Goal: Information Seeking & Learning: Learn about a topic

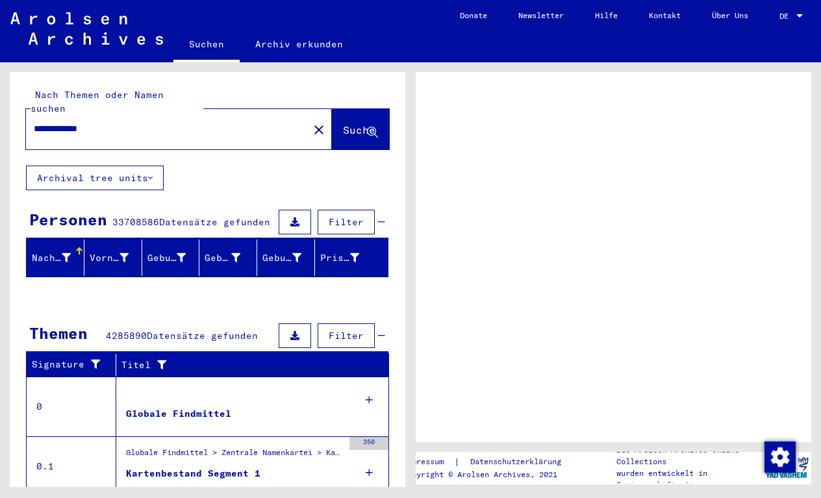
click at [182, 122] on input "**********" at bounding box center [167, 129] width 267 height 14
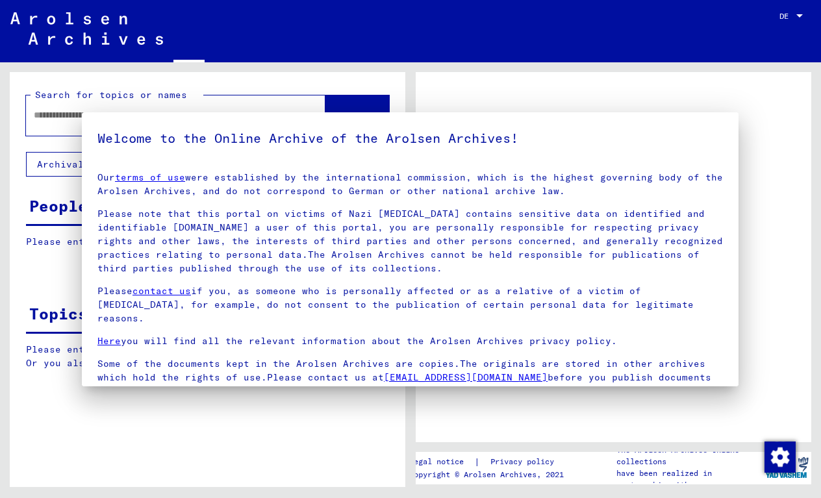
type input "**********"
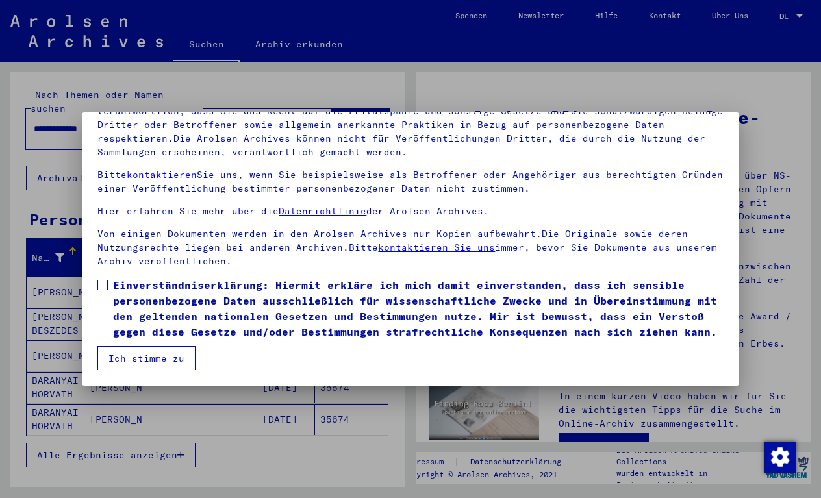
scroll to position [115, 0]
click at [101, 281] on span at bounding box center [102, 285] width 10 height 10
click at [138, 351] on button "Ich stimme zu" at bounding box center [146, 358] width 98 height 25
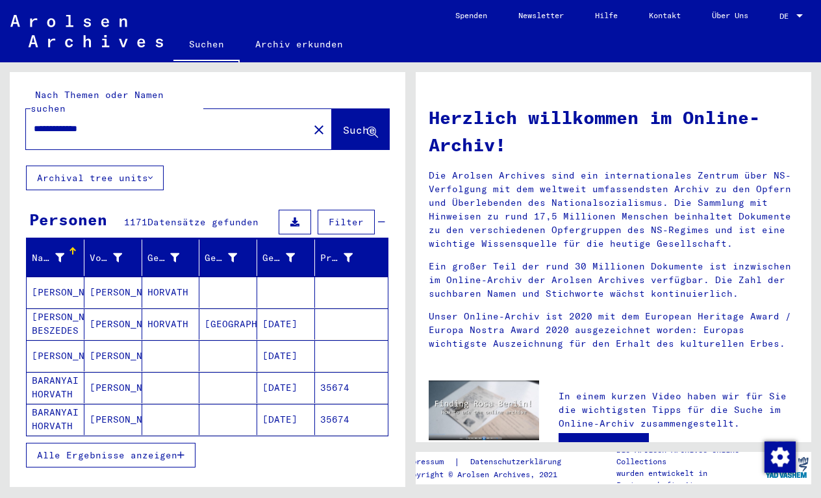
scroll to position [0, 0]
click at [347, 216] on span "Filter" at bounding box center [345, 222] width 35 height 12
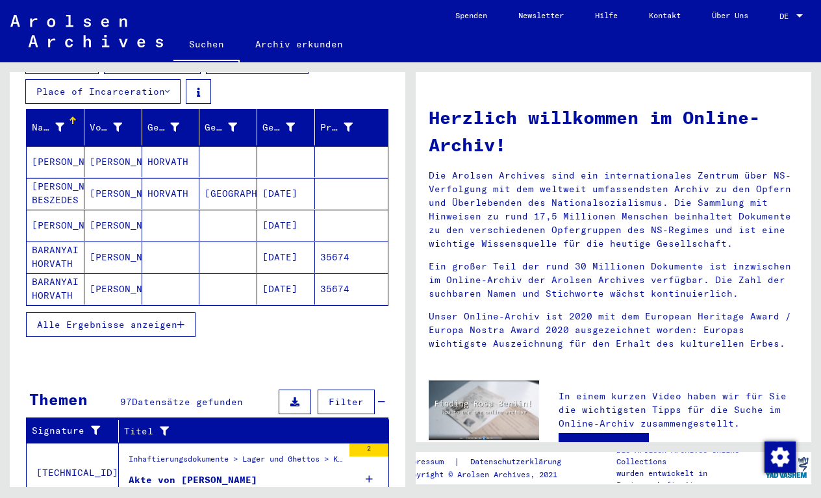
scroll to position [190, 0]
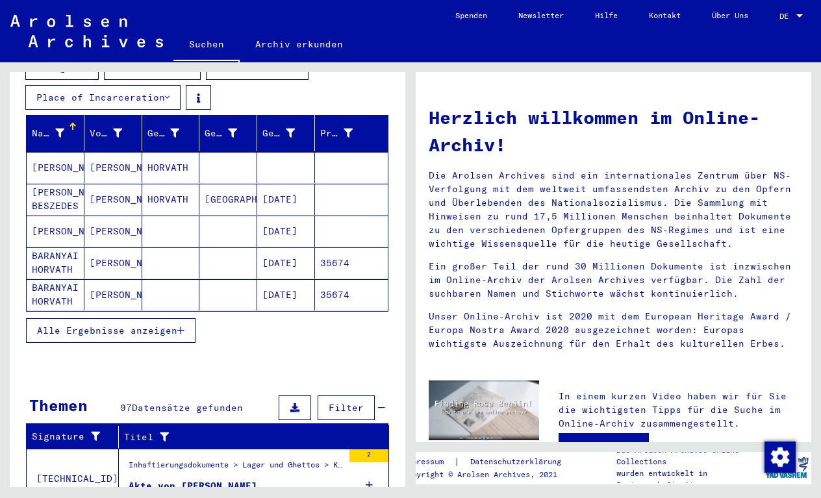
click at [167, 325] on span "Alle Ergebnisse anzeigen" at bounding box center [107, 331] width 140 height 12
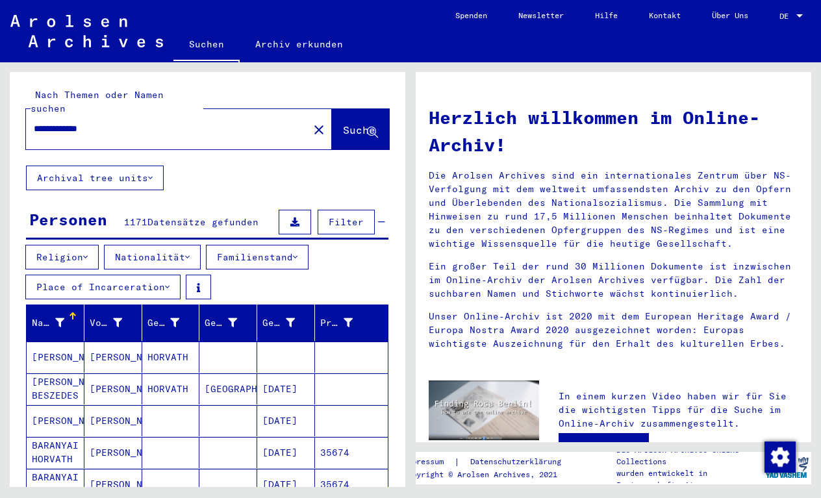
scroll to position [0, 0]
click at [288, 318] on icon at bounding box center [290, 322] width 9 height 9
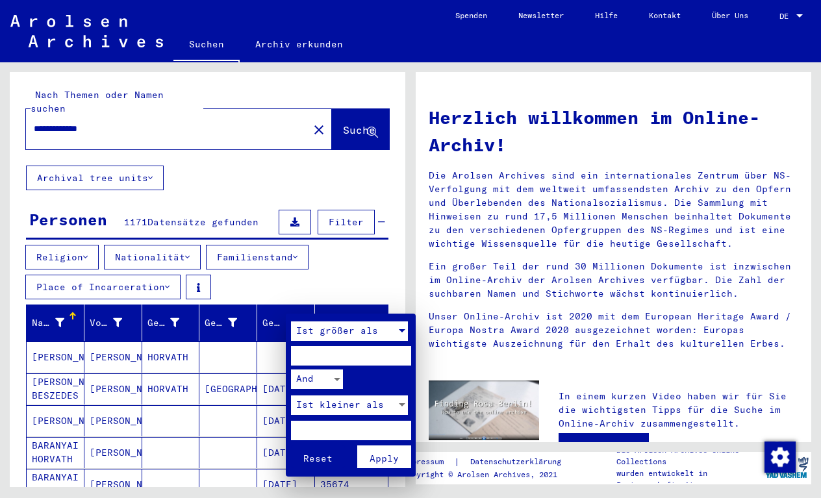
click at [339, 333] on span "Ist größer als" at bounding box center [337, 331] width 82 height 12
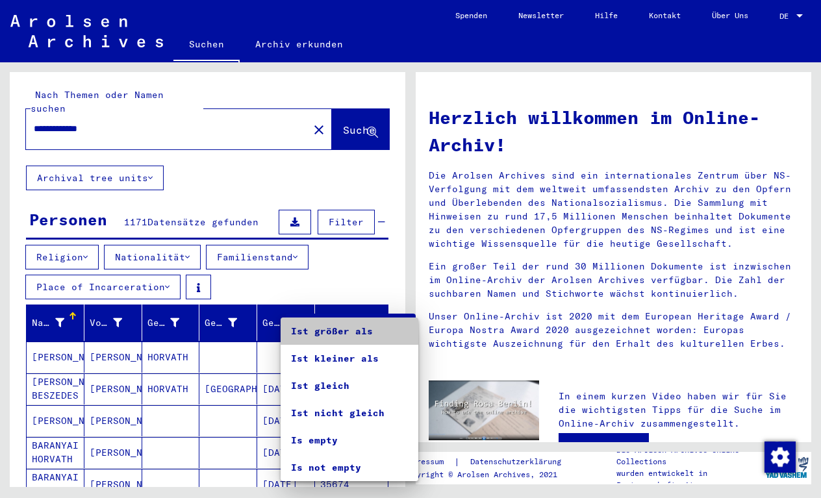
click at [339, 333] on span "Ist größer als" at bounding box center [349, 330] width 117 height 27
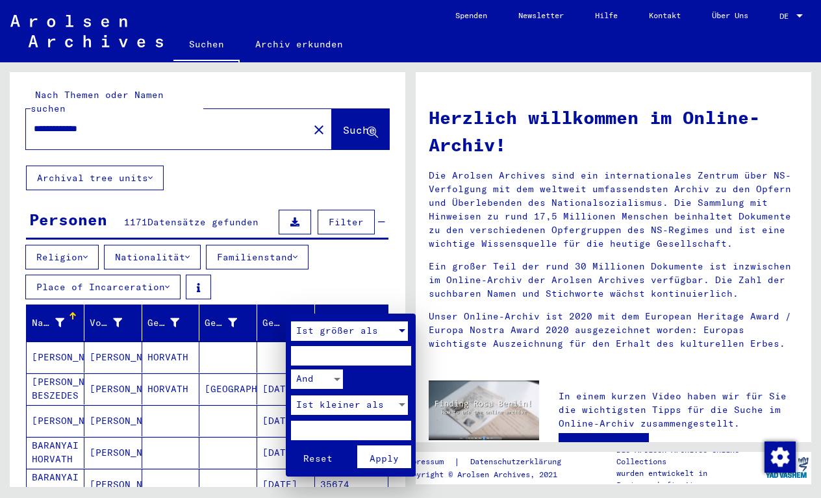
click at [339, 333] on span "Ist größer als" at bounding box center [337, 331] width 82 height 12
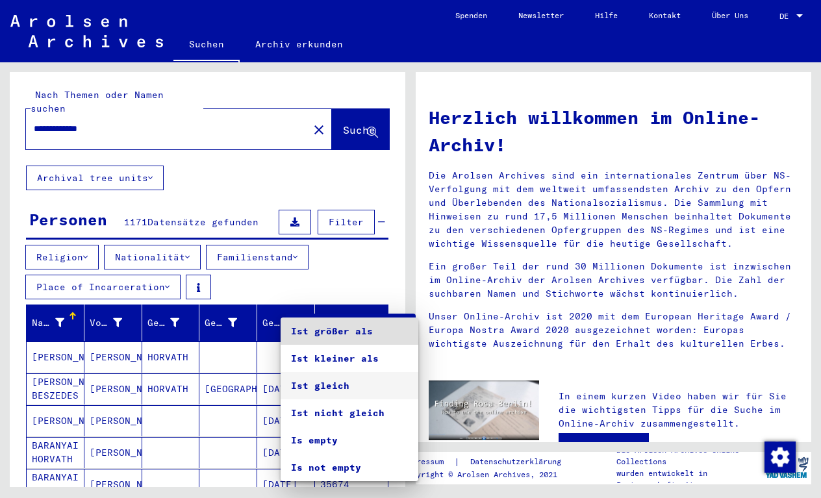
click at [334, 385] on span "Ist gleich" at bounding box center [349, 385] width 117 height 27
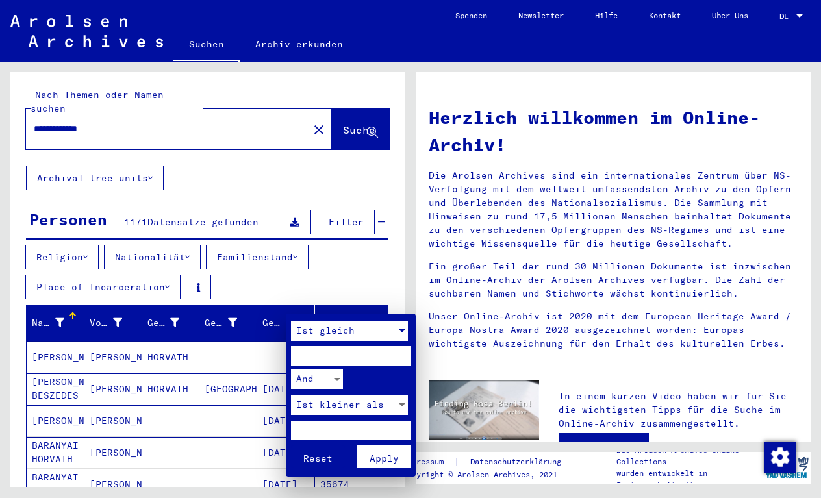
click at [321, 354] on input "number" at bounding box center [351, 355] width 120 height 19
type input "****"
click at [395, 452] on span "Apply" at bounding box center [383, 458] width 29 height 12
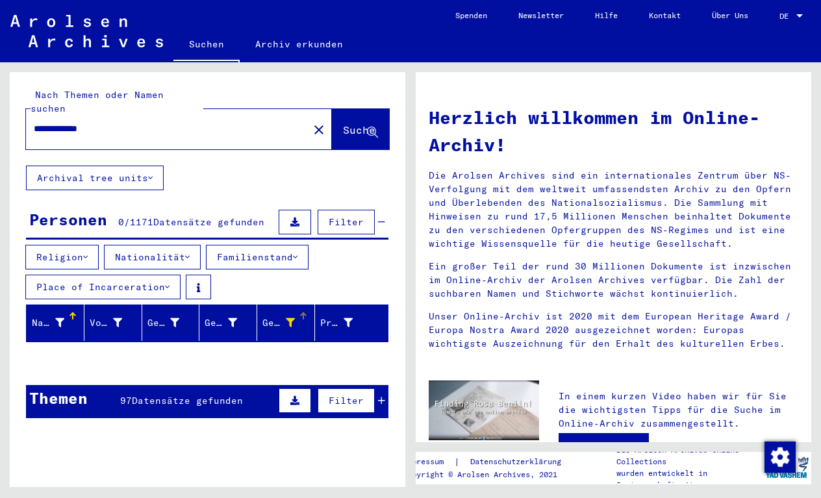
click at [270, 316] on div "Geburtsdatum" at bounding box center [278, 323] width 32 height 14
click at [302, 312] on div at bounding box center [302, 314] width 4 height 4
click at [290, 318] on icon at bounding box center [290, 322] width 9 height 9
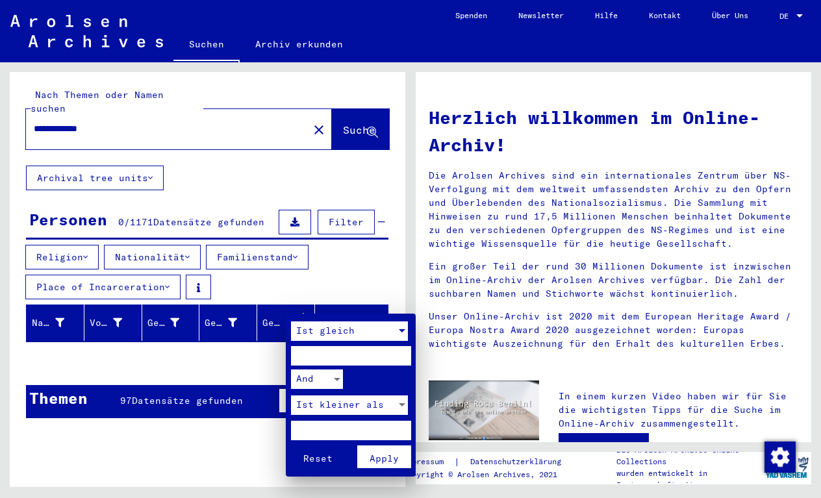
click at [338, 329] on span "Ist gleich" at bounding box center [325, 331] width 58 height 12
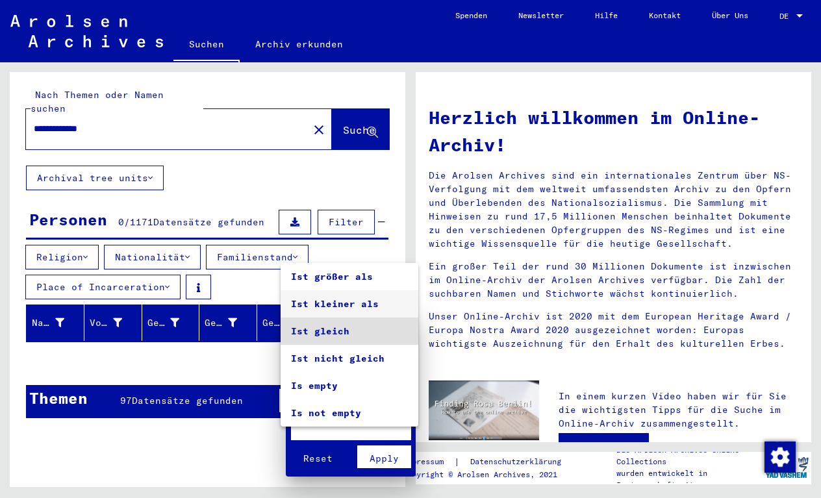
click at [338, 307] on span "Ist kleiner als" at bounding box center [349, 303] width 117 height 27
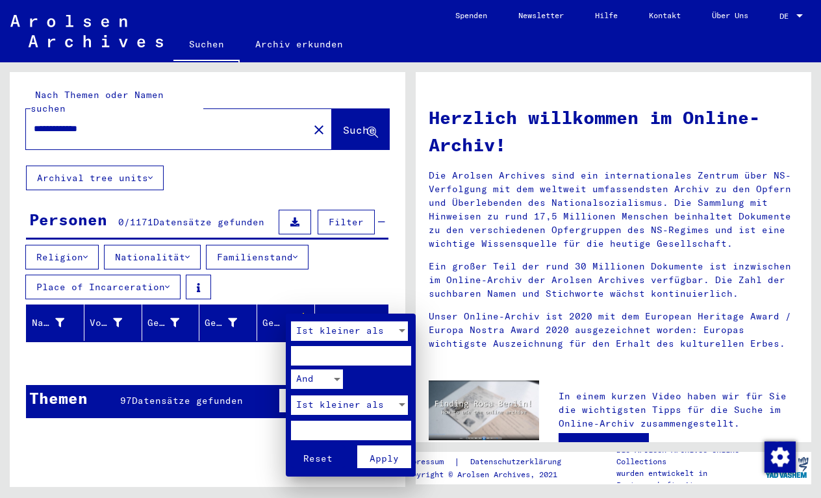
click at [336, 352] on input "****" at bounding box center [351, 355] width 120 height 19
type input "****"
click at [354, 403] on span "Ist kleiner als" at bounding box center [340, 405] width 88 height 12
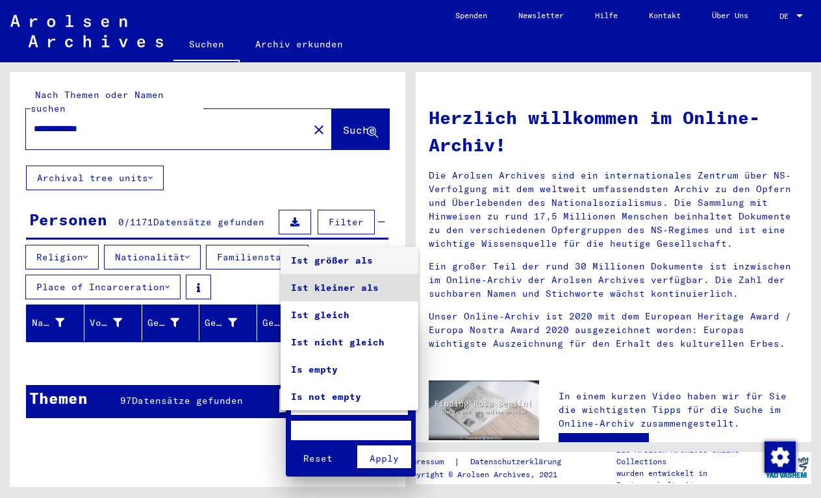
click at [341, 262] on span "Ist größer als" at bounding box center [349, 260] width 117 height 27
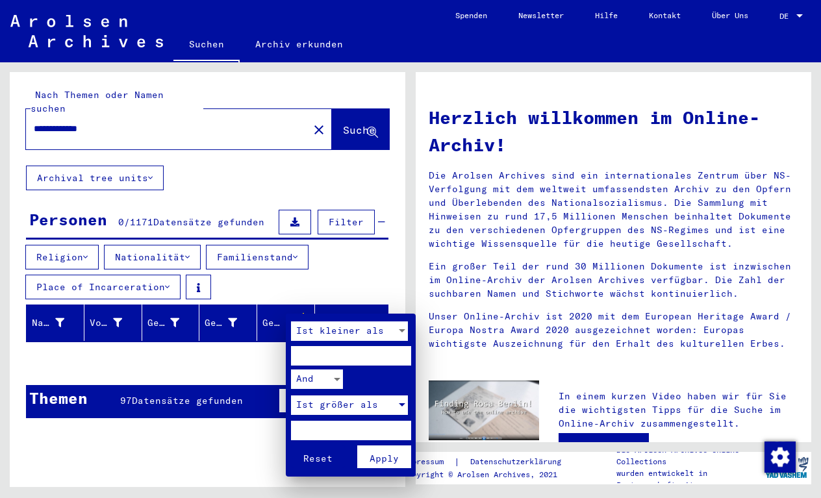
click at [339, 425] on input "number" at bounding box center [351, 430] width 120 height 19
type input "****"
click at [393, 456] on span "Apply" at bounding box center [383, 458] width 29 height 12
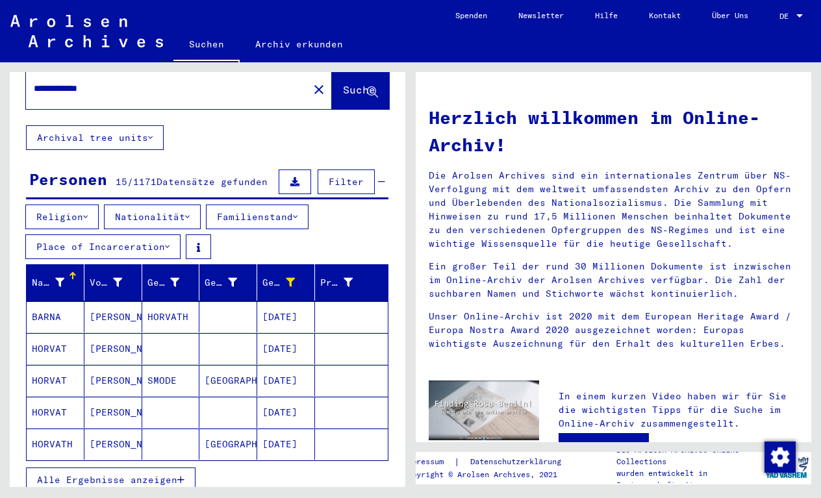
scroll to position [42, 0]
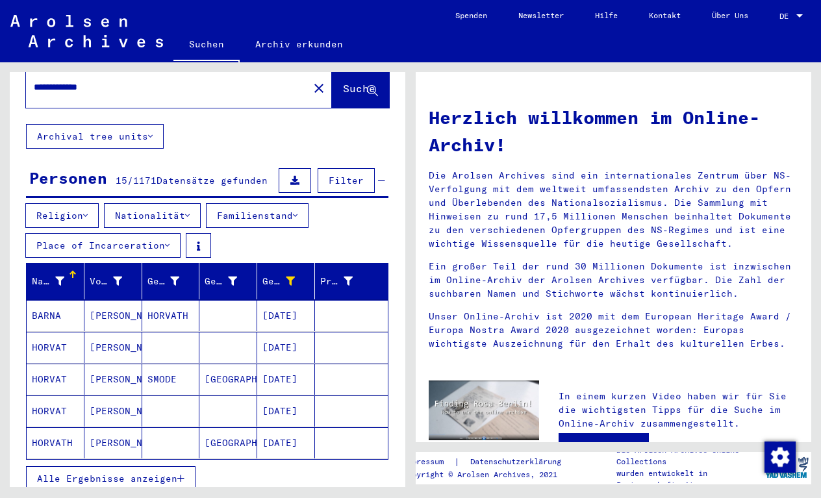
click at [149, 473] on span "Alle Ergebnisse anzeigen" at bounding box center [107, 479] width 140 height 12
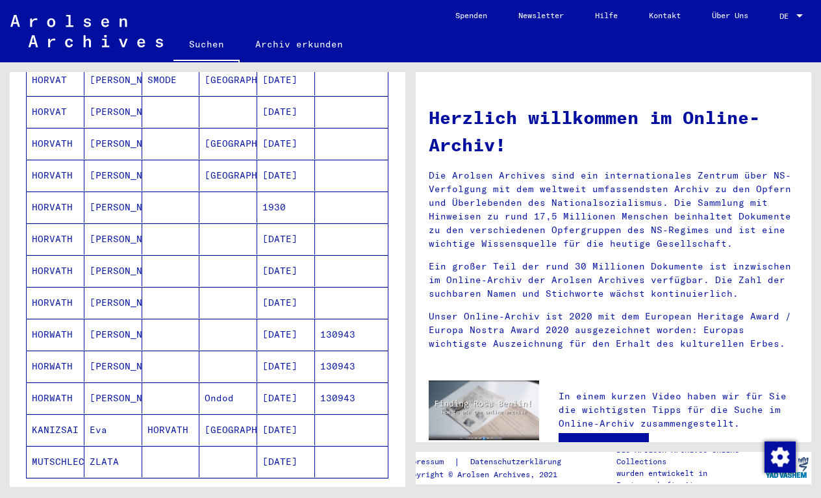
scroll to position [334, 0]
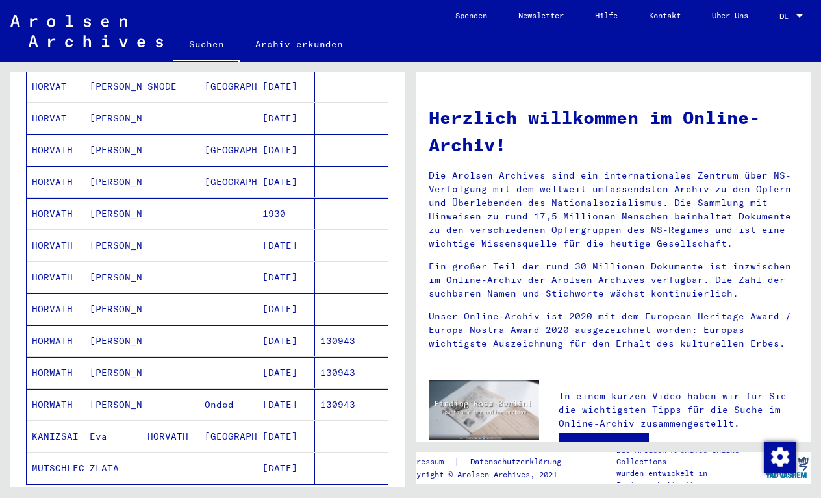
click at [267, 199] on mat-cell "1930" at bounding box center [286, 213] width 58 height 31
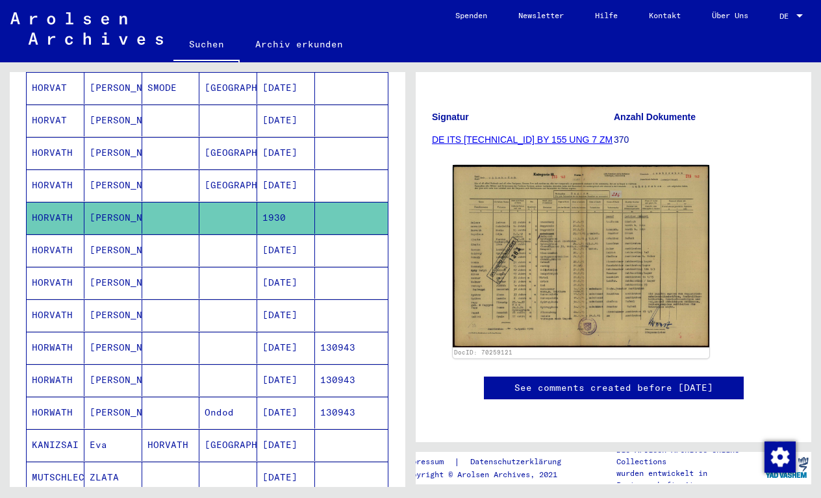
scroll to position [175, 0]
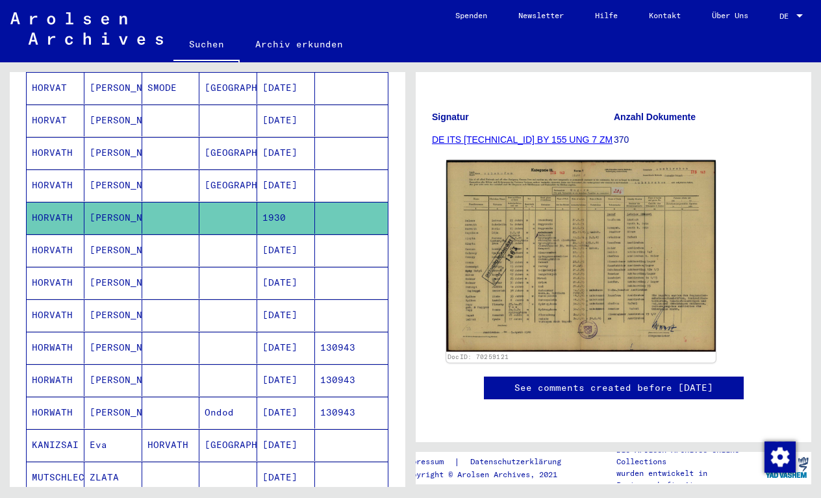
click at [550, 231] on img at bounding box center [580, 255] width 269 height 191
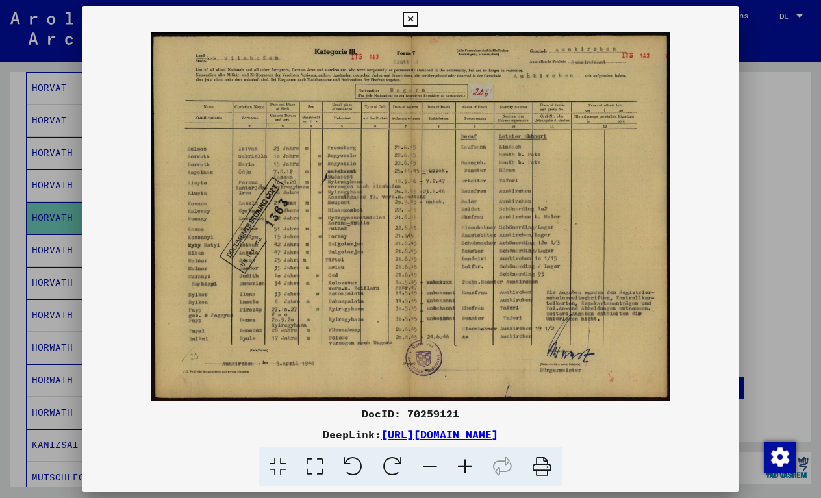
click at [417, 18] on icon at bounding box center [409, 20] width 15 height 16
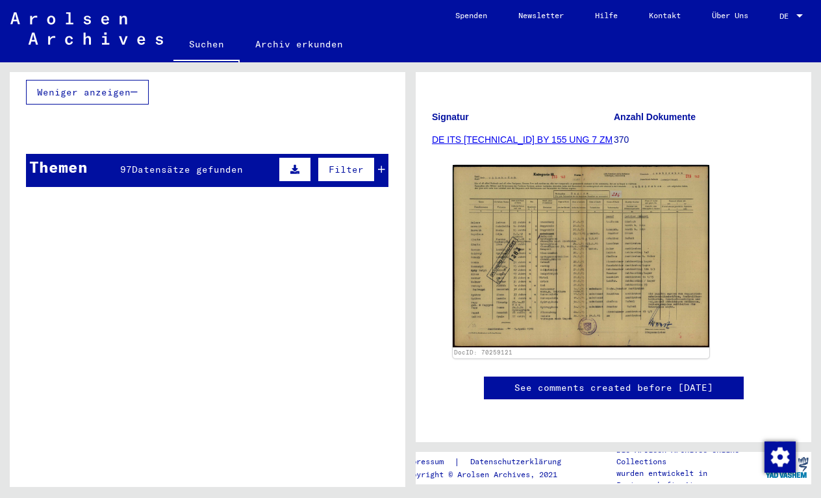
scroll to position [817, 0]
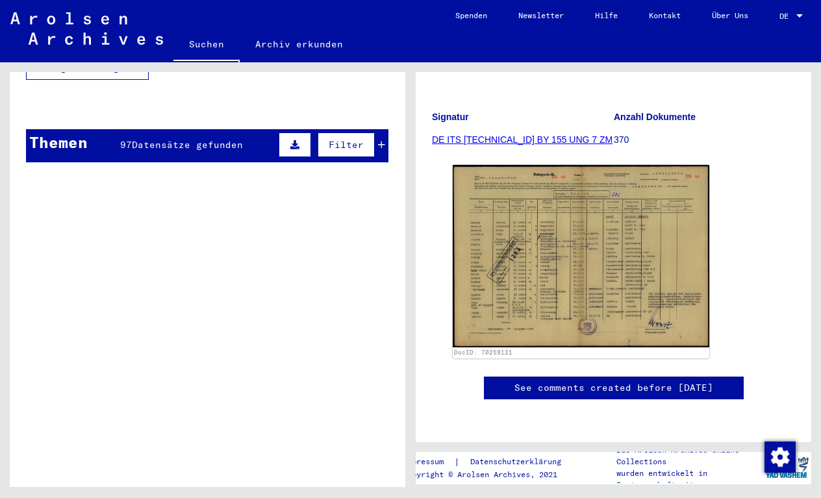
click at [187, 139] on span "Datensätze gefunden" at bounding box center [187, 145] width 111 height 12
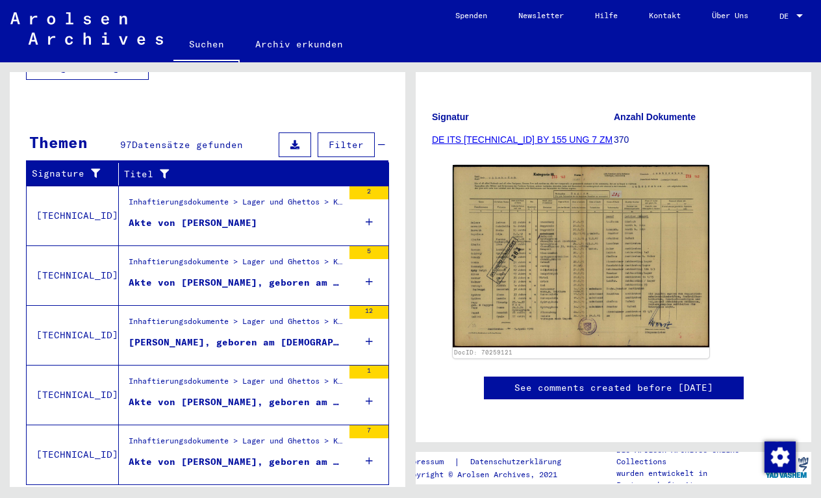
scroll to position [809, 0]
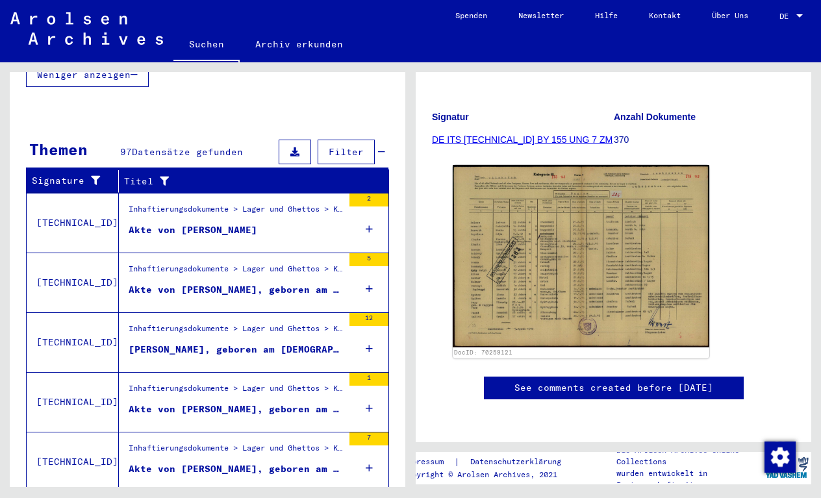
click at [241, 223] on div "Akte von [PERSON_NAME]" at bounding box center [193, 230] width 129 height 14
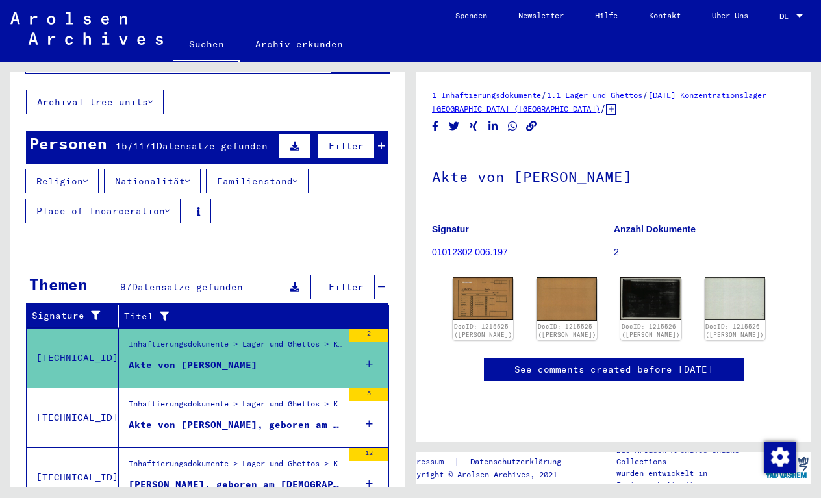
scroll to position [48, 0]
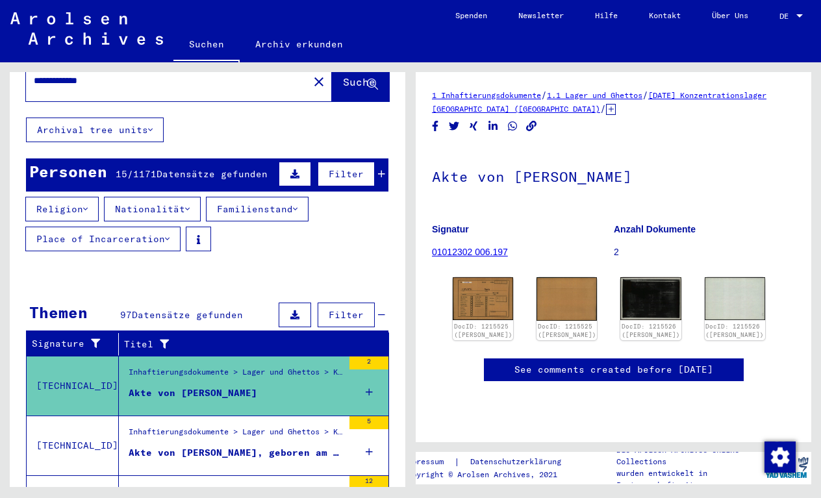
click at [186, 197] on button "Nationalität" at bounding box center [152, 209] width 97 height 25
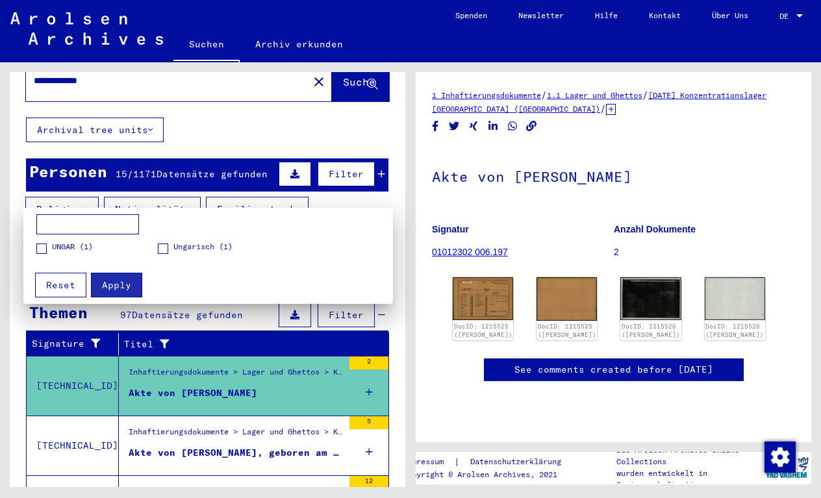
click at [346, 184] on div at bounding box center [410, 249] width 821 height 498
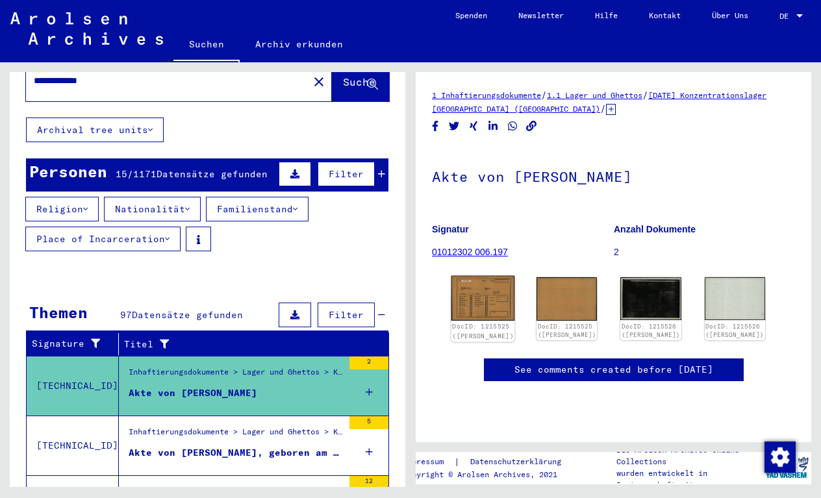
click at [482, 276] on img at bounding box center [483, 298] width 64 height 45
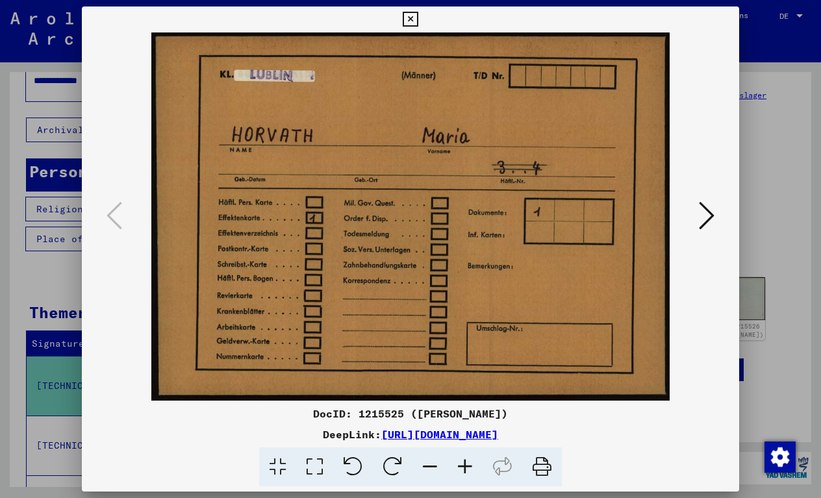
click at [704, 216] on icon at bounding box center [706, 215] width 16 height 31
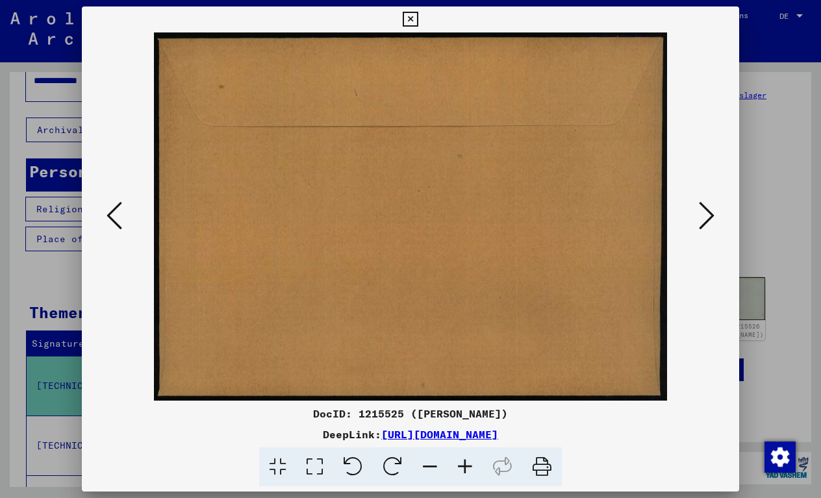
click at [704, 216] on icon at bounding box center [706, 215] width 16 height 31
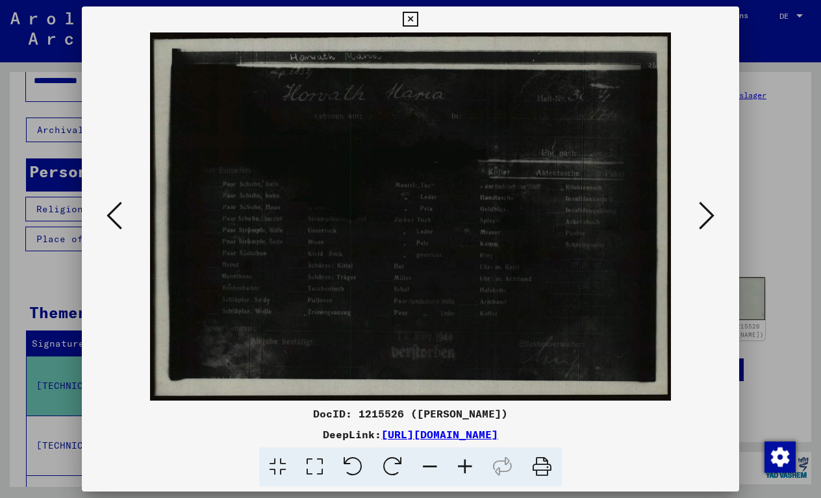
click at [706, 213] on icon at bounding box center [706, 215] width 16 height 31
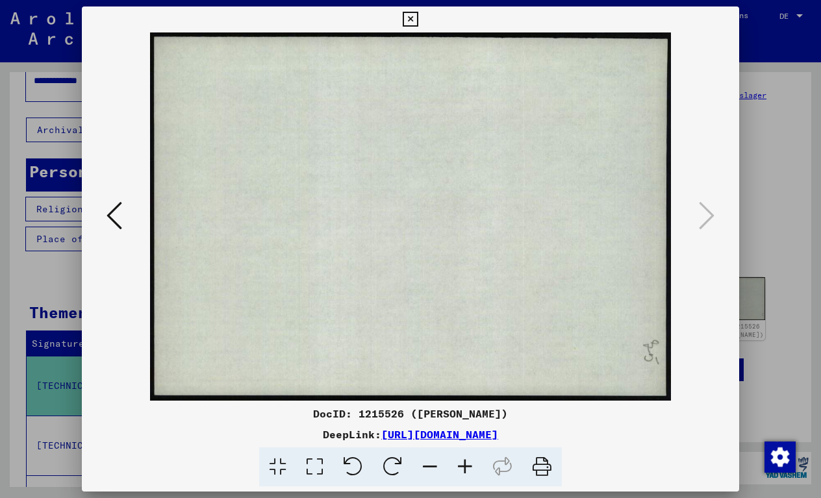
click at [417, 18] on icon at bounding box center [409, 20] width 15 height 16
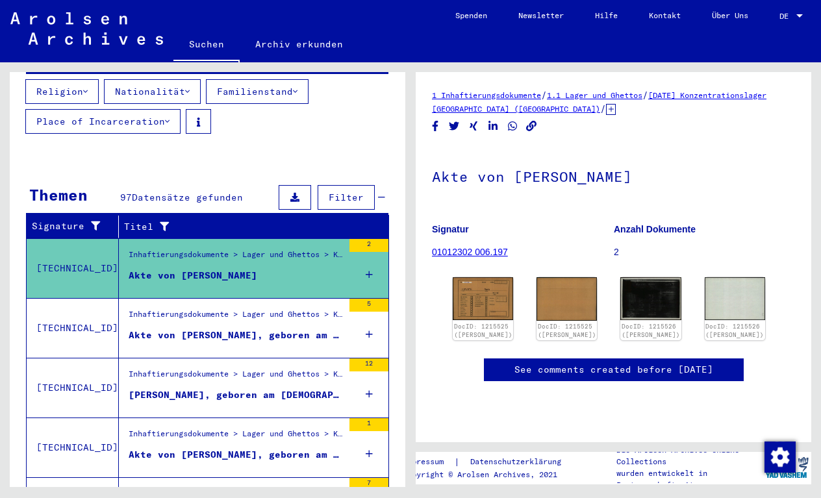
scroll to position [229, 0]
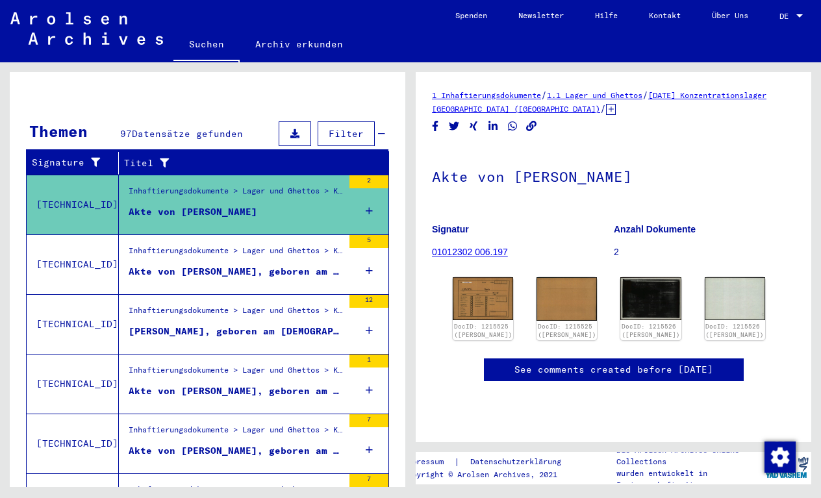
click at [268, 249] on figure "Inhaftierungsdokumente > Lager und Ghettos > Konzentrationslager [GEOGRAPHIC_DA…" at bounding box center [236, 254] width 214 height 19
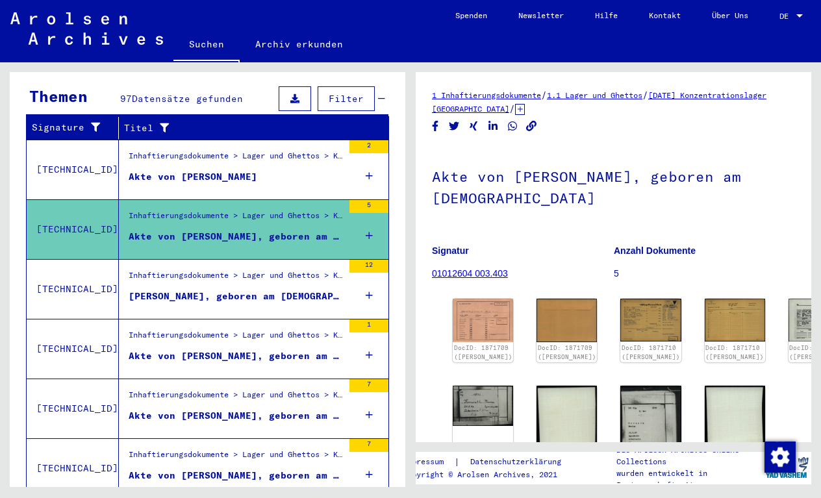
scroll to position [271, 0]
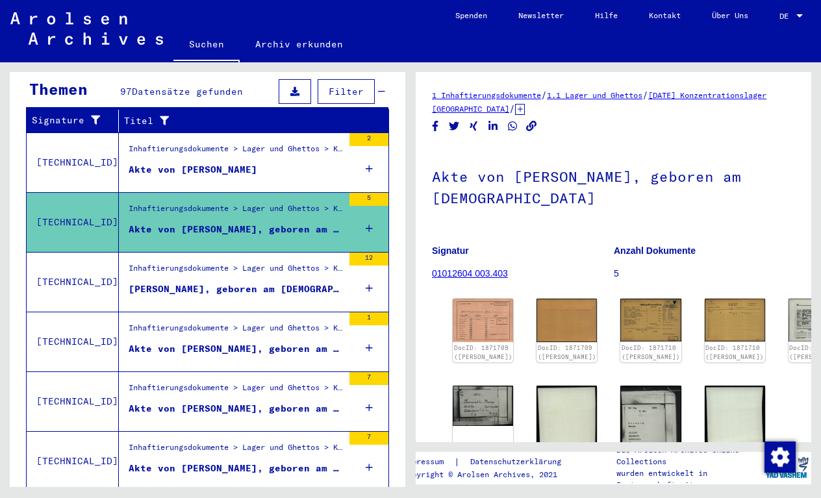
click at [261, 282] on div "[PERSON_NAME], geboren am [DEMOGRAPHIC_DATA], geboren in [GEOGRAPHIC_DATA]" at bounding box center [236, 289] width 214 height 14
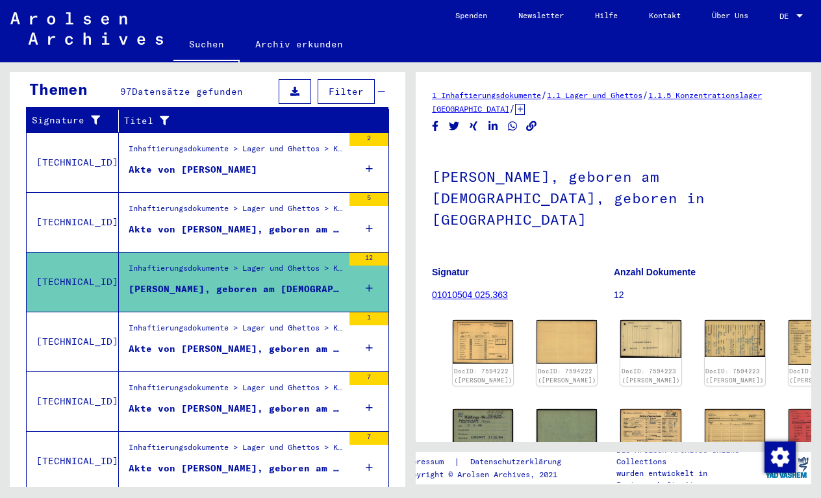
click at [259, 342] on div "Akte von [PERSON_NAME], geboren am [DEMOGRAPHIC_DATA]" at bounding box center [236, 349] width 214 height 14
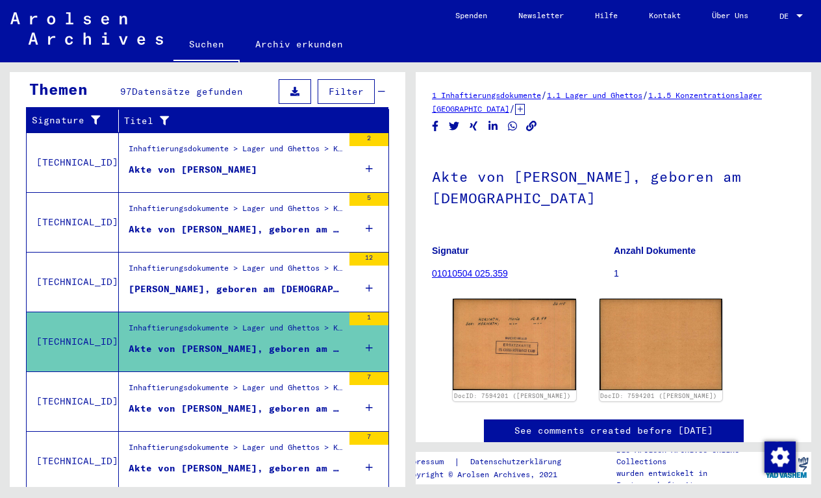
click at [267, 402] on div "Akte von [PERSON_NAME], geboren am [DEMOGRAPHIC_DATA], geboren in [GEOGRAPHIC_D…" at bounding box center [236, 409] width 214 height 14
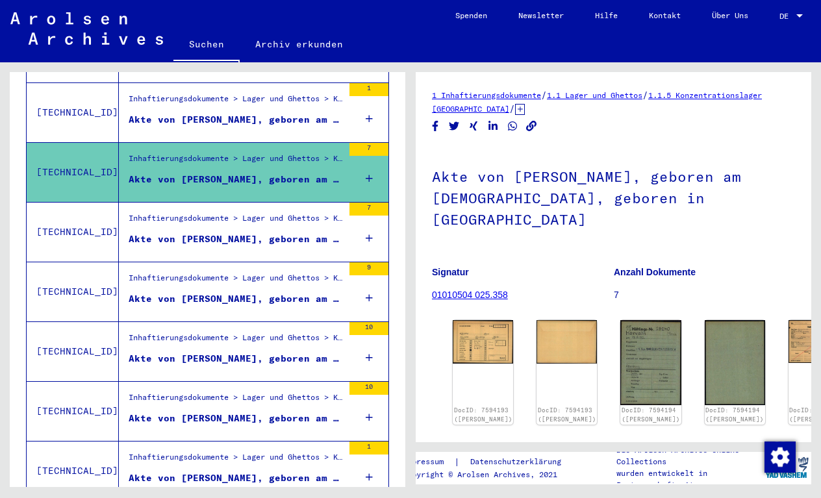
click at [262, 216] on div "Inhaftierungsdokumente > Lager und Ghettos > Konzentrationslager [GEOGRAPHIC_DA…" at bounding box center [236, 221] width 214 height 18
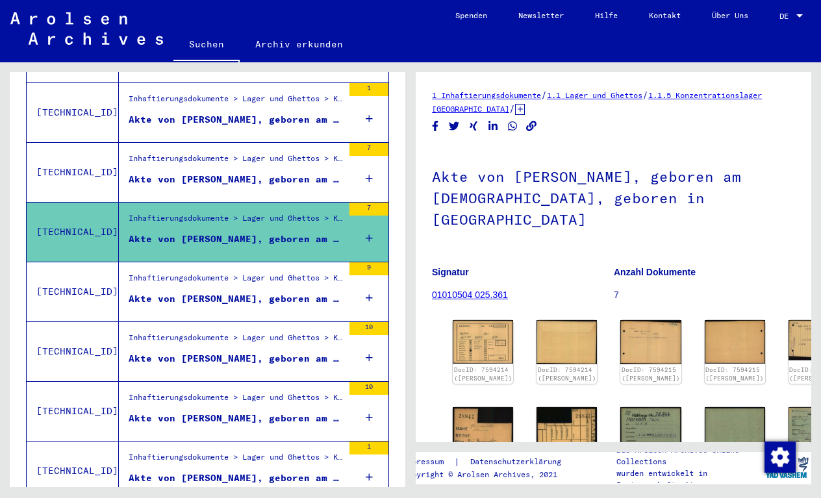
click at [269, 292] on div "Akte von [PERSON_NAME], geboren am [DEMOGRAPHIC_DATA], geboren in [GEOGRAPHIC_D…" at bounding box center [236, 299] width 214 height 14
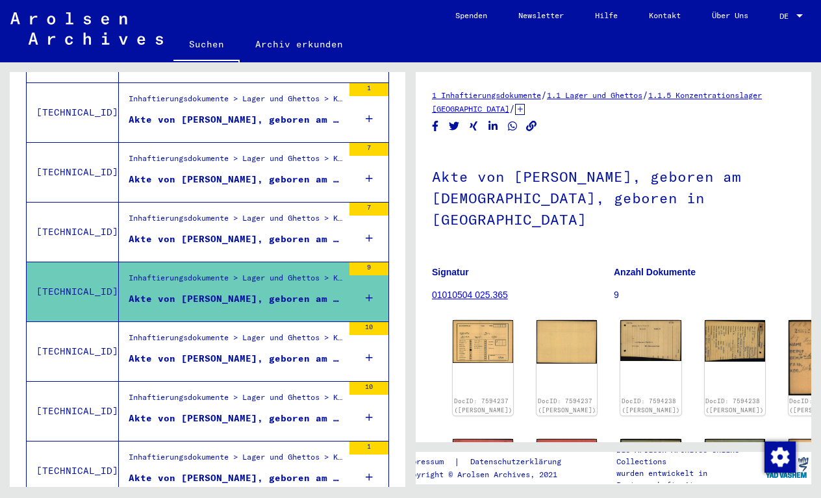
click at [283, 353] on figure "Akte von [PERSON_NAME], geboren am [DEMOGRAPHIC_DATA], geboren in [GEOGRAPHIC_D…" at bounding box center [236, 361] width 214 height 19
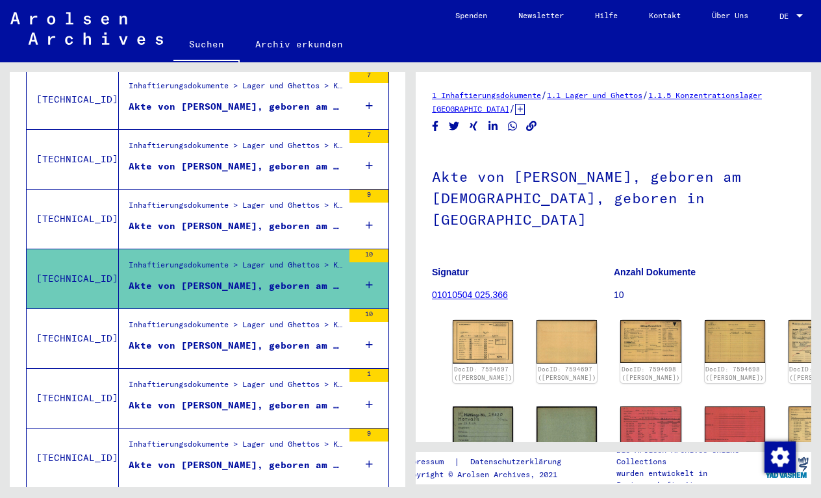
click at [281, 339] on div "Akte von [PERSON_NAME], geboren am [DEMOGRAPHIC_DATA], geboren in [GEOGRAPHIC_D…" at bounding box center [236, 346] width 214 height 14
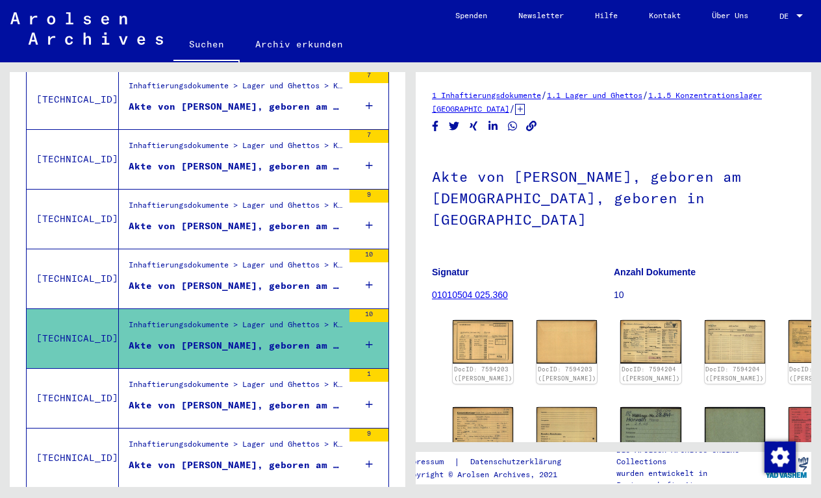
click at [284, 378] on div "Inhaftierungsdokumente > Lager und Ghettos > Konzentrationslager [GEOGRAPHIC_DA…" at bounding box center [236, 387] width 214 height 18
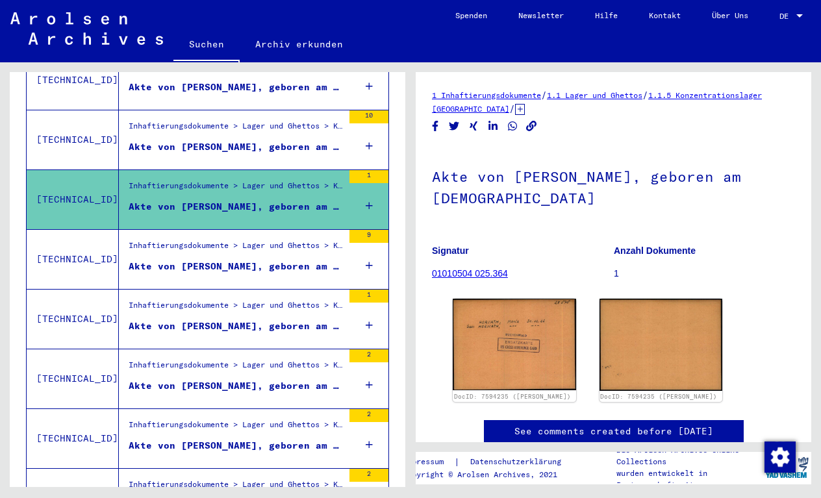
click at [264, 266] on div "Inhaftierungsdokumente > Lager und Ghettos > Konzentrationslager [GEOGRAPHIC_DA…" at bounding box center [231, 259] width 224 height 59
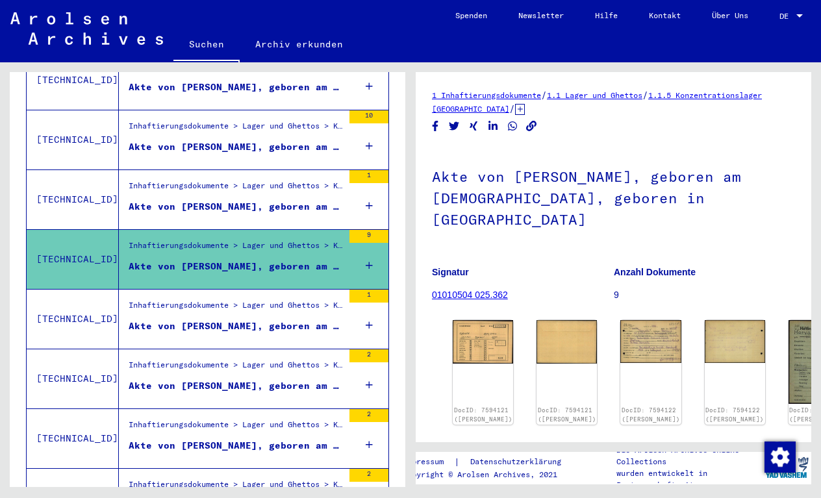
click at [271, 319] on div "Akte von [PERSON_NAME], geboren am [DEMOGRAPHIC_DATA]" at bounding box center [236, 326] width 214 height 14
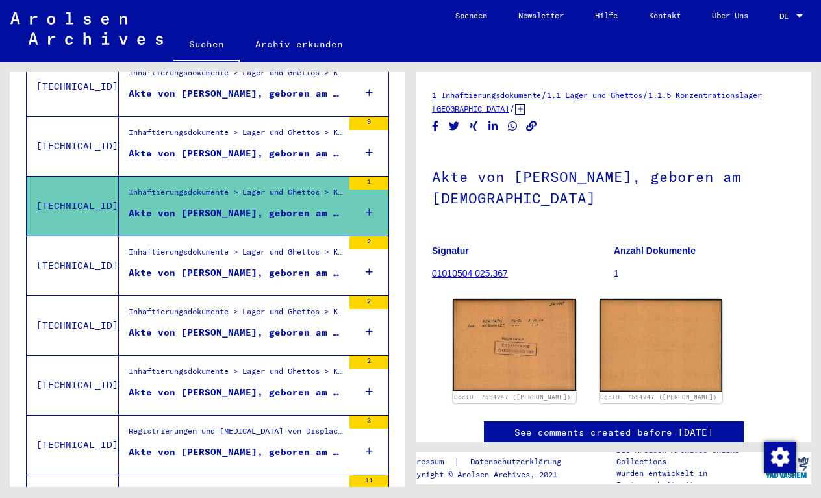
click at [264, 251] on figure "Inhaftierungsdokumente > Lager und Ghettos > Konzentrationslager [GEOGRAPHIC_DA…" at bounding box center [236, 255] width 214 height 19
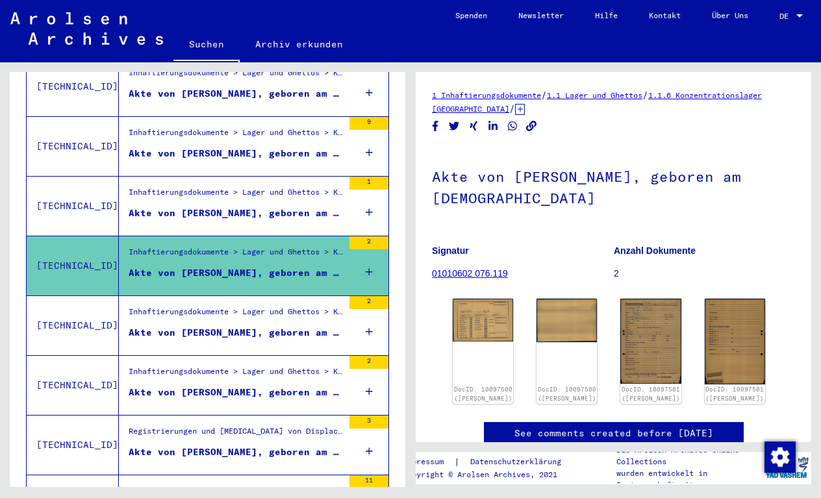
click at [269, 327] on figure "Akte von [PERSON_NAME], geboren am [DEMOGRAPHIC_DATA]" at bounding box center [236, 335] width 214 height 19
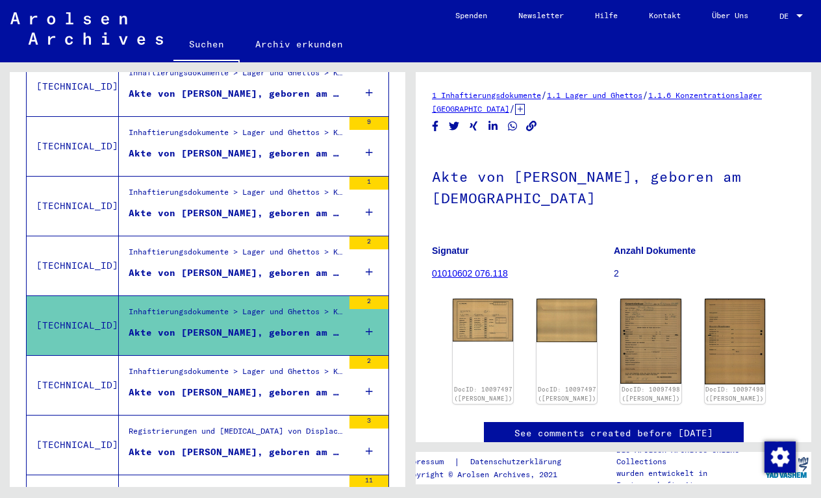
click at [270, 365] on div "Inhaftierungsdokumente > Lager und Ghettos > Konzentrationslager [GEOGRAPHIC_DA…" at bounding box center [236, 374] width 214 height 18
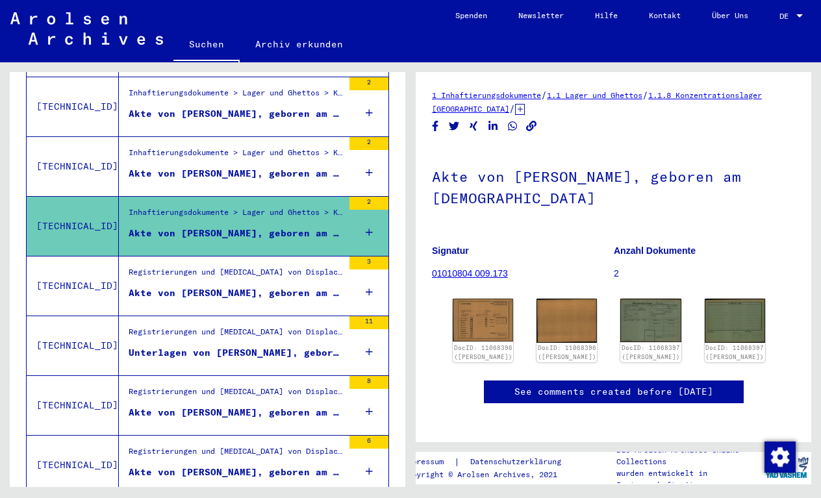
click at [266, 286] on div "Akte von [PERSON_NAME], geboren am [DEMOGRAPHIC_DATA], geboren in [GEOGRAPHIC_D…" at bounding box center [236, 293] width 214 height 14
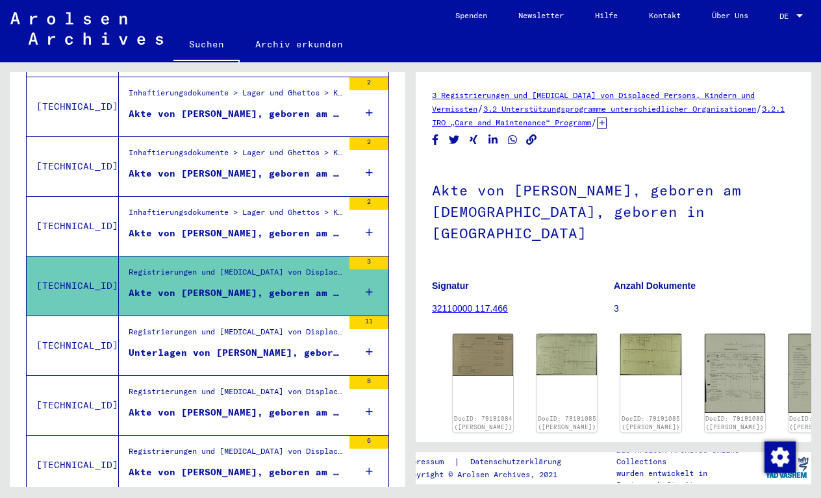
click at [264, 346] on div "Unterlagen von [PERSON_NAME], geboren am [DEMOGRAPHIC_DATA], geboren in [GEOGRA…" at bounding box center [236, 353] width 214 height 14
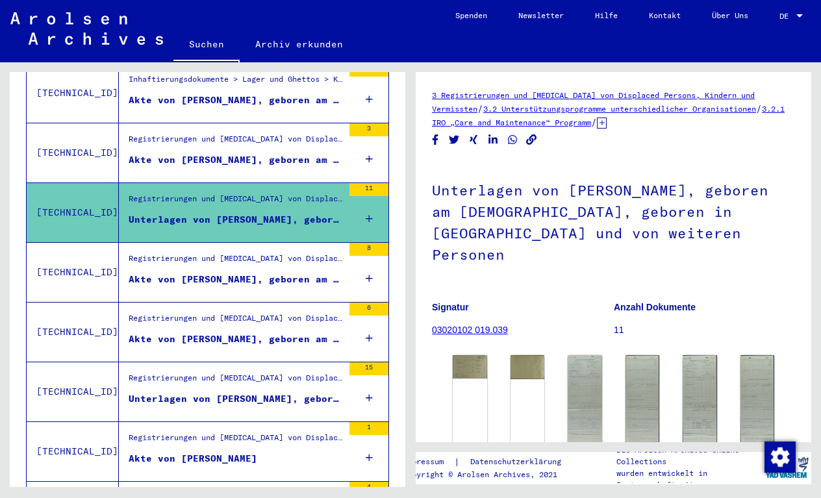
click at [254, 273] on div "Akte von [PERSON_NAME], geboren am [DEMOGRAPHIC_DATA], geboren in [GEOGRAPHIC_D…" at bounding box center [236, 280] width 214 height 14
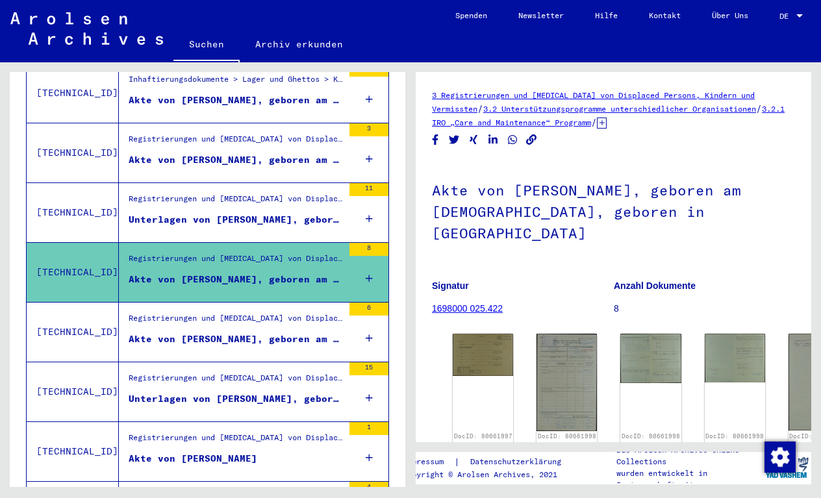
click at [253, 315] on div "Registrierungen und [MEDICAL_DATA] von Displaced Persons, Kindern und Vermisste…" at bounding box center [236, 321] width 214 height 18
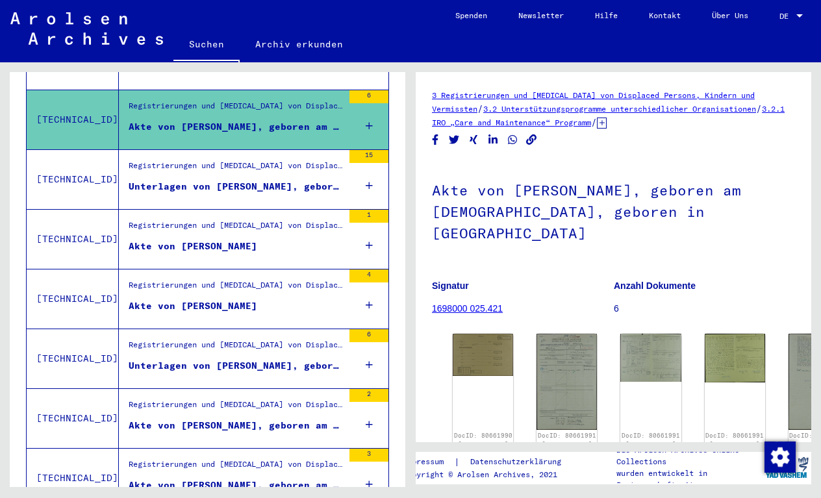
click at [251, 188] on div "Registrierungen und [MEDICAL_DATA] von Displaced Persons, Kindern und Vermisste…" at bounding box center [231, 179] width 224 height 59
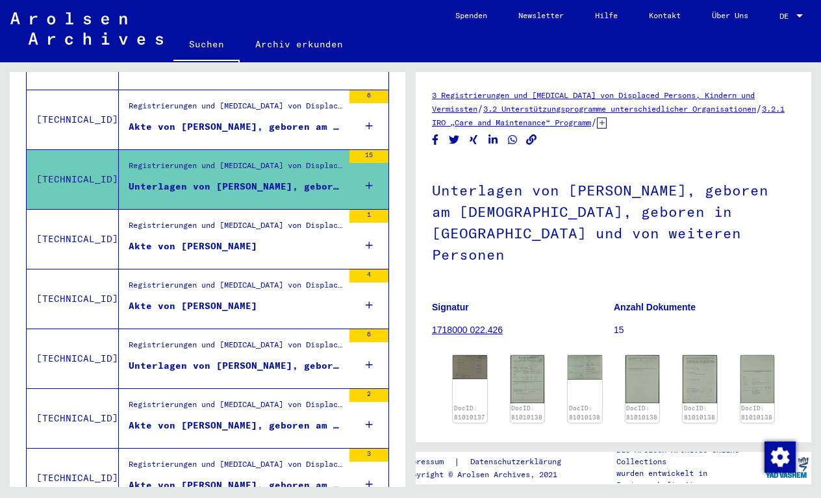
click at [251, 240] on div "Akte von [PERSON_NAME]" at bounding box center [193, 247] width 129 height 14
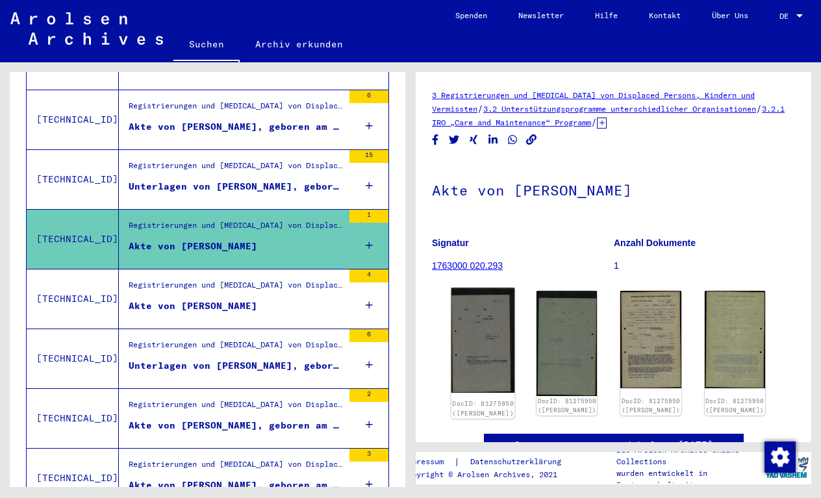
click at [484, 326] on img at bounding box center [483, 340] width 64 height 105
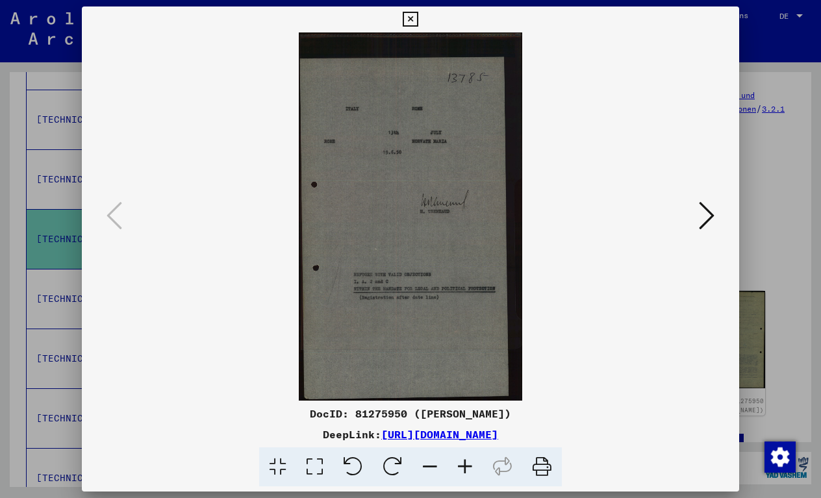
click at [713, 211] on icon at bounding box center [706, 215] width 16 height 31
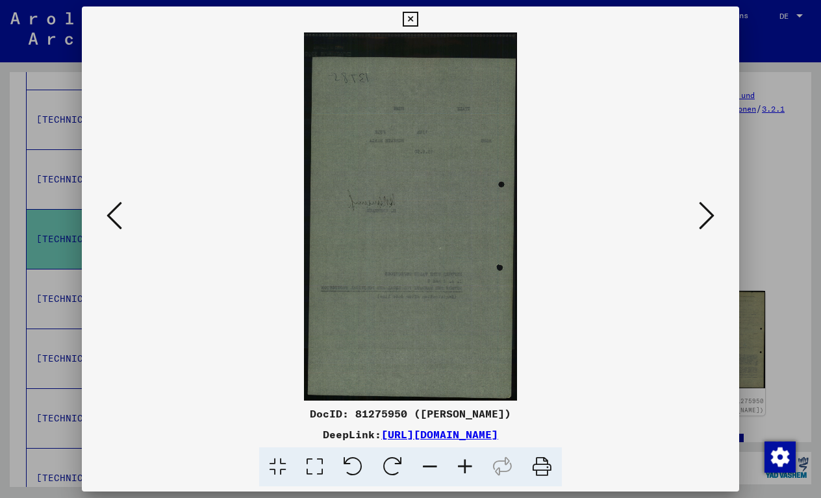
click at [713, 211] on icon at bounding box center [706, 215] width 16 height 31
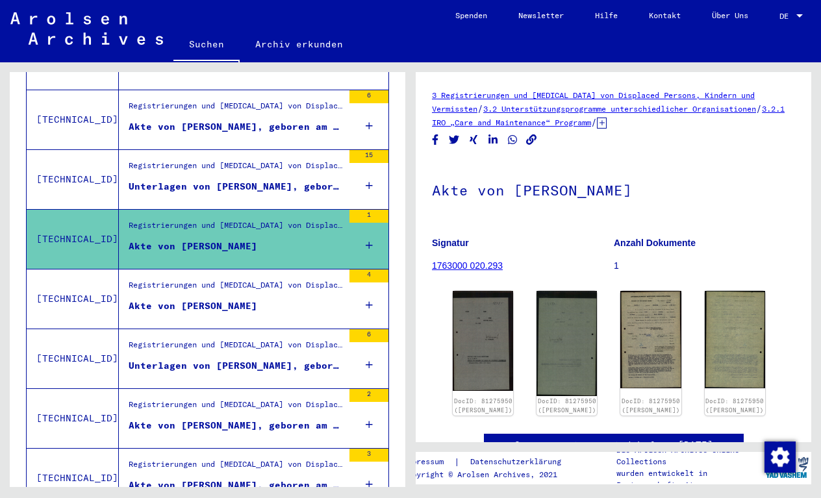
click at [227, 305] on div "Registrierungen und [MEDICAL_DATA] von Displaced Persons, Kindern und Vermisste…" at bounding box center [231, 298] width 224 height 59
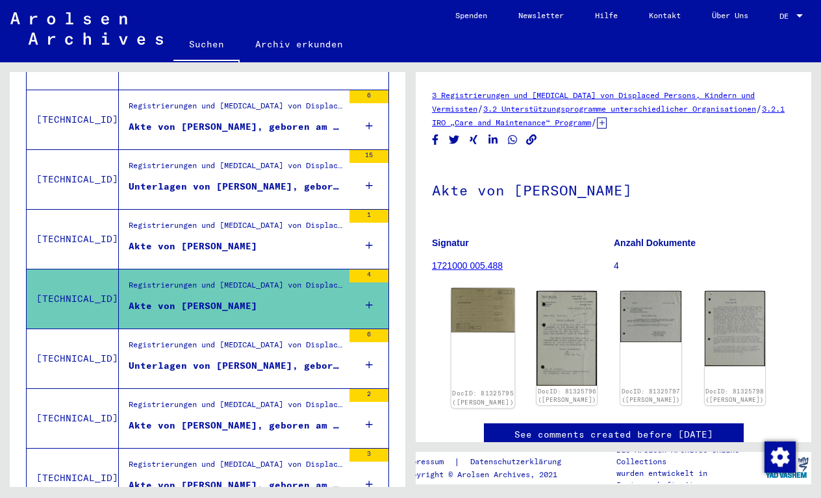
click at [483, 309] on img at bounding box center [483, 310] width 64 height 44
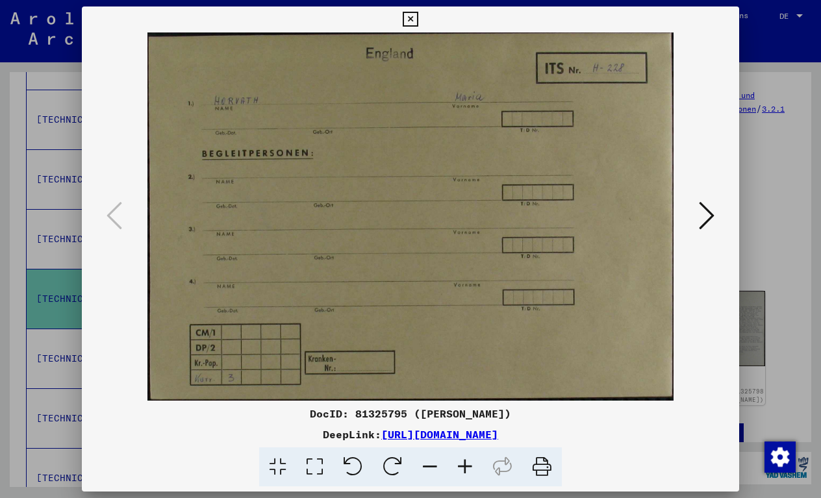
click at [708, 219] on icon at bounding box center [706, 215] width 16 height 31
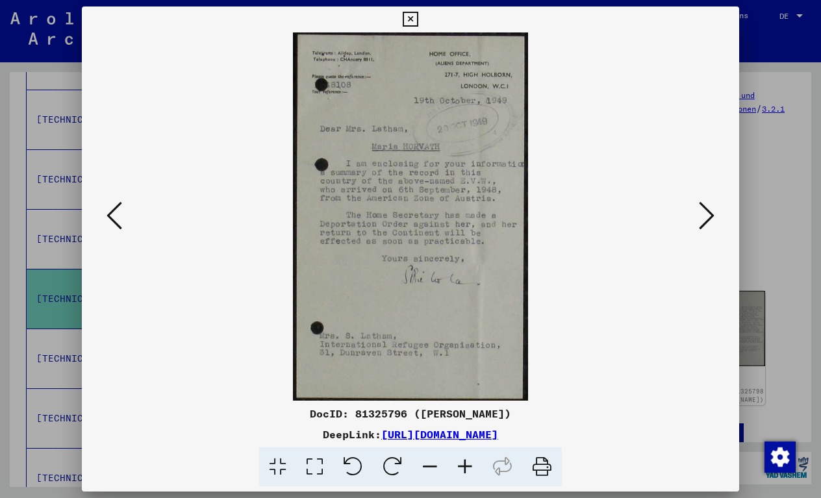
click at [710, 219] on icon at bounding box center [706, 215] width 16 height 31
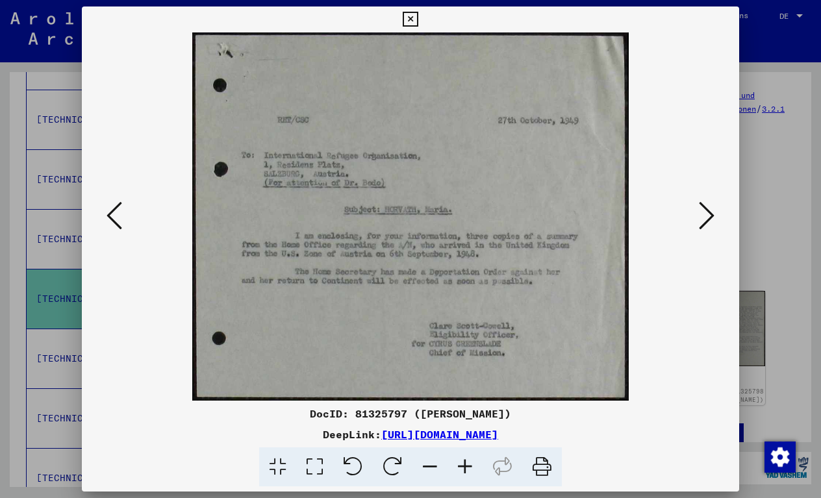
click at [417, 21] on icon at bounding box center [409, 20] width 15 height 16
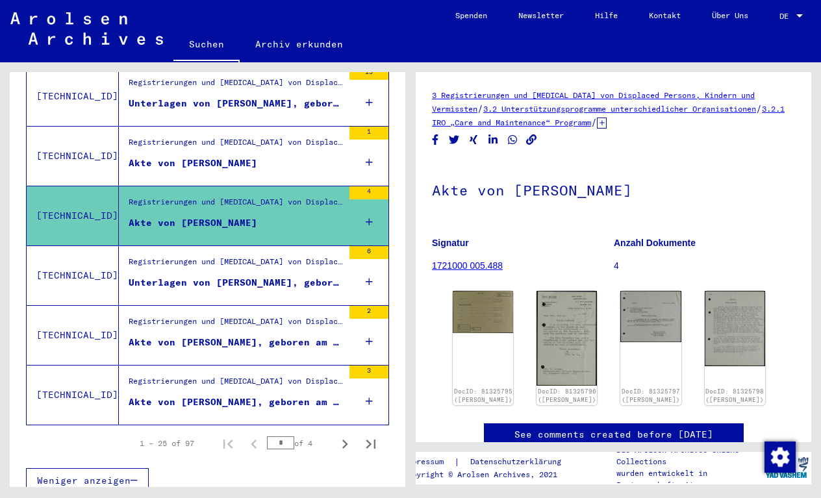
scroll to position [1472, 0]
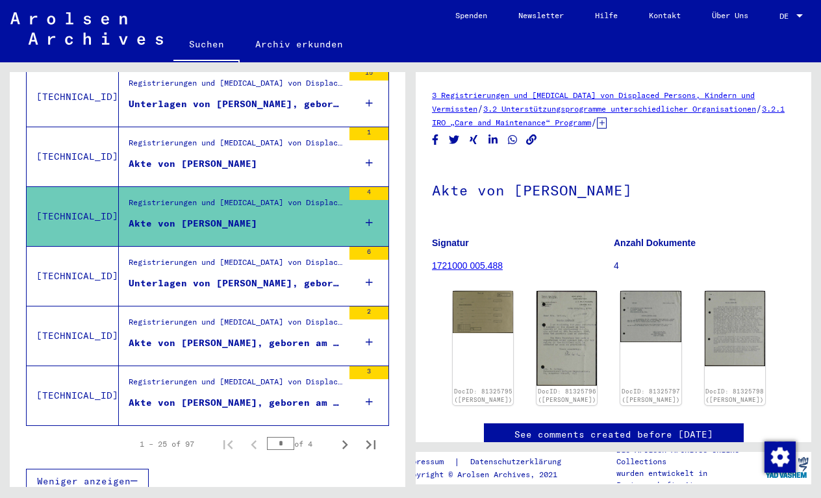
click at [277, 256] on div "Registrierungen und [MEDICAL_DATA] von Displaced Persons, Kindern und Vermisste…" at bounding box center [236, 265] width 214 height 18
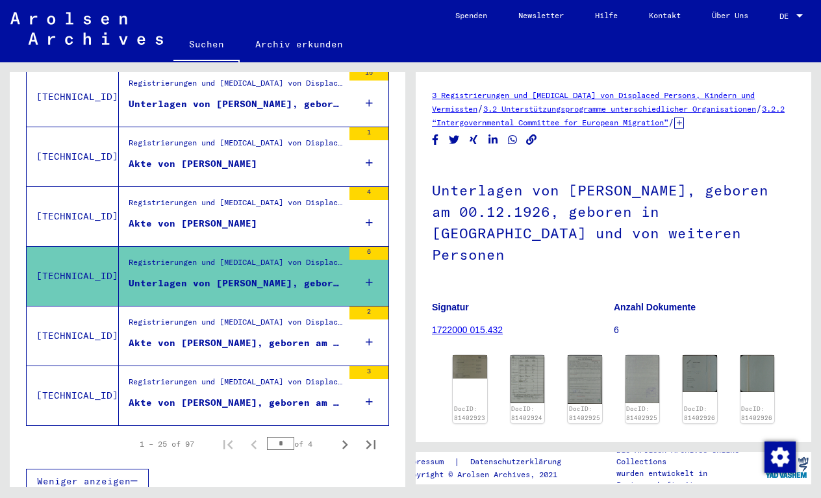
click at [270, 316] on div "Registrierungen und [MEDICAL_DATA] von Displaced Persons, Kindern und Vermisste…" at bounding box center [236, 325] width 214 height 18
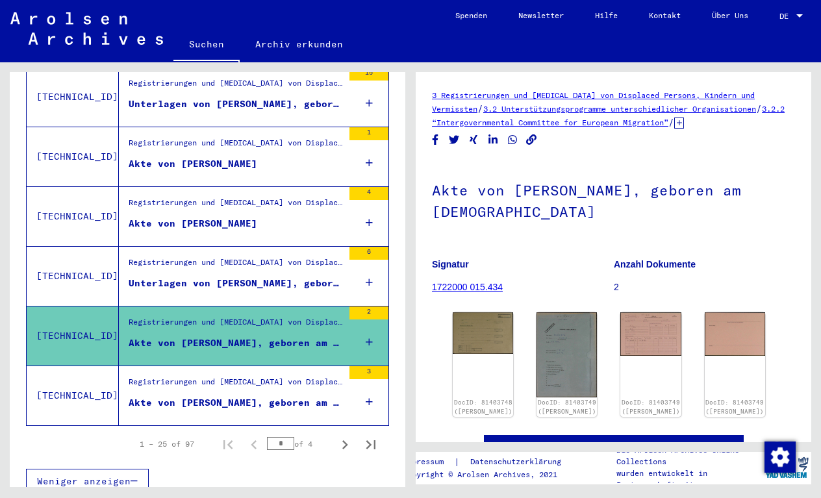
click at [260, 376] on div "Registrierungen und [MEDICAL_DATA] von Displaced Persons, Kindern und Vermisste…" at bounding box center [236, 385] width 214 height 18
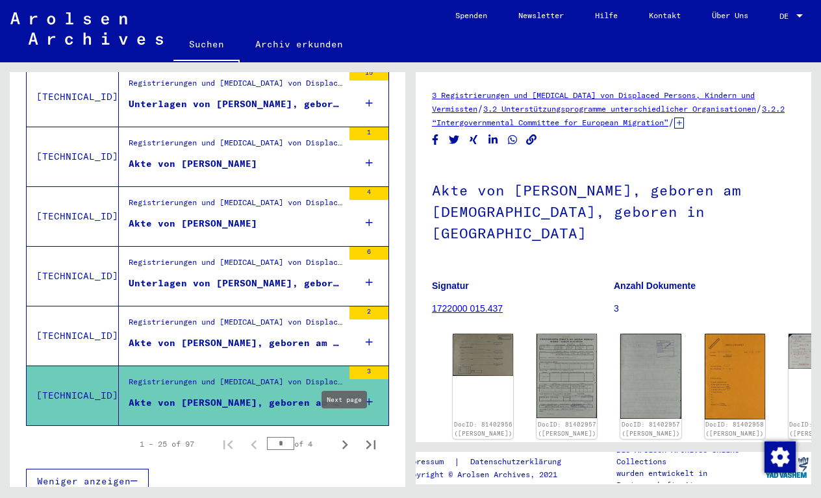
click at [343, 436] on icon "Next page" at bounding box center [345, 445] width 18 height 18
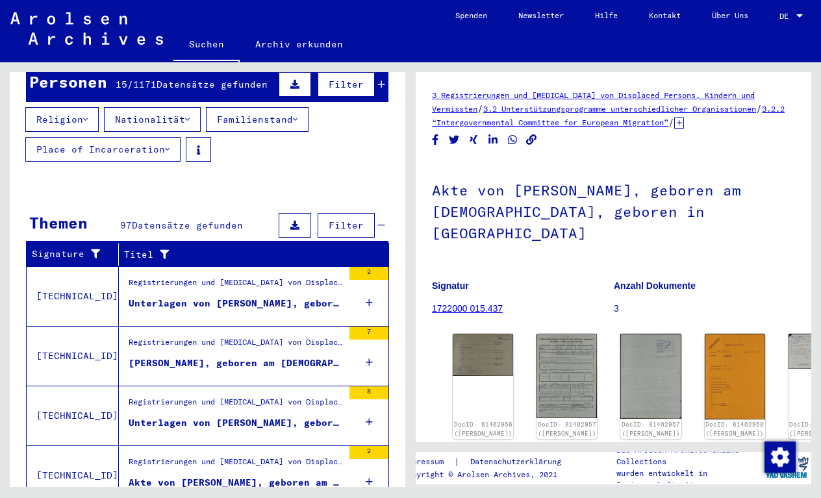
scroll to position [258, 0]
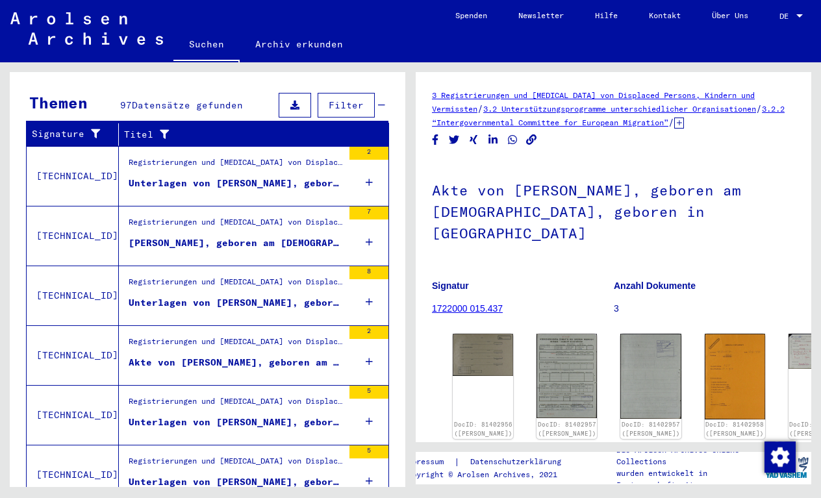
click at [267, 177] on div "Unterlagen von [PERSON_NAME], geboren am [DEMOGRAPHIC_DATA], geboren in [GEOGRA…" at bounding box center [236, 184] width 214 height 14
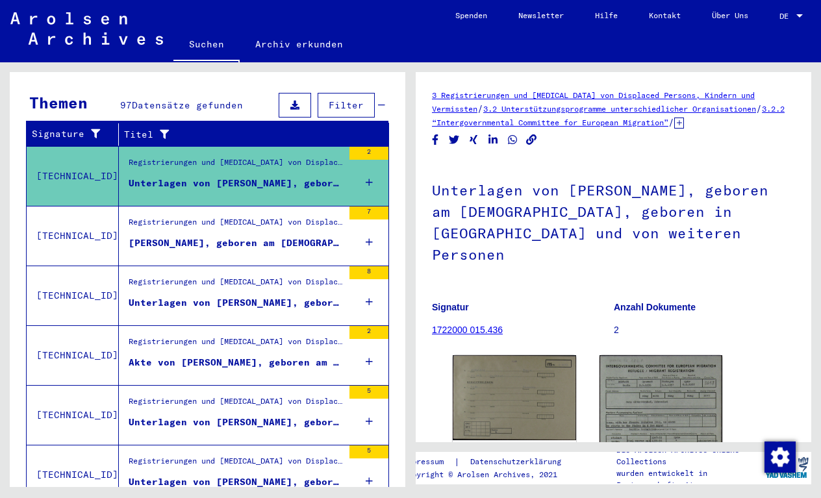
click at [269, 236] on figure "[PERSON_NAME], geboren am [DEMOGRAPHIC_DATA], geboren in [GEOGRAPHIC_DATA]" at bounding box center [236, 245] width 214 height 19
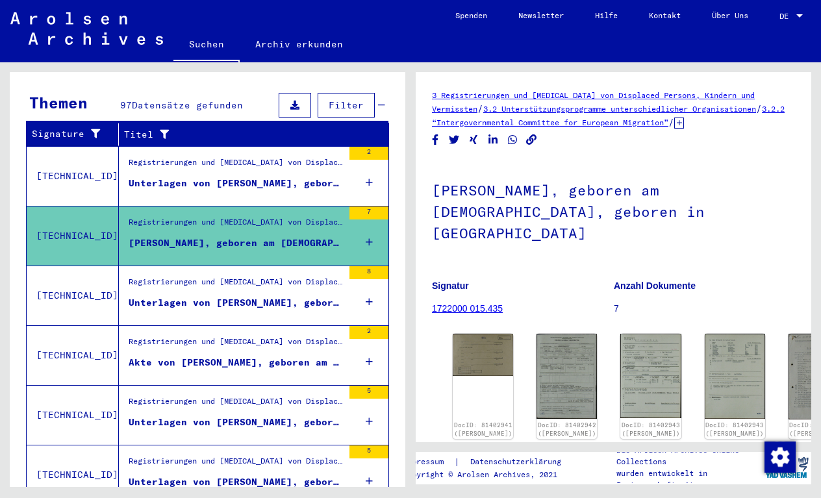
click at [274, 277] on div "Registrierungen und [MEDICAL_DATA] von Displaced Persons, Kindern und Vermisste…" at bounding box center [236, 285] width 214 height 18
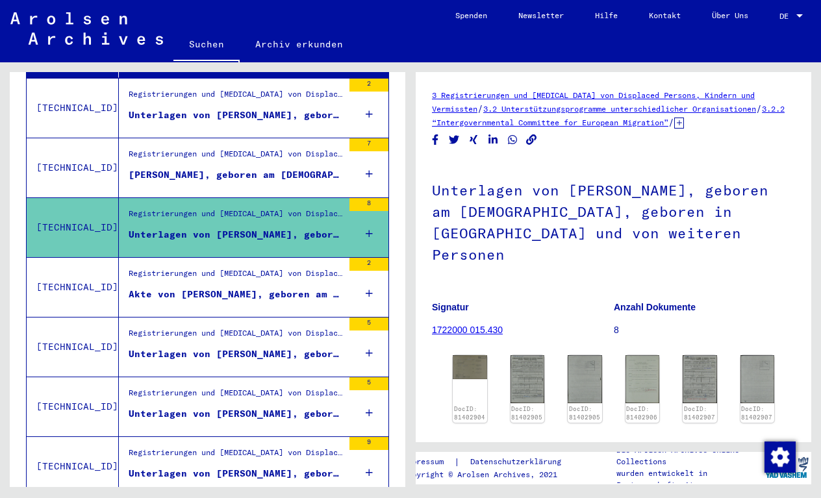
scroll to position [359, 0]
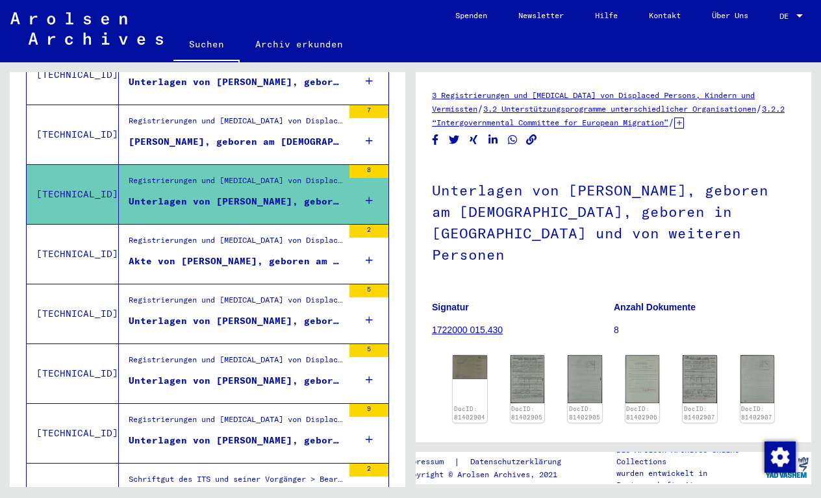
click at [271, 234] on div "Registrierungen und [MEDICAL_DATA] von Displaced Persons, Kindern und Vermisste…" at bounding box center [236, 243] width 214 height 18
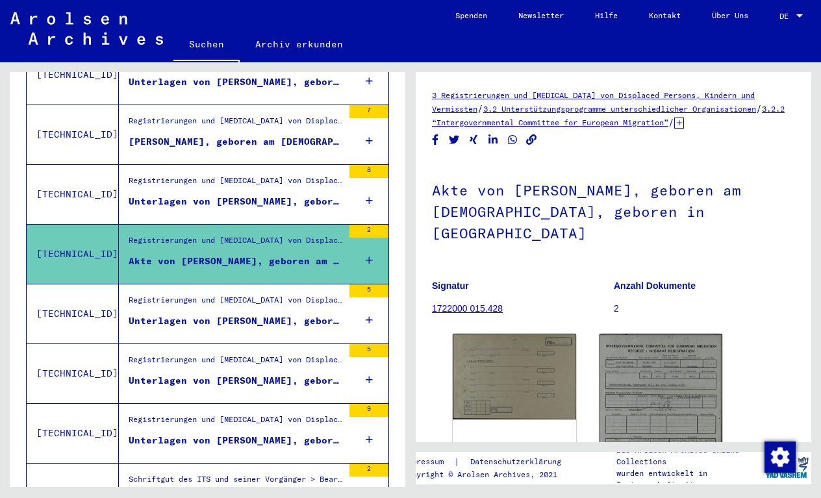
click at [280, 314] on div "Unterlagen von [PERSON_NAME], geboren am [DEMOGRAPHIC_DATA], geboren in [GEOGRA…" at bounding box center [236, 321] width 214 height 14
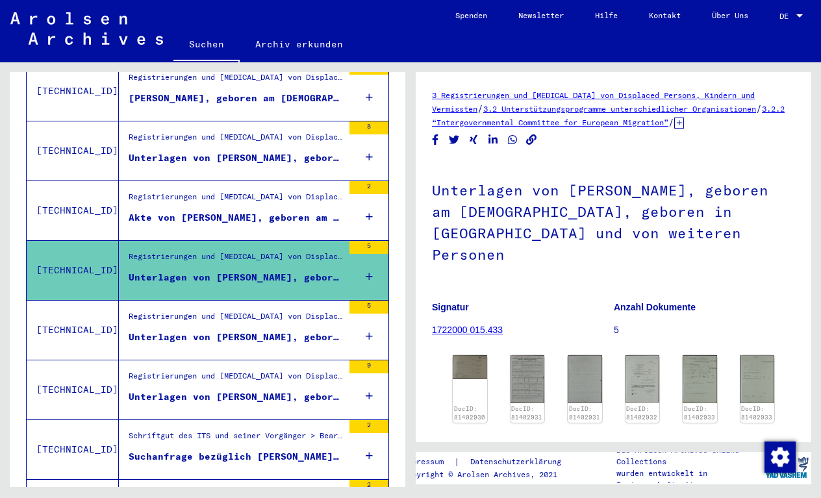
scroll to position [425, 0]
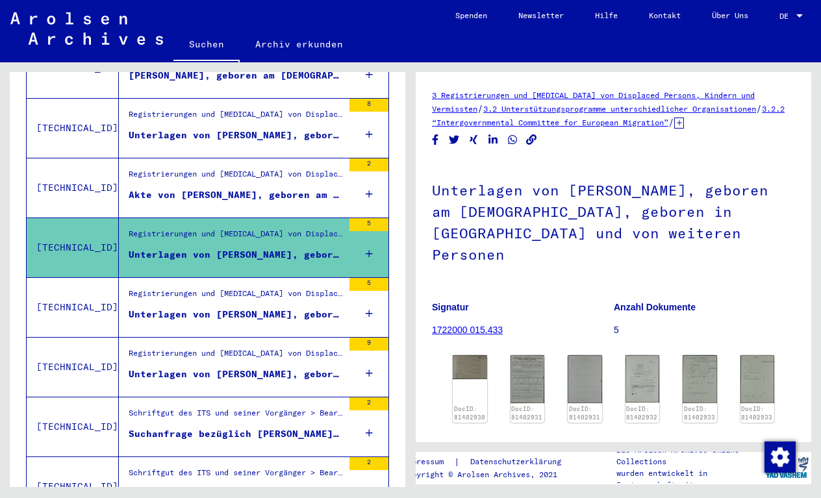
click at [276, 288] on div "Registrierungen und [MEDICAL_DATA] von Displaced Persons, Kindern und Vermisste…" at bounding box center [236, 297] width 214 height 18
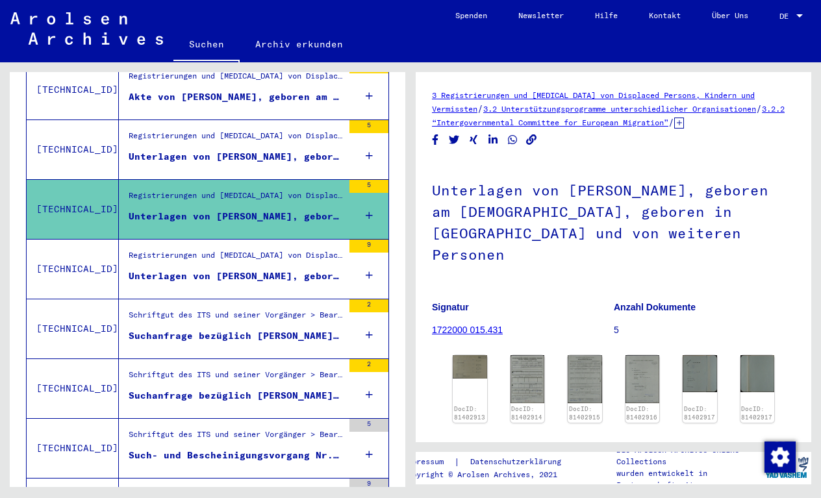
scroll to position [527, 0]
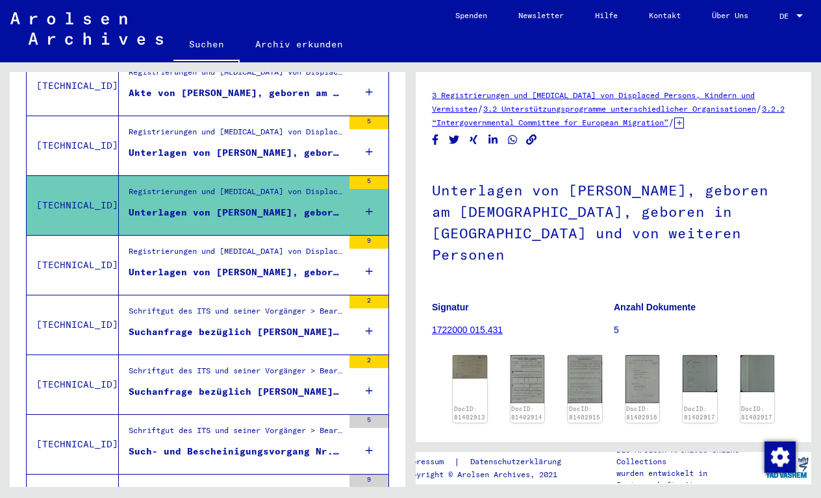
click at [269, 245] on div "Registrierungen und [MEDICAL_DATA] von Displaced Persons, Kindern und Vermisste…" at bounding box center [236, 254] width 214 height 18
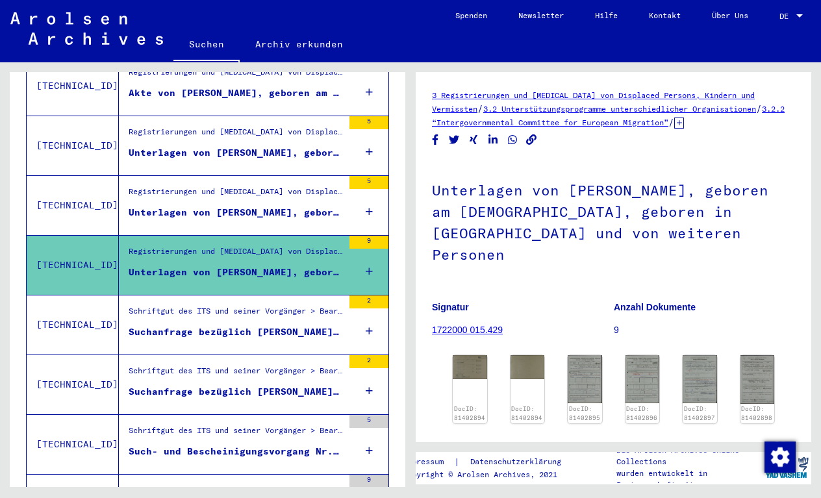
click at [275, 305] on div "Schriftgut des ITS und seiner Vorgänger > Bearbeitung von Anfragen > Fallbezoge…" at bounding box center [236, 314] width 214 height 18
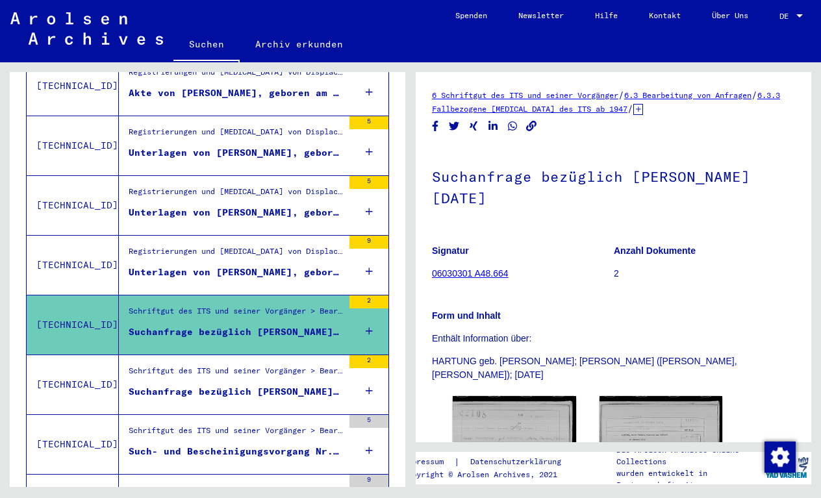
click at [278, 365] on div "Schriftgut des ITS und seiner Vorgänger > Bearbeitung von Anfragen > Fallbezoge…" at bounding box center [236, 374] width 214 height 18
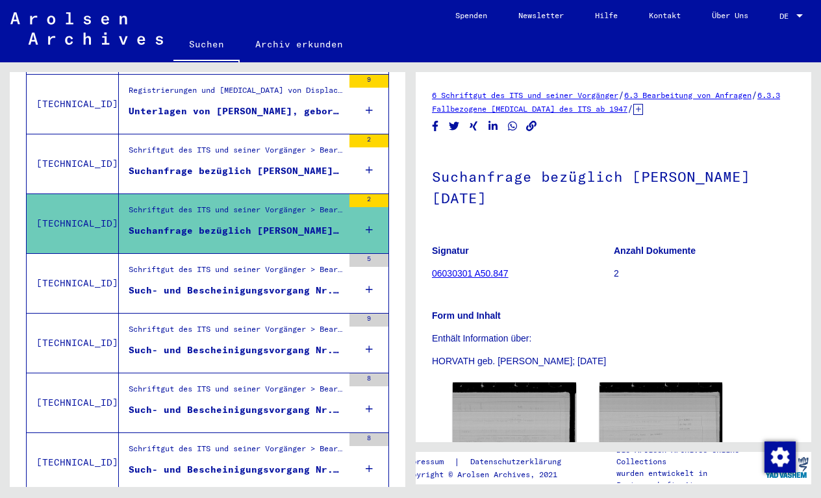
scroll to position [716, 0]
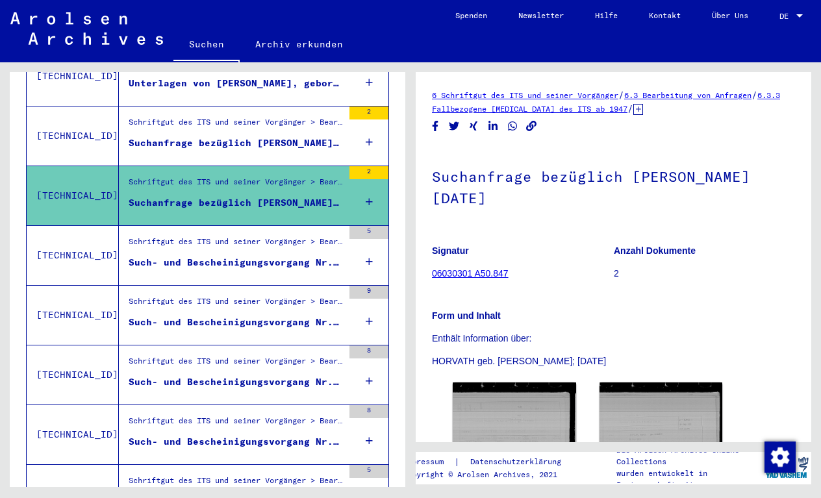
click at [282, 256] on div "Such- und Bescheinigungsvorgang Nr. 1.001.655 für [PERSON_NAME] geboren [DEMOGR…" at bounding box center [236, 263] width 214 height 14
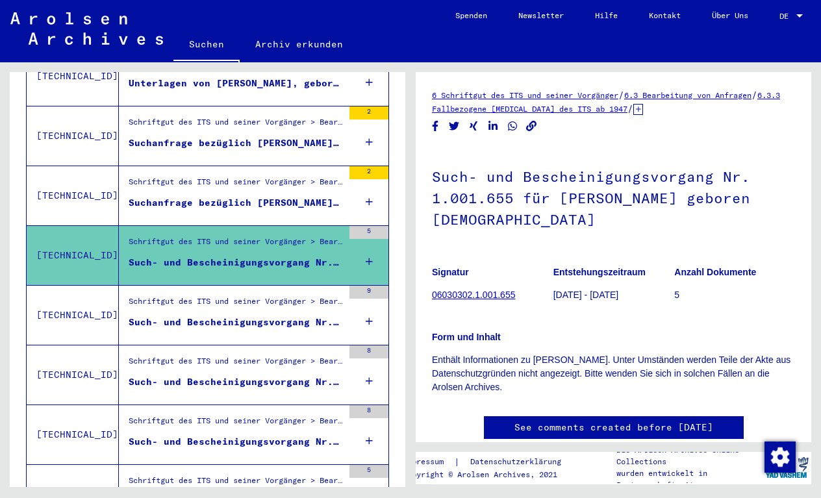
click at [277, 315] on div "Such- und Bescheinigungsvorgang Nr. 1.003.051 für [PERSON_NAME] geboren [DEMOGR…" at bounding box center [236, 322] width 214 height 14
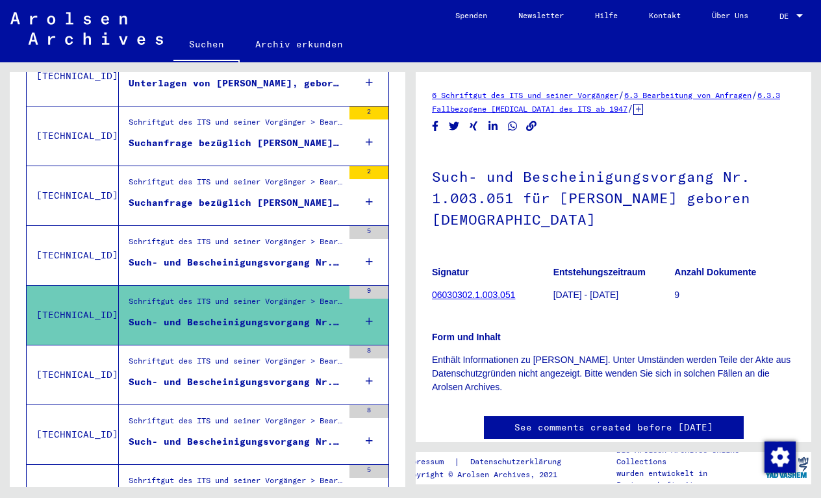
click at [266, 358] on div "Schriftgut des ITS und seiner Vorgänger > Bearbeitung von Anfragen > Fallbezoge…" at bounding box center [236, 364] width 214 height 18
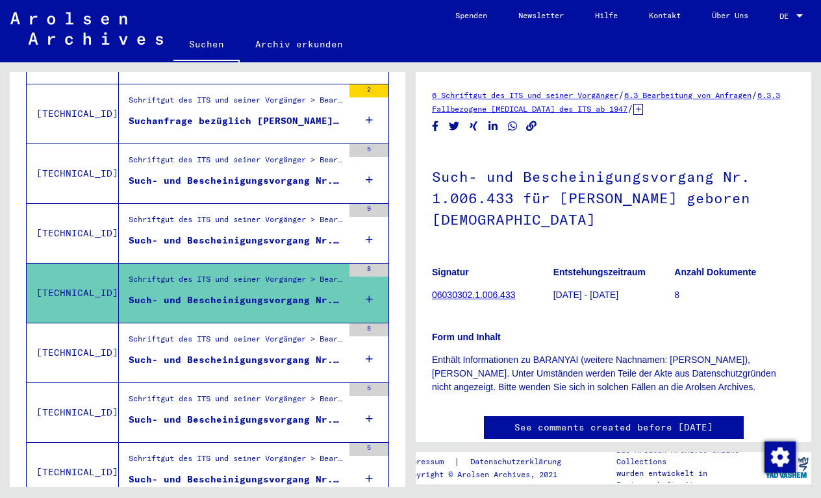
scroll to position [807, 0]
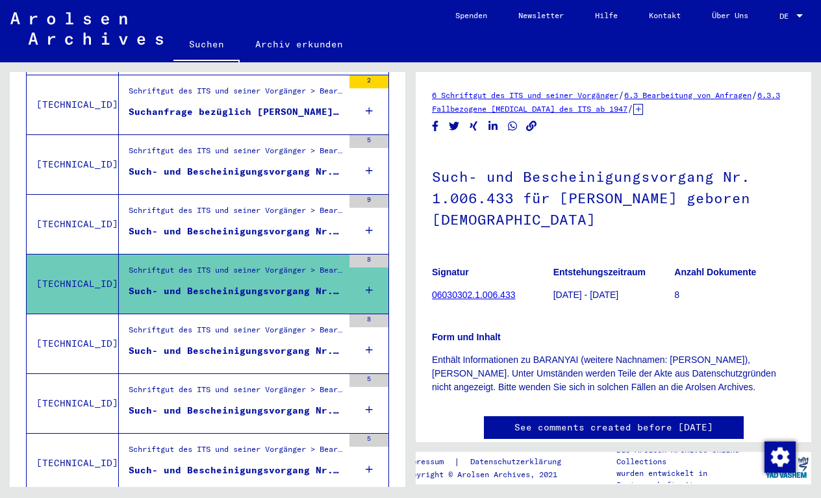
click at [265, 344] on div "Such- und Bescheinigungsvorgang Nr. 1.026.431 für [PERSON_NAME] geboren [DEMOGR…" at bounding box center [236, 351] width 214 height 14
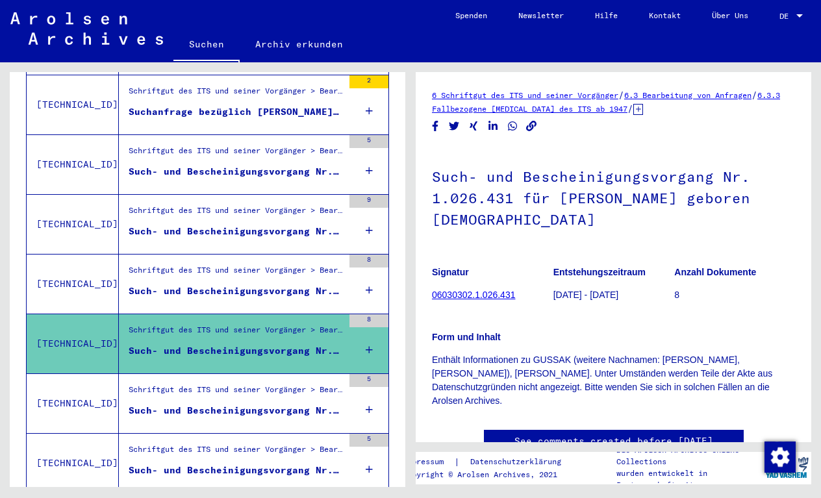
click at [265, 384] on div "Schriftgut des ITS und seiner Vorgänger > Bearbeitung von Anfragen > Fallbezoge…" at bounding box center [236, 393] width 214 height 18
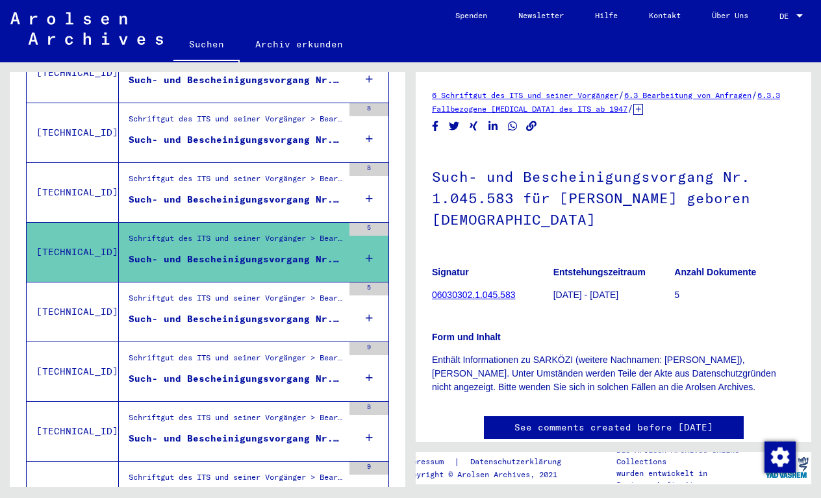
scroll to position [979, 0]
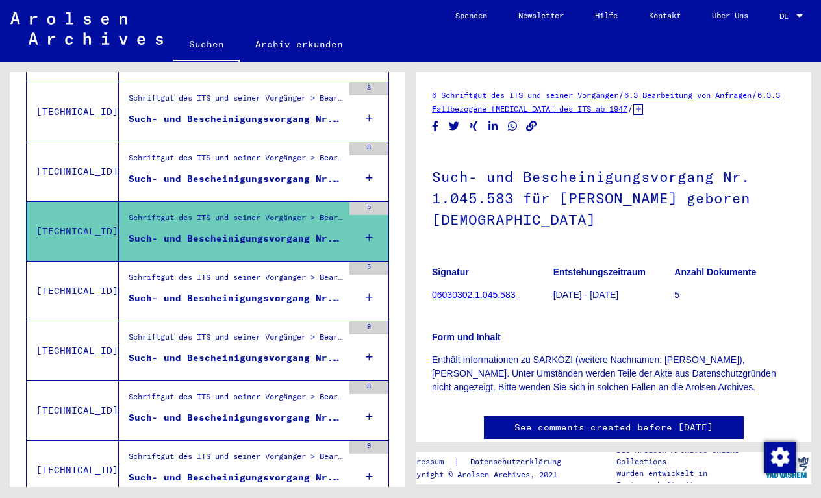
click at [262, 291] on div "Such- und Bescheinigungsvorgang Nr. 1.286.710 für [PERSON_NAME] geboren [DEMOGR…" at bounding box center [236, 298] width 214 height 14
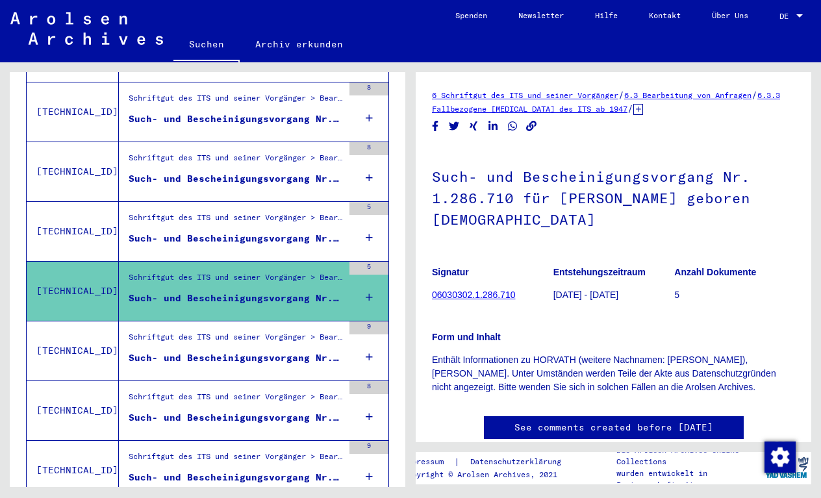
click at [258, 351] on div "Such- und Bescheinigungsvorgang Nr. 126.623 für [PERSON_NAME] geboren [DEMOGRAP…" at bounding box center [236, 358] width 214 height 14
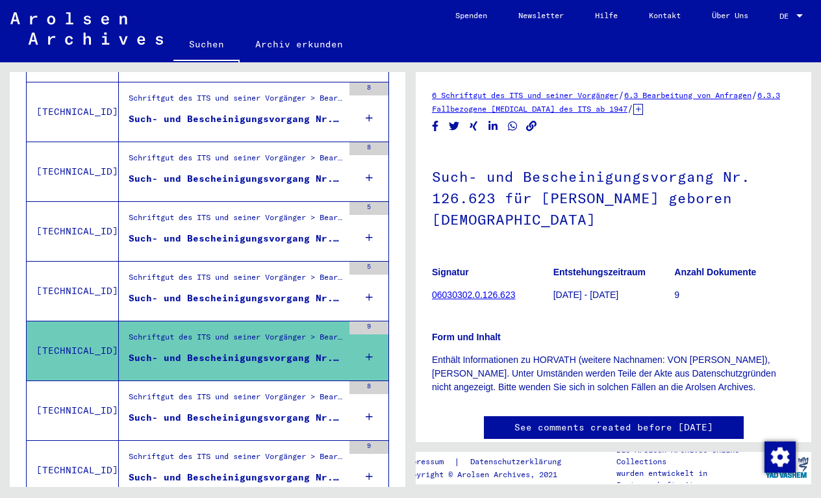
click at [262, 391] on div "Schriftgut des ITS und seiner Vorgänger > Bearbeitung von Anfragen > Fallbezoge…" at bounding box center [236, 400] width 214 height 18
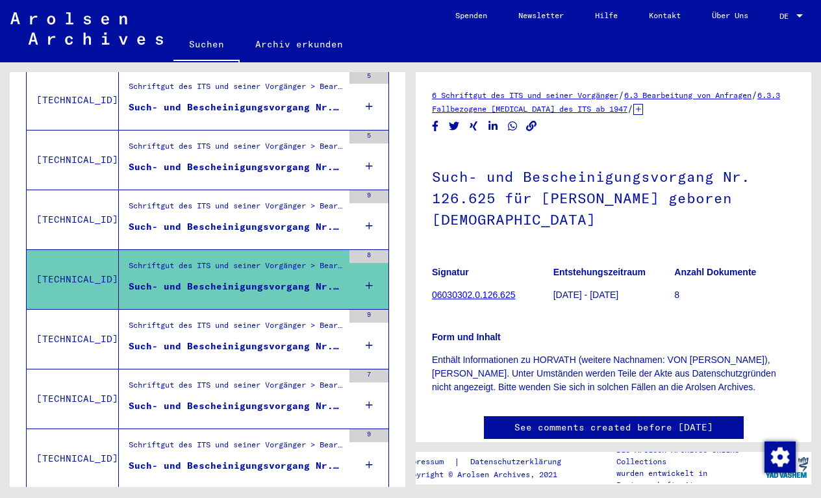
scroll to position [1136, 0]
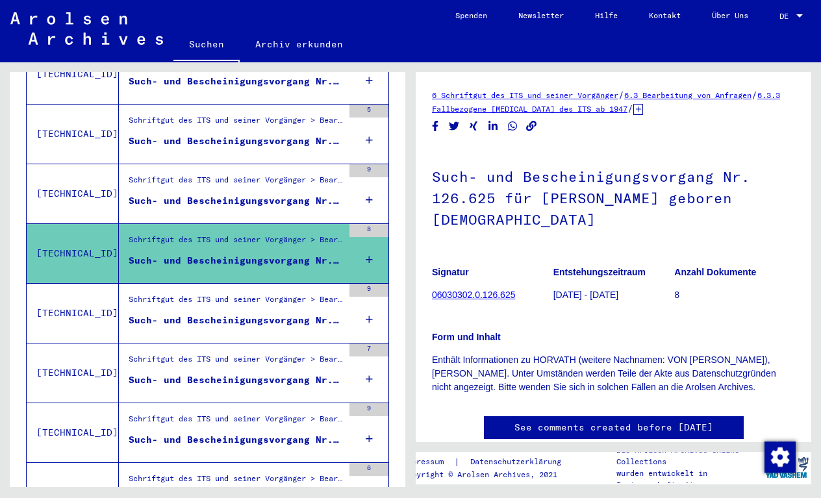
click at [256, 314] on div "Such- und Bescheinigungsvorgang Nr. 267.263 für [PERSON_NAME] geboren [DEMOGRAP…" at bounding box center [236, 321] width 214 height 14
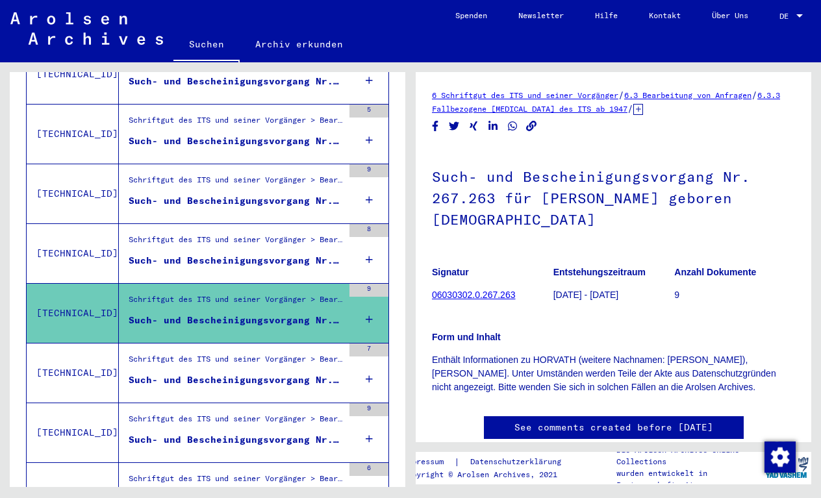
click at [259, 353] on div "Schriftgut des ITS und seiner Vorgänger > Bearbeitung von Anfragen > Fallbezoge…" at bounding box center [236, 362] width 214 height 18
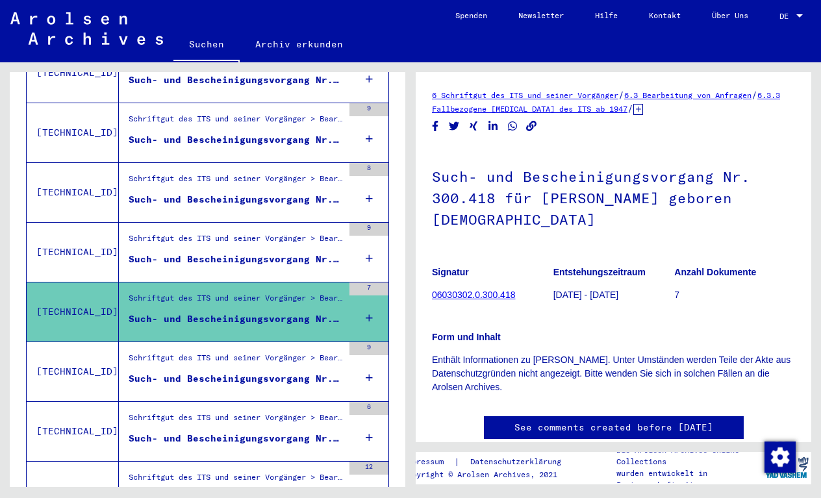
scroll to position [1259, 0]
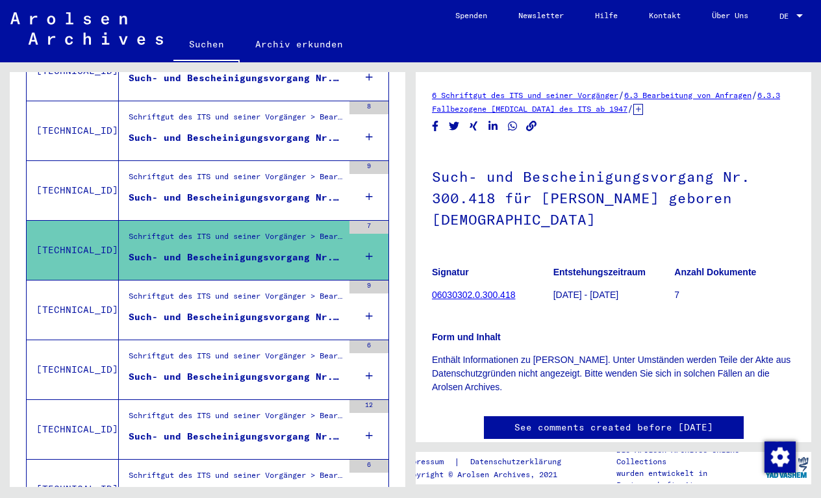
click at [260, 310] on div "Such- und Bescheinigungsvorgang Nr. 300.433 für [PERSON_NAME] geboren [DEMOGRAP…" at bounding box center [236, 317] width 214 height 14
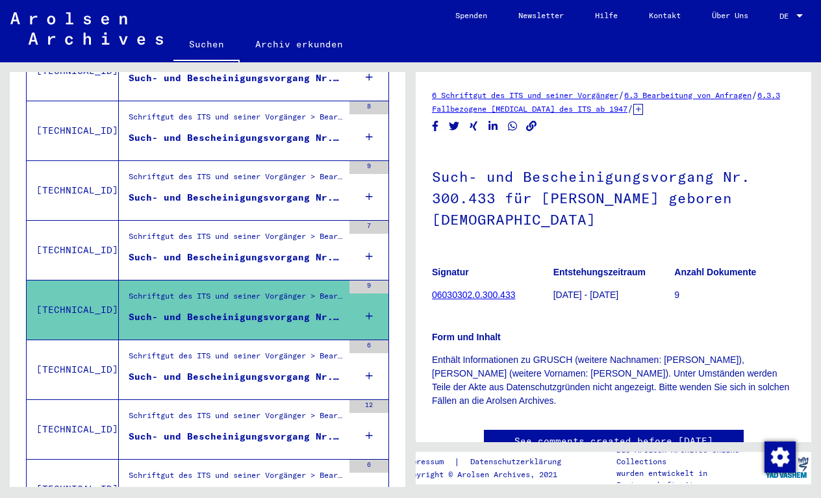
click at [260, 350] on div "Schriftgut des ITS und seiner Vorgänger > Bearbeitung von Anfragen > Fallbezoge…" at bounding box center [236, 359] width 214 height 18
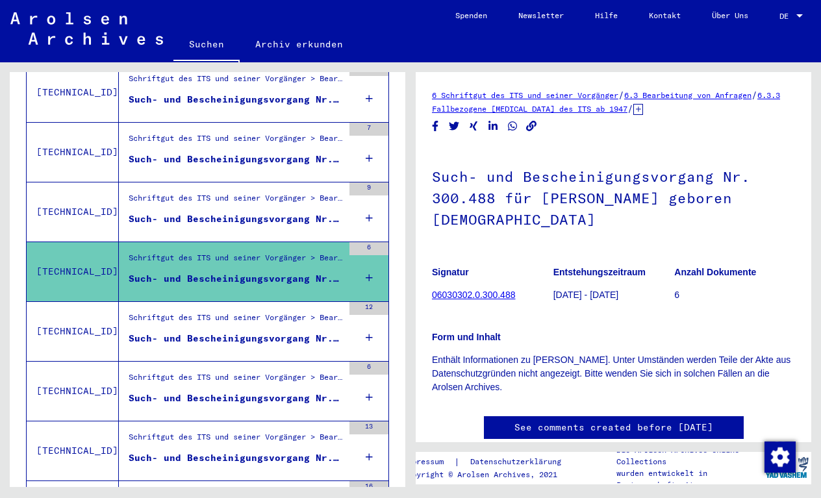
scroll to position [1379, 0]
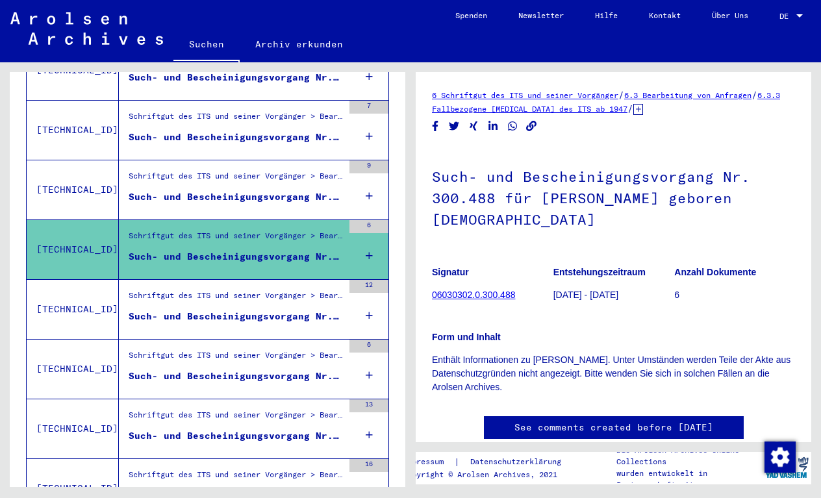
click at [258, 310] on div "Such- und Bescheinigungsvorgang Nr. 300.875 für [PERSON_NAME] geboren [DEMOGRAP…" at bounding box center [236, 317] width 214 height 14
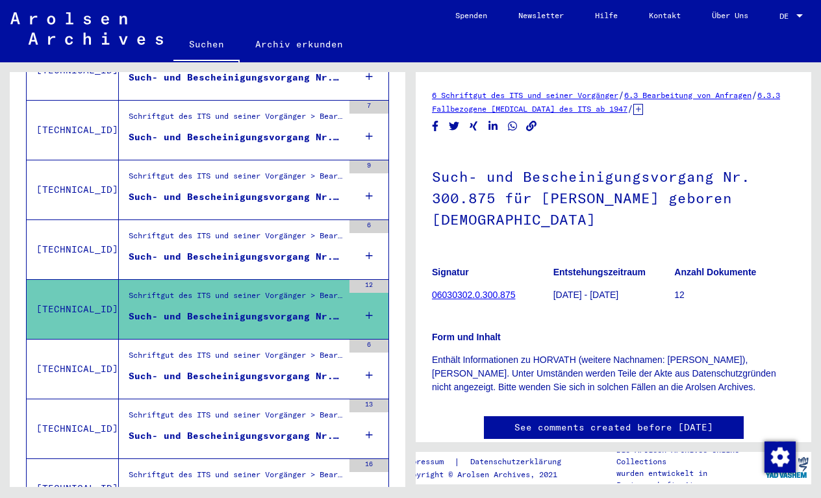
click at [262, 352] on div "Schriftgut des ITS und seiner Vorgänger > Bearbeitung von Anfragen > Fallbezoge…" at bounding box center [236, 358] width 214 height 18
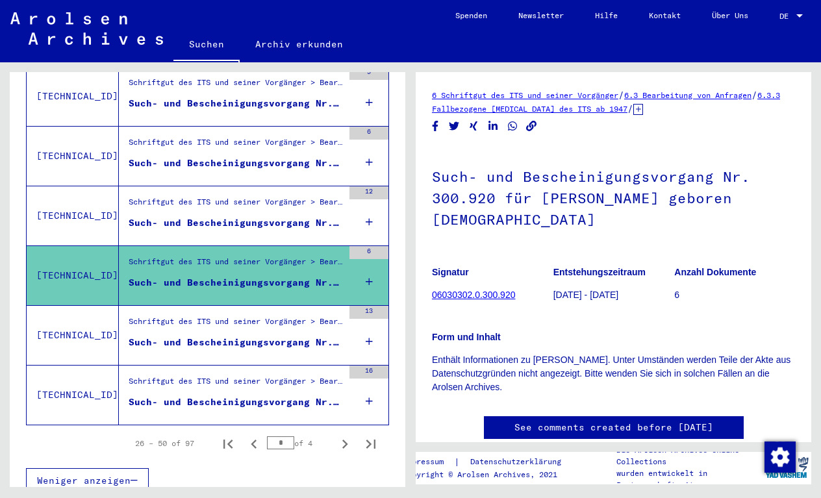
scroll to position [1472, 0]
click at [265, 336] on div "Such- und Bescheinigungsvorgang Nr. 300.921 für [PERSON_NAME] geboren [DEMOGRAP…" at bounding box center [236, 343] width 214 height 14
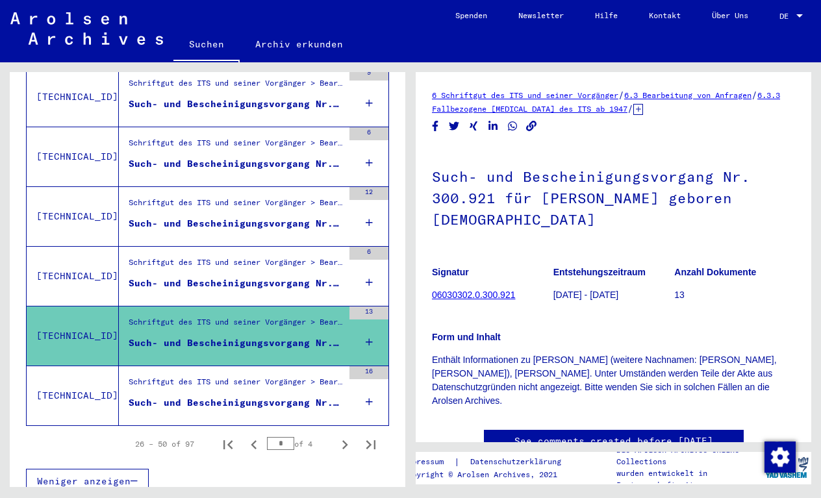
click at [262, 396] on div "Such- und Bescheinigungsvorgang Nr. 301.859 für [PERSON_NAME] geboren [DEMOGRAP…" at bounding box center [236, 403] width 214 height 14
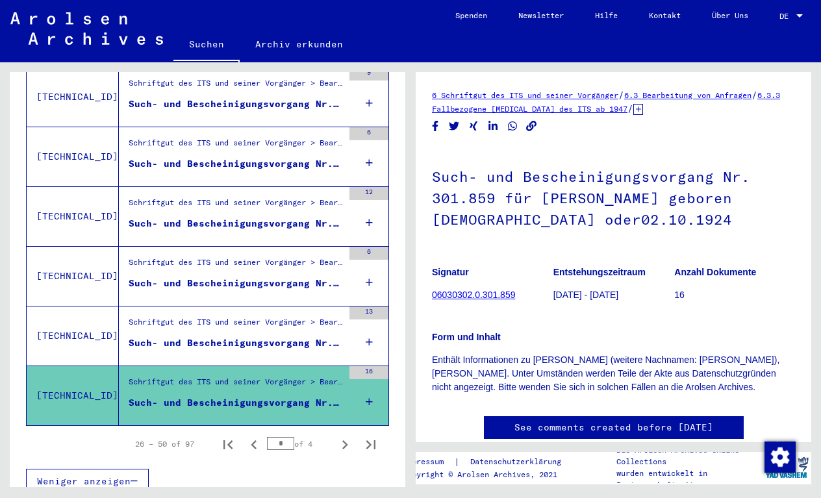
click at [262, 336] on div "Such- und Bescheinigungsvorgang Nr. 300.921 für [PERSON_NAME] geboren [DEMOGRAP…" at bounding box center [236, 343] width 214 height 14
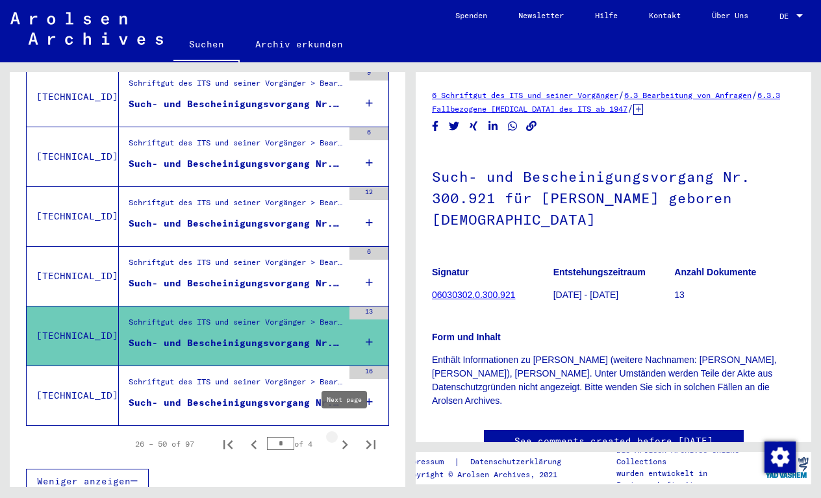
click at [343, 436] on icon "Next page" at bounding box center [345, 445] width 18 height 18
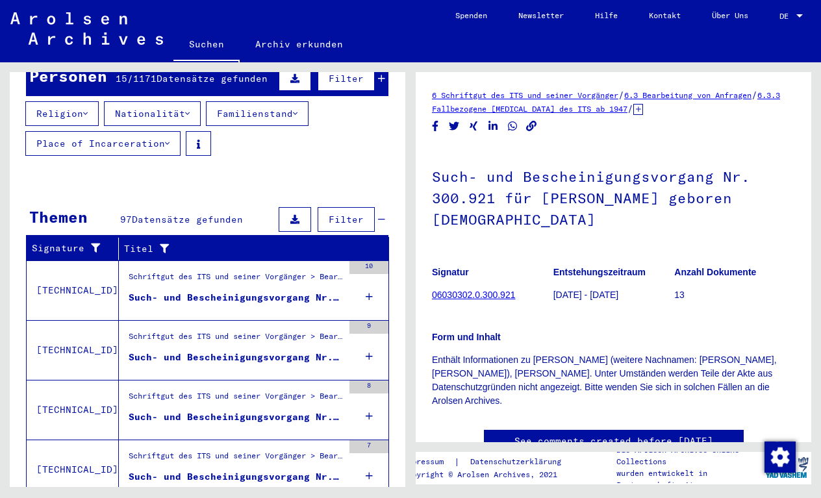
scroll to position [154, 0]
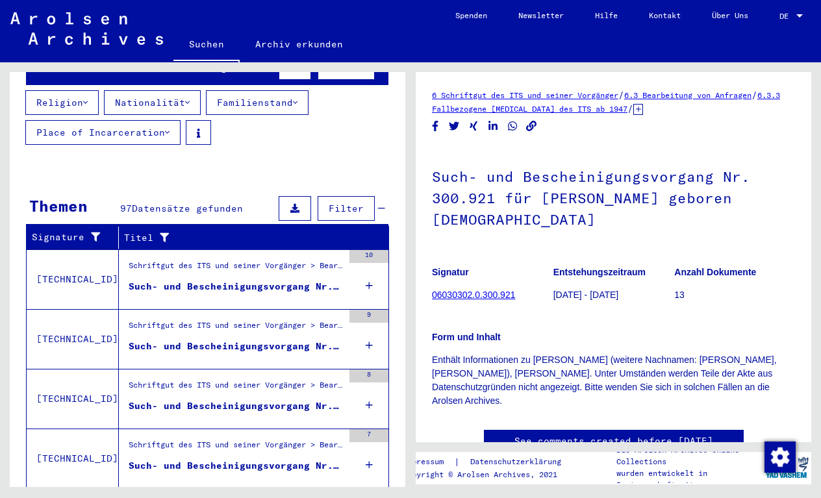
click at [304, 263] on div "Schriftgut des ITS und seiner Vorgänger > Bearbeitung von Anfragen > Fallbezoge…" at bounding box center [236, 269] width 214 height 18
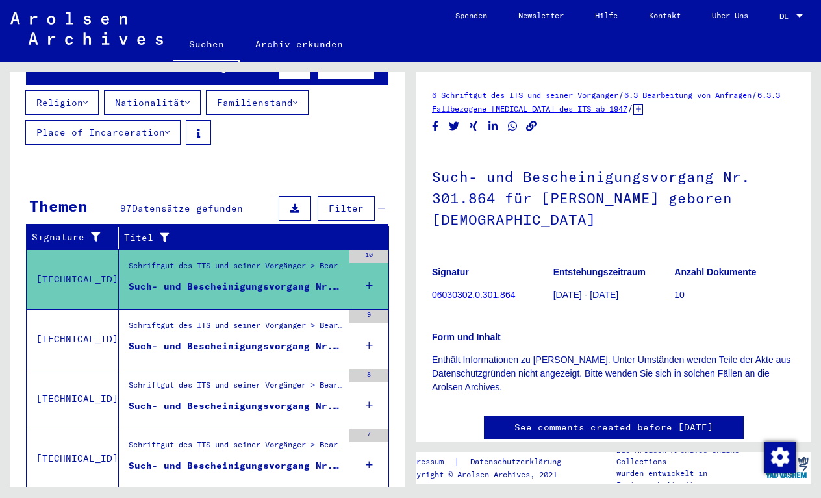
click at [285, 339] on div "Such- und Bescheinigungsvorgang Nr. 303.513 für [PERSON_NAME] geboren [DEMOGRAP…" at bounding box center [236, 346] width 214 height 14
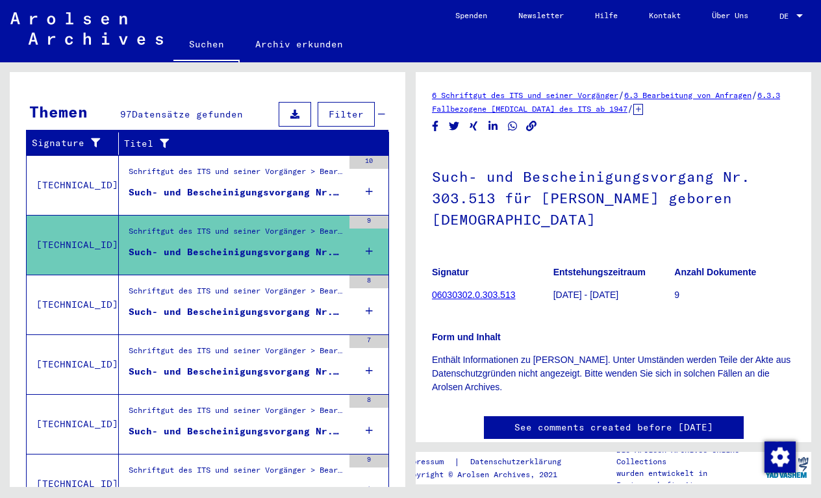
scroll to position [253, 0]
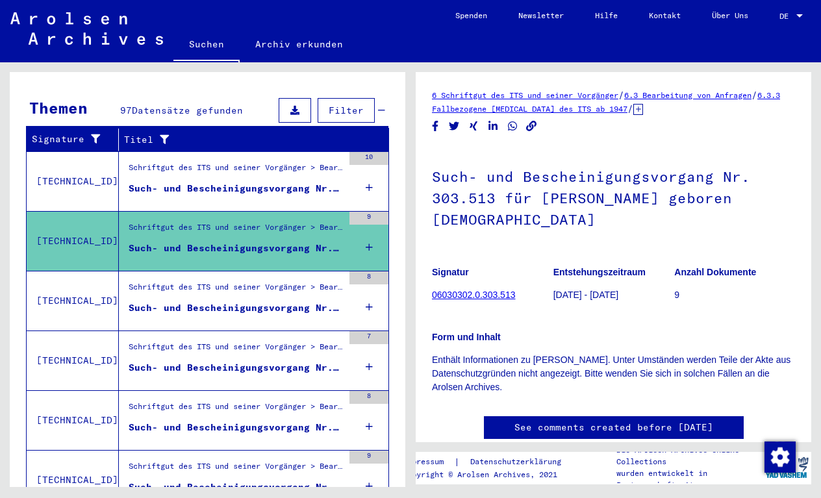
click at [269, 301] on div "Such- und Bescheinigungsvorgang Nr. 303.707 für [PERSON_NAME] geboren [DEMOGRAP…" at bounding box center [236, 308] width 214 height 14
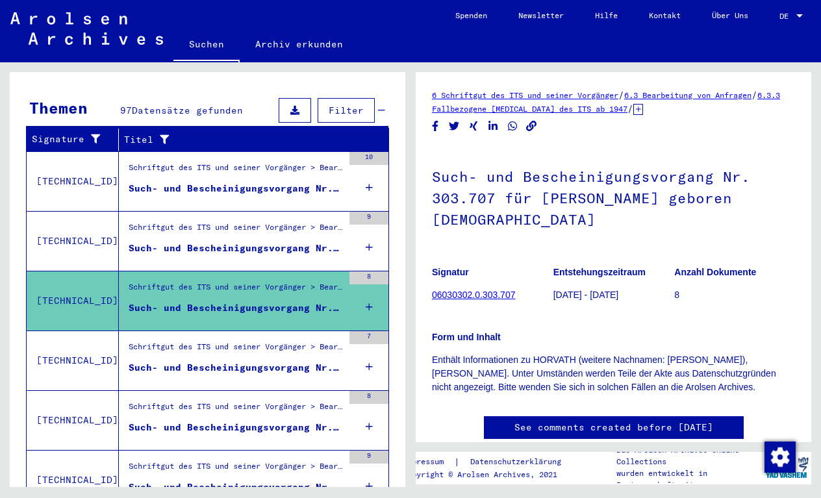
click at [267, 341] on div "Schriftgut des ITS und seiner Vorgänger > Bearbeitung von Anfragen > Fallbezoge…" at bounding box center [236, 350] width 214 height 18
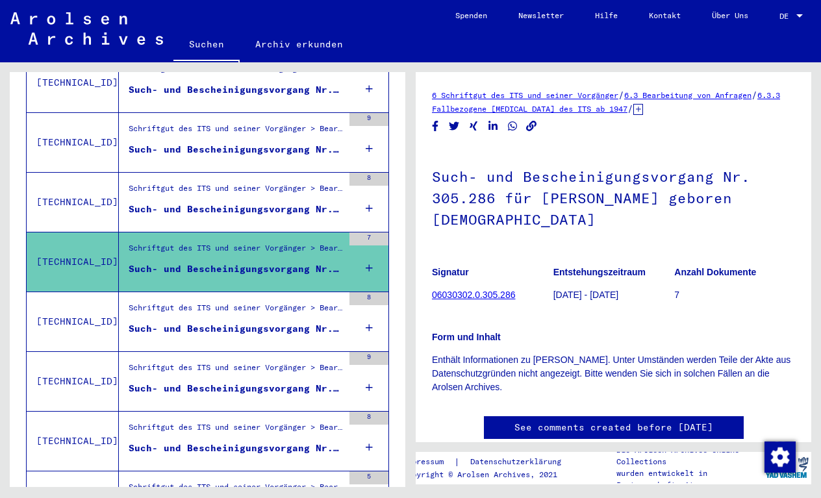
scroll to position [354, 0]
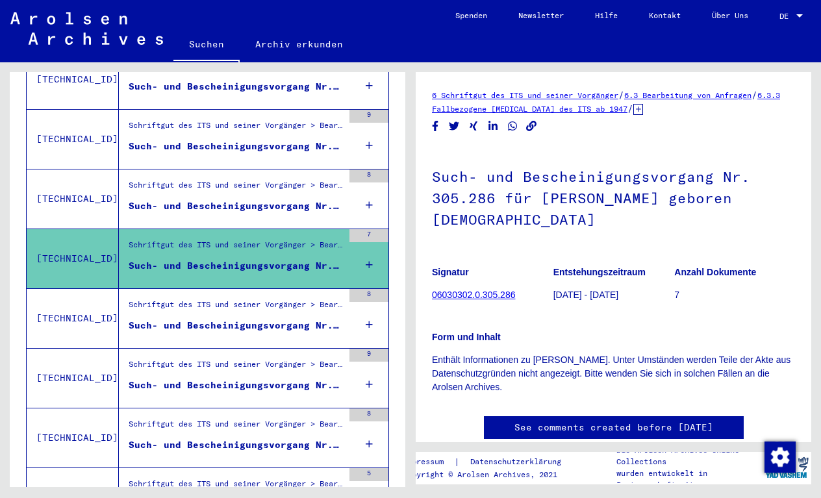
click at [244, 299] on div "Schriftgut des ITS und seiner Vorgänger > Bearbeitung von Anfragen > Fallbezoge…" at bounding box center [236, 308] width 214 height 18
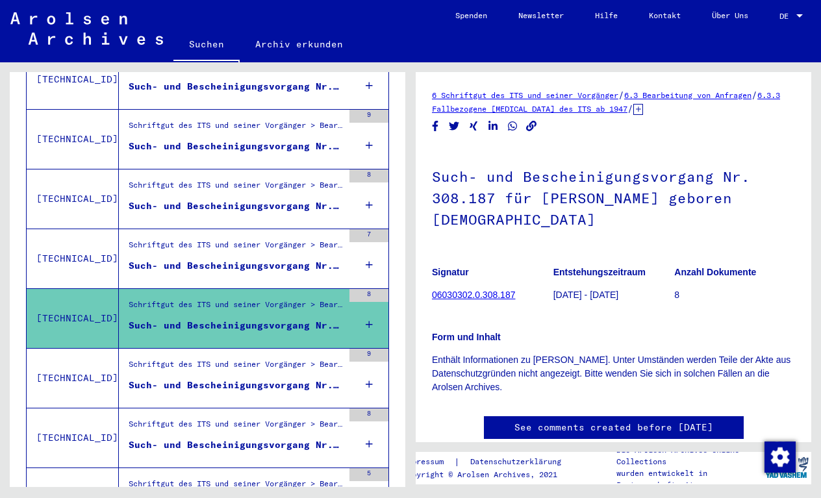
click at [250, 358] on div "Schriftgut des ITS und seiner Vorgänger > Bearbeitung von Anfragen > Fallbezoge…" at bounding box center [236, 367] width 214 height 18
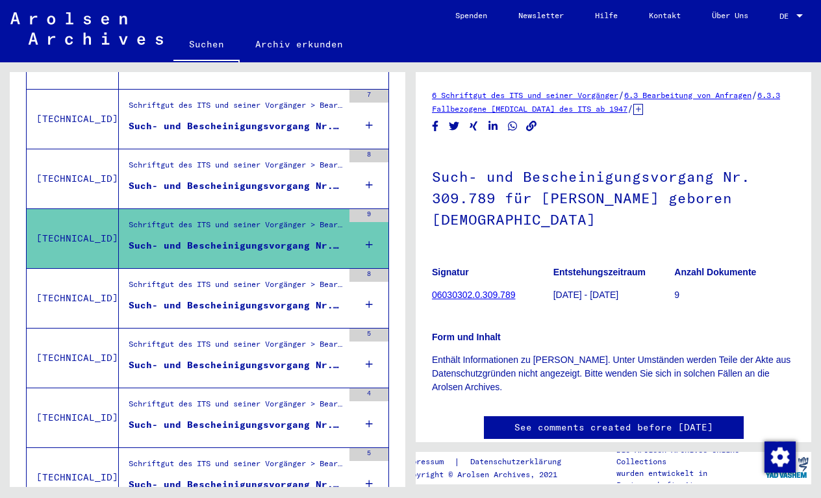
scroll to position [495, 0]
click at [239, 278] on div "Schriftgut des ITS und seiner Vorgänger > Bearbeitung von Anfragen > Fallbezoge…" at bounding box center [236, 287] width 214 height 18
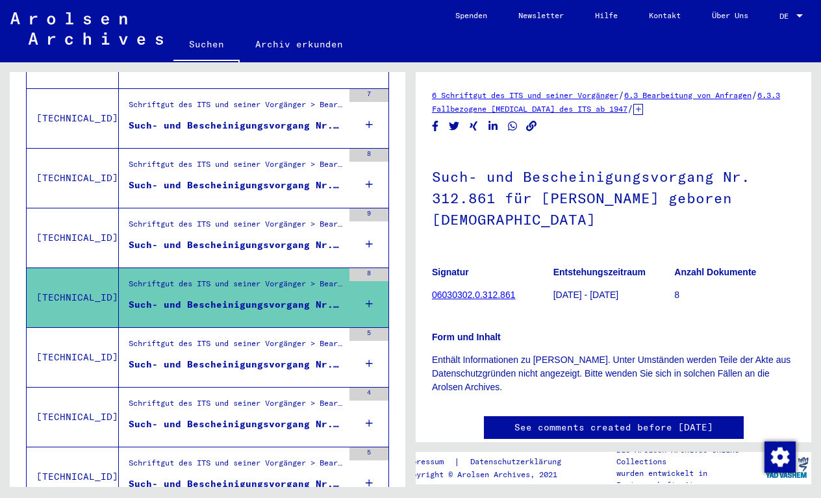
click at [234, 358] on div "Such- und Bescheinigungsvorgang Nr. 313.866 für [PERSON_NAME] geboren [DEMOGRAP…" at bounding box center [236, 365] width 214 height 14
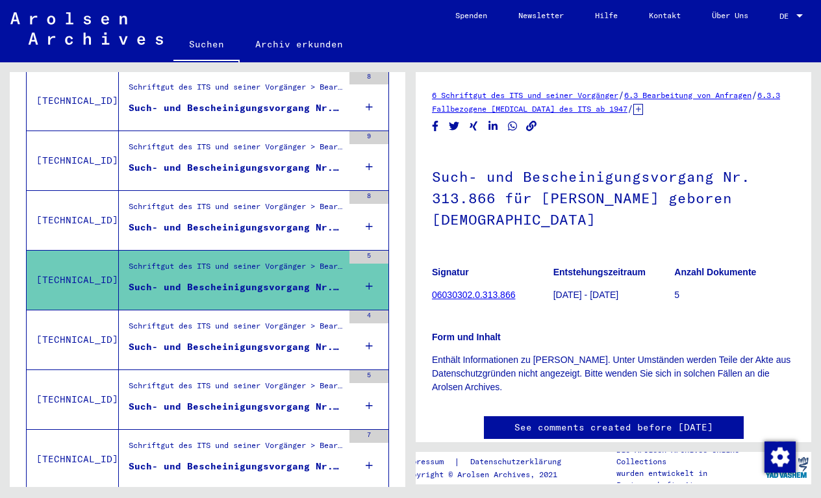
scroll to position [578, 0]
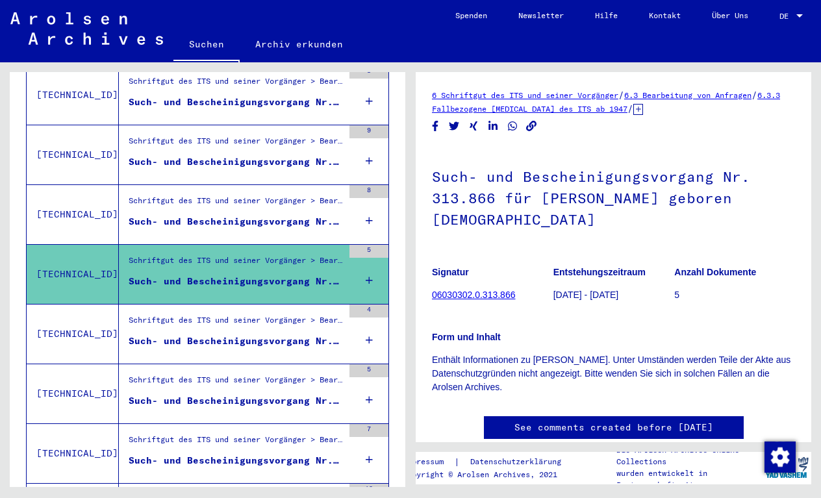
click at [228, 317] on div "Schriftgut des ITS und seiner Vorgänger > Bearbeitung von Anfragen > Fallbezoge…" at bounding box center [236, 323] width 214 height 18
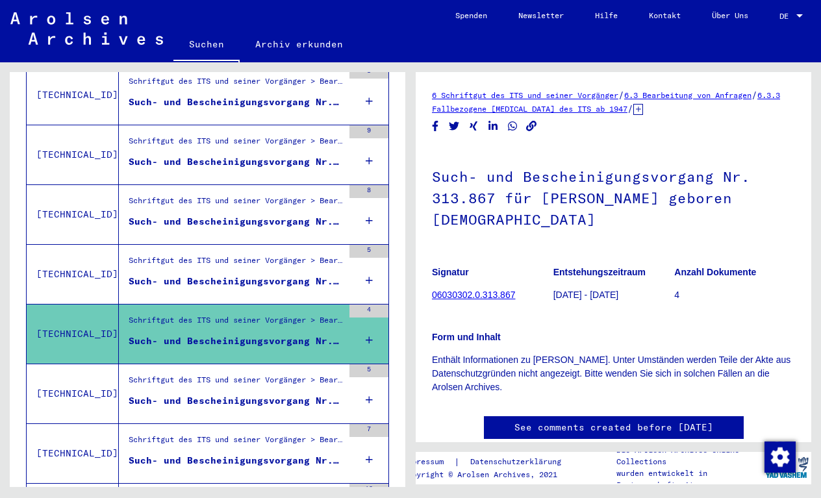
click at [229, 394] on div "Such- und Bescheinigungsvorgang Nr. 313.868 für [PERSON_NAME] geboren [DEMOGRAP…" at bounding box center [236, 401] width 214 height 14
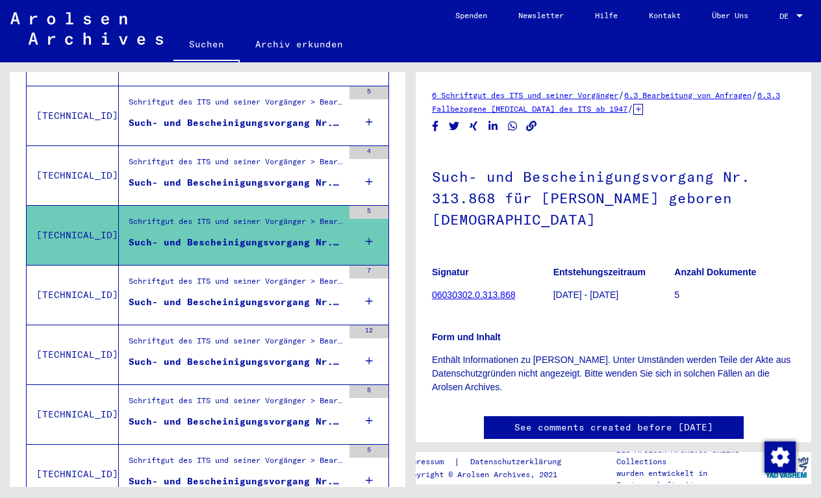
scroll to position [741, 0]
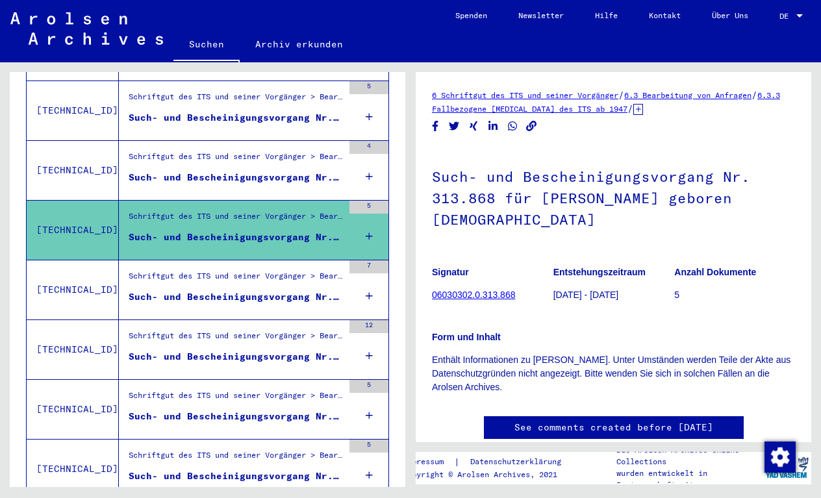
click at [231, 290] on div "Such- und Bescheinigungsvorgang Nr. 319.564 für [PERSON_NAME] geboren [DEMOGRAP…" at bounding box center [236, 297] width 214 height 14
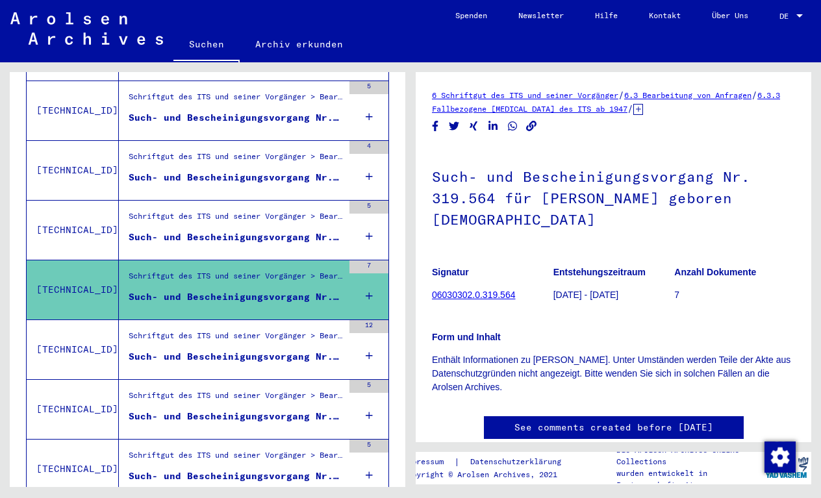
click at [230, 332] on div "Schriftgut des ITS und seiner Vorgänger > Bearbeitung von Anfragen > Fallbezoge…" at bounding box center [236, 339] width 214 height 18
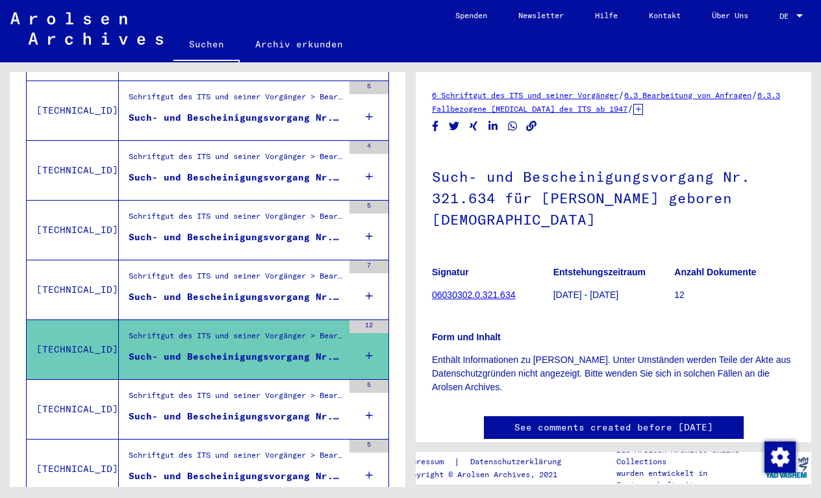
click at [283, 389] on div "Schriftgut des ITS und seiner Vorgänger > Bearbeitung von Anfragen > Fallbezoge…" at bounding box center [236, 398] width 214 height 18
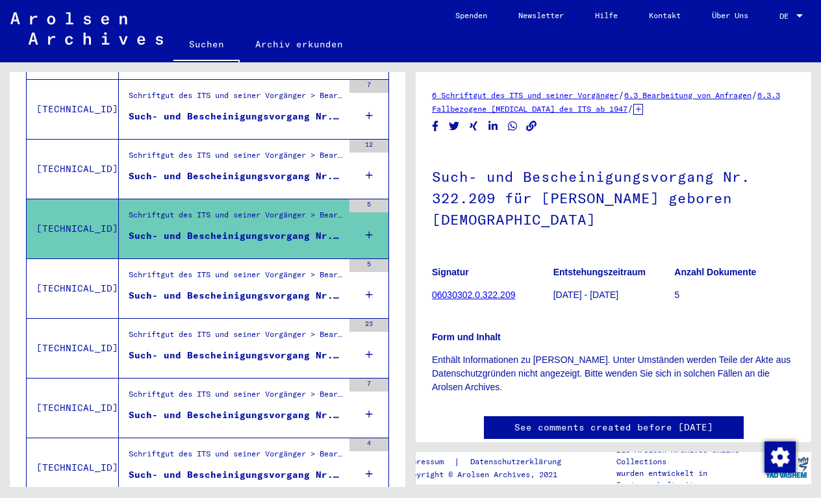
scroll to position [936, 0]
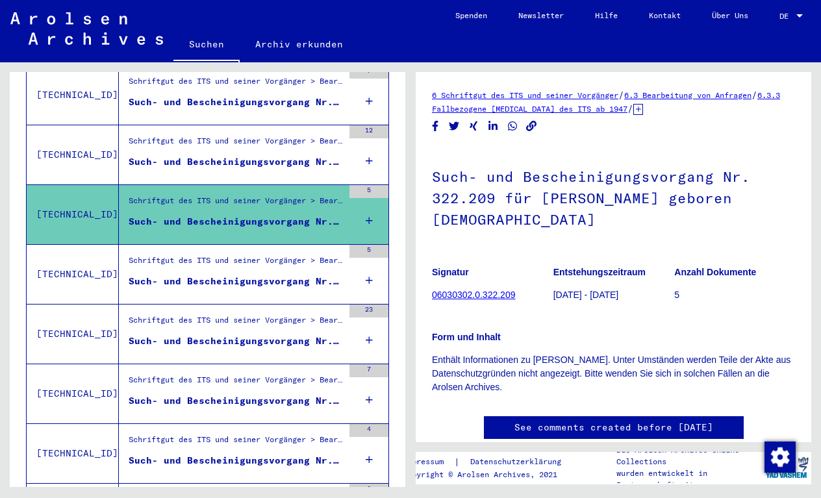
click at [293, 275] on div "Such- und Bescheinigungsvorgang Nr. 322.296 für [PERSON_NAME] geboren [DEMOGRAP…" at bounding box center [236, 282] width 214 height 14
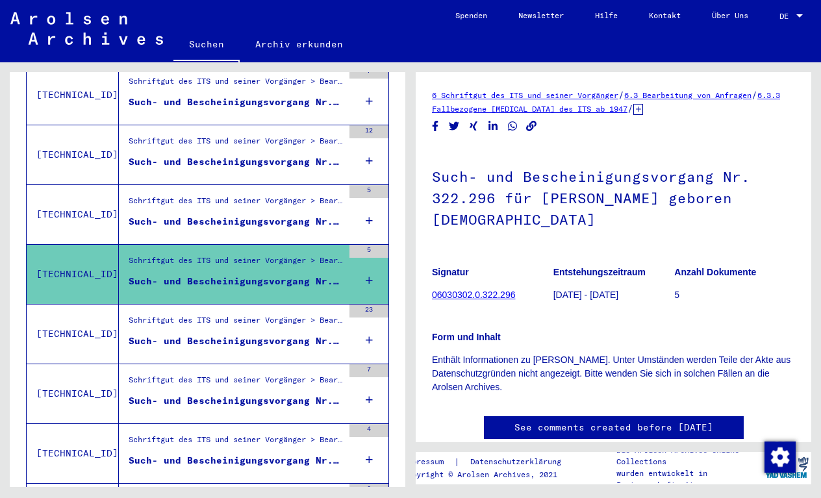
click at [288, 317] on div "Schriftgut des ITS und seiner Vorgänger > Bearbeitung von Anfragen > Fallbezoge…" at bounding box center [236, 323] width 214 height 18
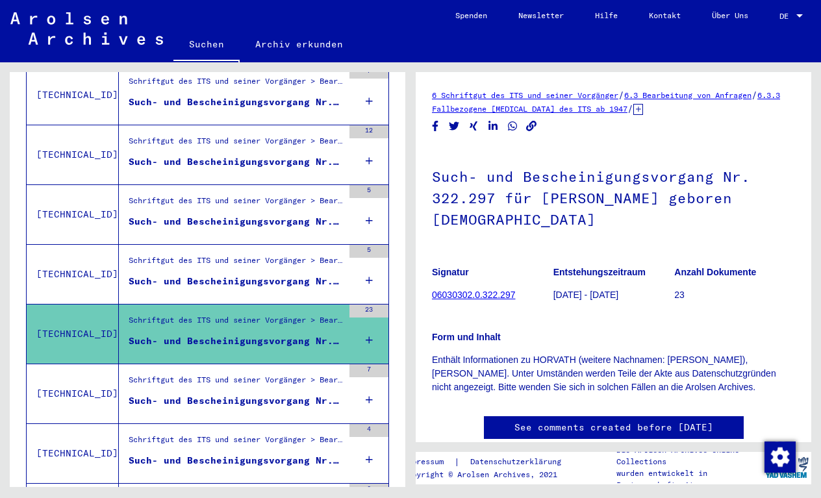
click at [276, 374] on div "Schriftgut des ITS und seiner Vorgänger > Bearbeitung von Anfragen > Fallbezoge…" at bounding box center [236, 383] width 214 height 18
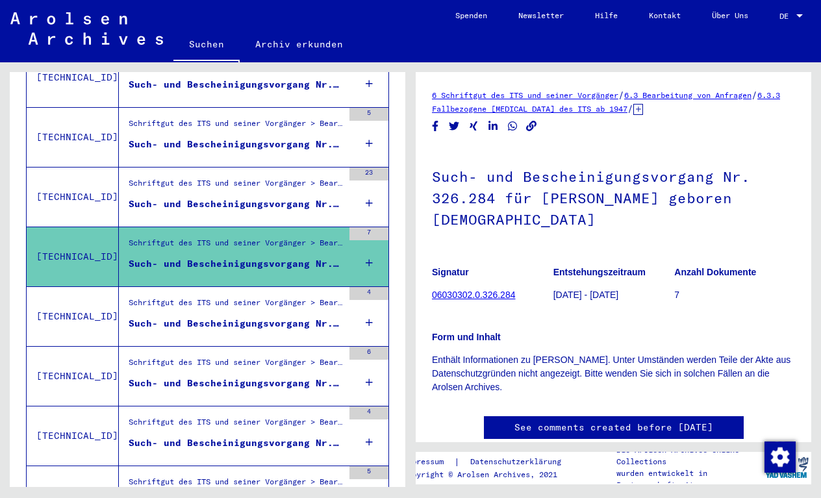
scroll to position [1075, 0]
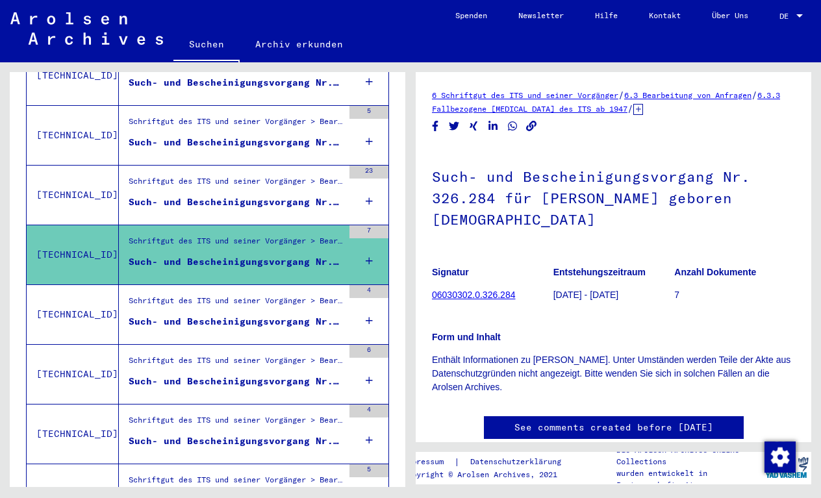
click at [262, 316] on figure "Such- und Bescheinigungsvorgang Nr. 326.567 für [PERSON_NAME] geboren [DEMOGRAP…" at bounding box center [236, 324] width 214 height 19
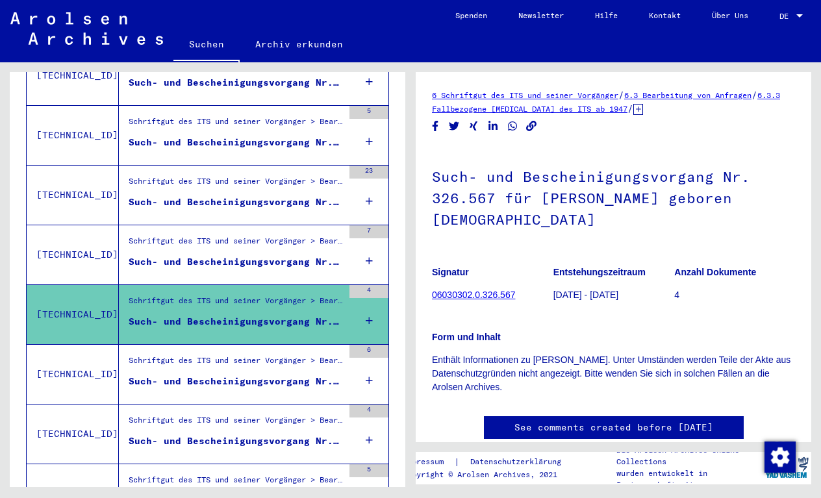
click at [263, 354] on div "Schriftgut des ITS und seiner Vorgänger > Bearbeitung von Anfragen > Fallbezoge…" at bounding box center [236, 363] width 214 height 18
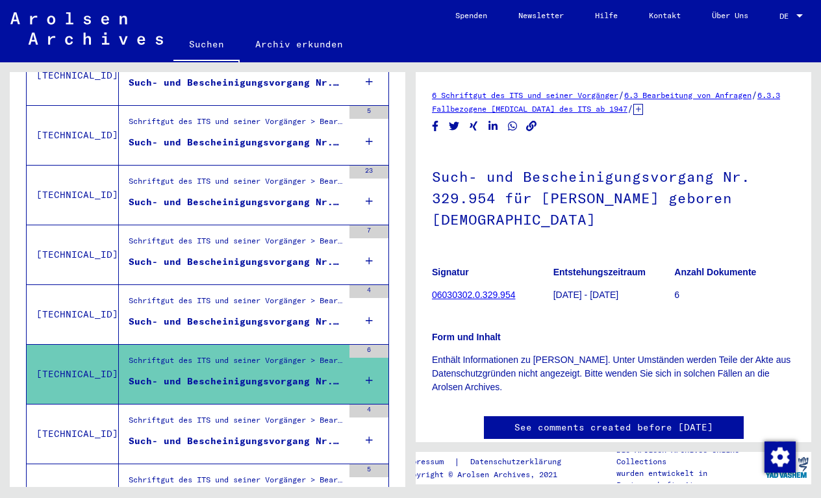
click at [258, 414] on div "Schriftgut des ITS und seiner Vorgänger > Bearbeitung von Anfragen > Fallbezoge…" at bounding box center [236, 423] width 214 height 18
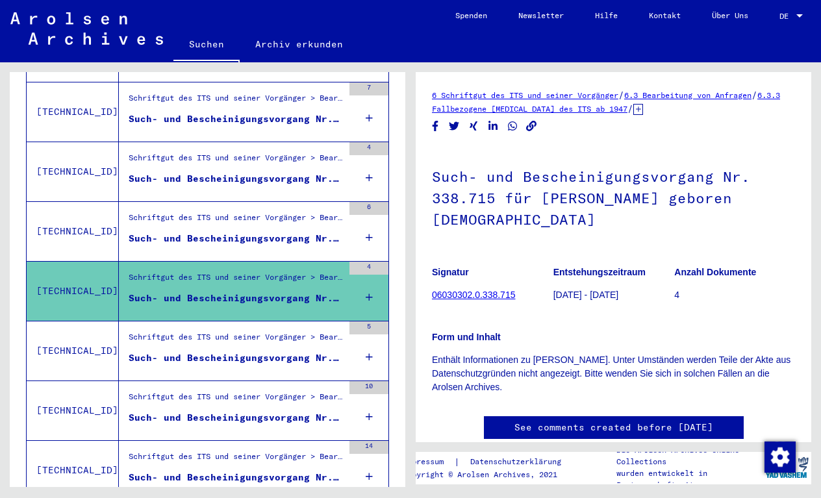
scroll to position [1225, 0]
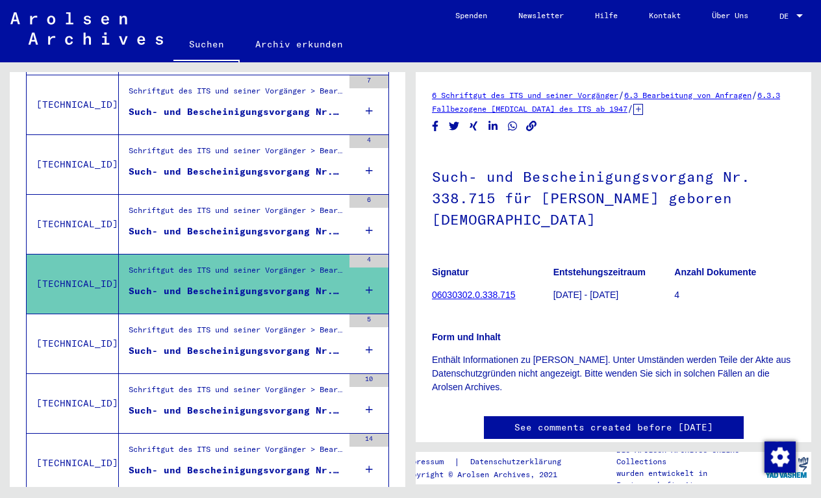
click at [262, 324] on div "Schriftgut des ITS und seiner Vorgänger > Bearbeitung von Anfragen > Fallbezoge…" at bounding box center [236, 333] width 214 height 18
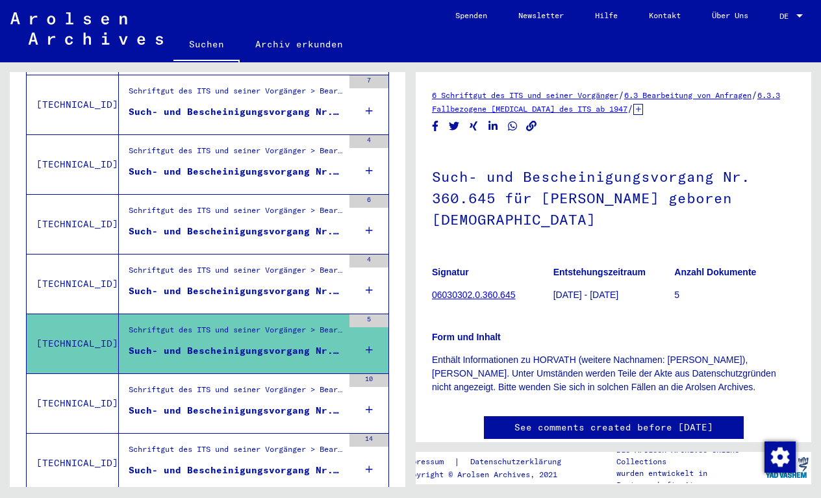
click at [262, 374] on div "Schriftgut des ITS und seiner Vorgänger > Bearbeitung von Anfragen > Fallbezoge…" at bounding box center [231, 403] width 224 height 59
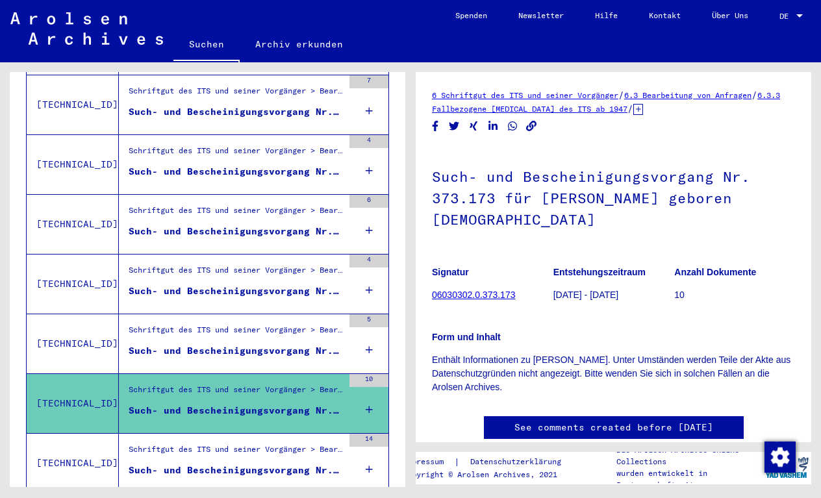
click at [266, 463] on div "Such- und Bescheinigungsvorgang Nr. 394.651 für [PERSON_NAME] geboren [DEMOGRAP…" at bounding box center [236, 470] width 214 height 14
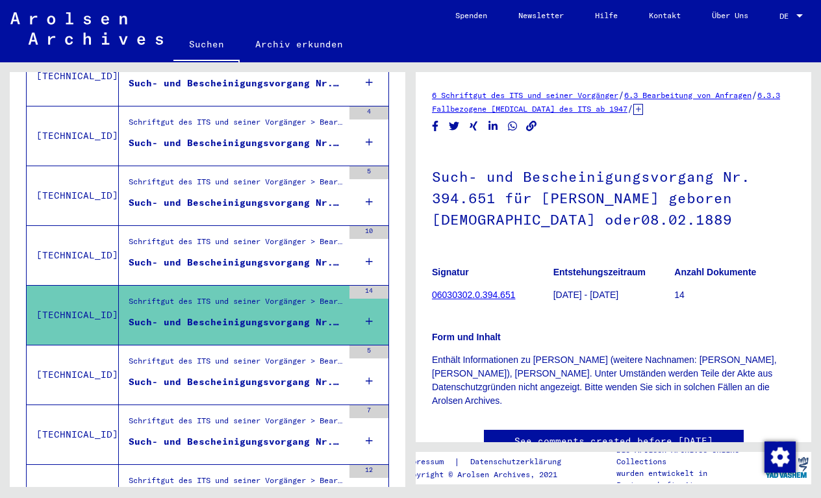
scroll to position [1377, 0]
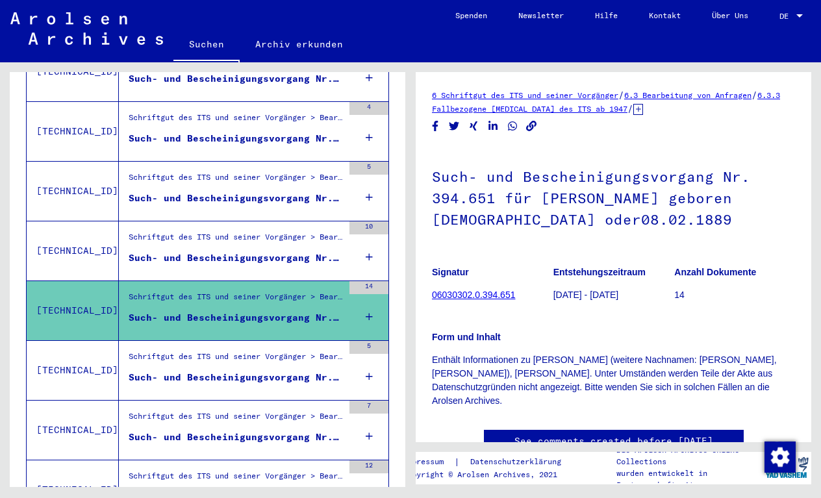
click at [262, 351] on div "Schriftgut des ITS und seiner Vorgänger > Bearbeitung von Anfragen > Fallbezoge…" at bounding box center [236, 360] width 214 height 18
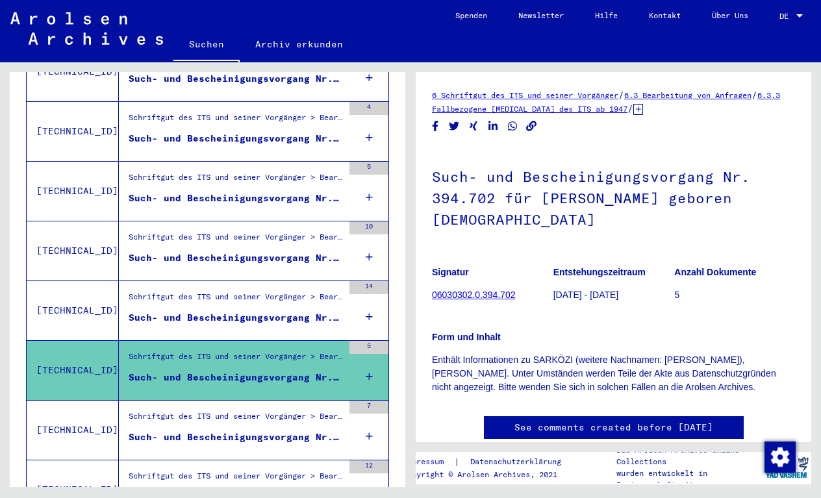
click at [260, 411] on div "Schriftgut des ITS und seiner Vorgänger > Bearbeitung von Anfragen > Fallbezoge…" at bounding box center [236, 419] width 214 height 18
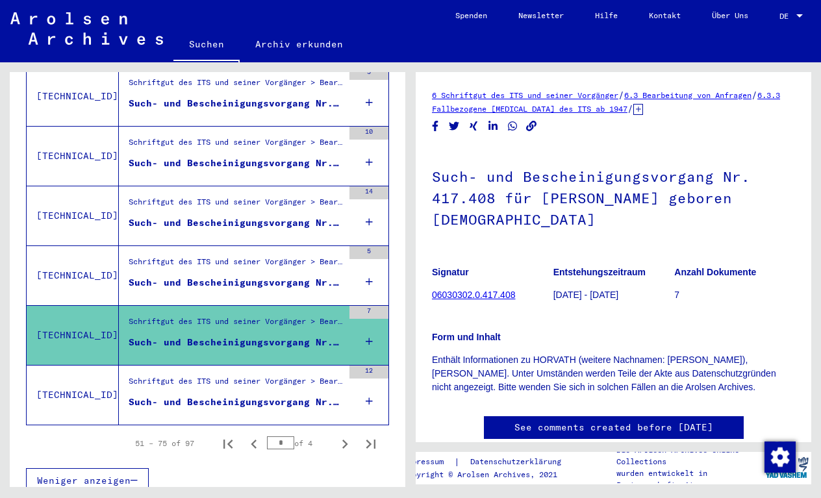
scroll to position [1472, 0]
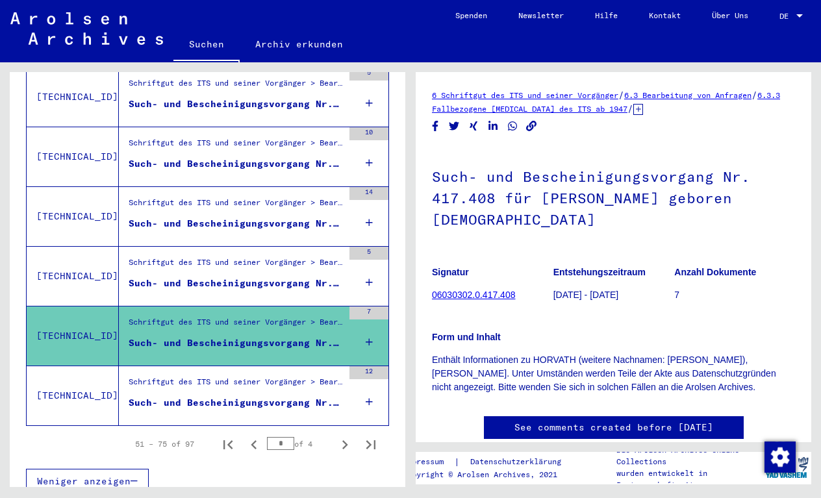
click at [258, 376] on div "Schriftgut des ITS und seiner Vorgänger > Bearbeitung von Anfragen > Fallbezoge…" at bounding box center [236, 385] width 214 height 18
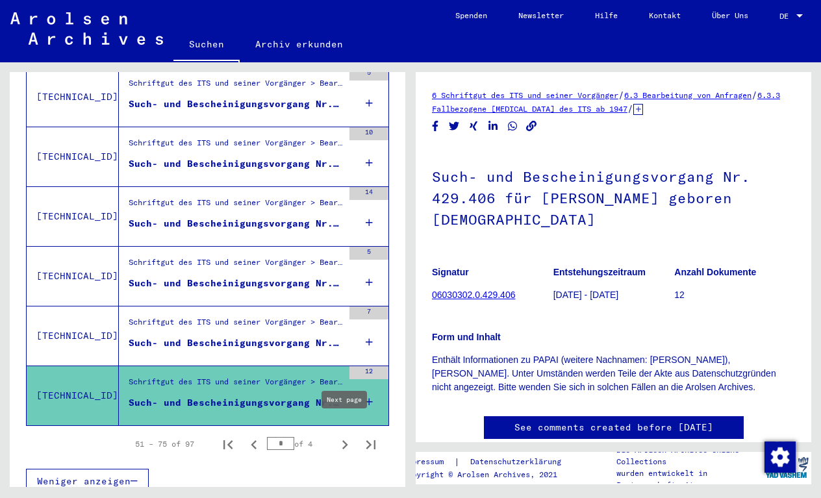
click at [343, 436] on icon "Next page" at bounding box center [345, 445] width 18 height 18
type input "*"
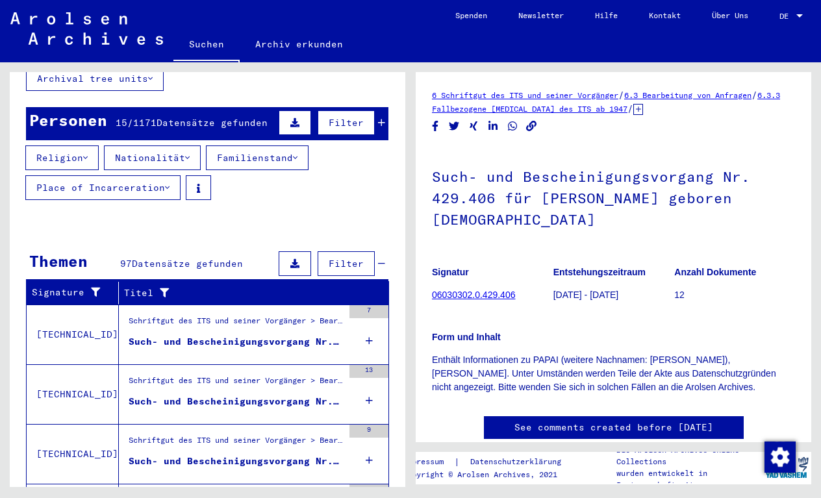
scroll to position [125, 0]
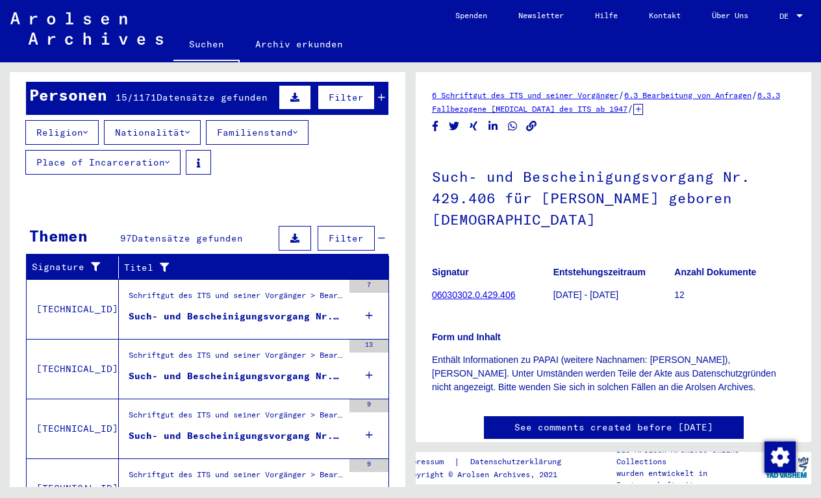
click at [251, 310] on div "Such- und Bescheinigungsvorgang Nr. 567.484 für [PERSON_NAME] geboren [DEMOGRAP…" at bounding box center [236, 317] width 214 height 14
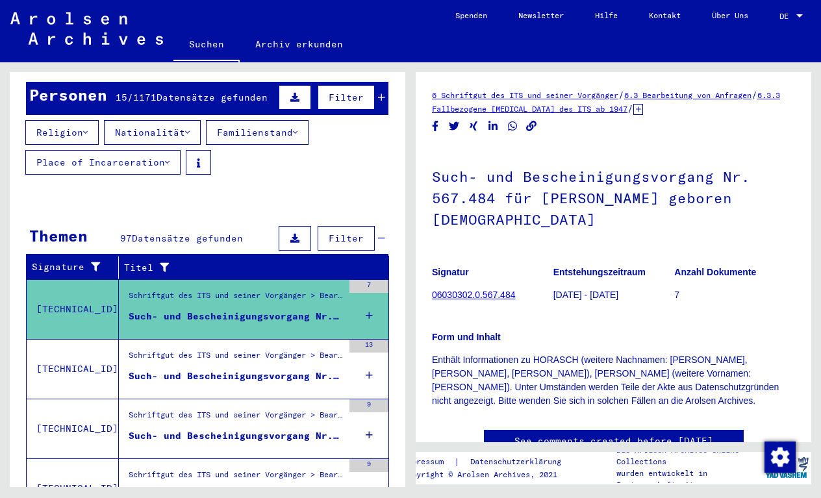
click at [247, 354] on figure "Schriftgut des ITS und seiner Vorgänger > Bearbeitung von Anfragen > Fallbezoge…" at bounding box center [236, 358] width 214 height 19
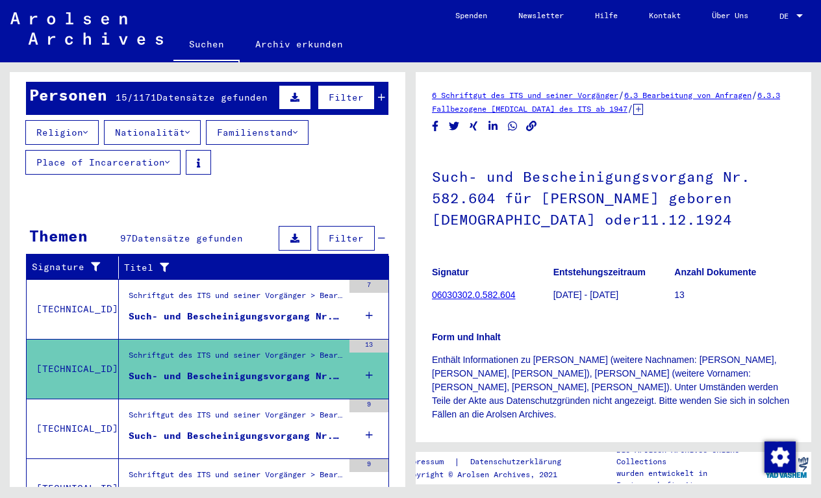
click at [246, 409] on div "Schriftgut des ITS und seiner Vorgänger > Bearbeitung von Anfragen > Fallbezoge…" at bounding box center [236, 418] width 214 height 18
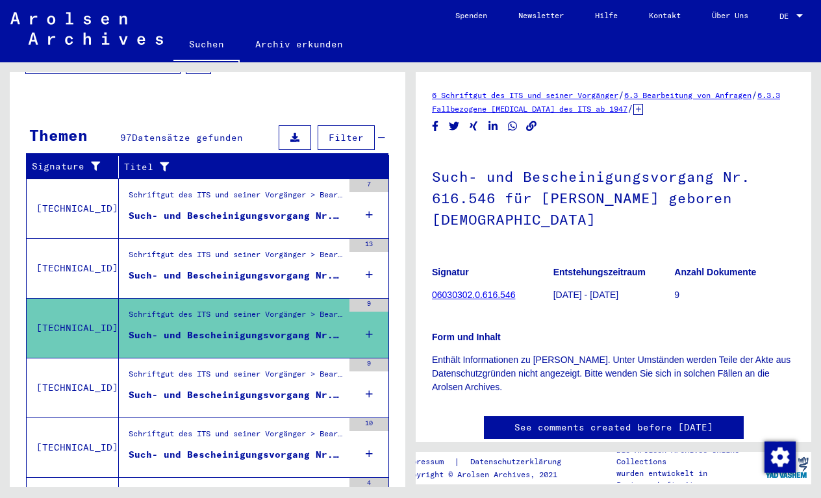
scroll to position [236, 0]
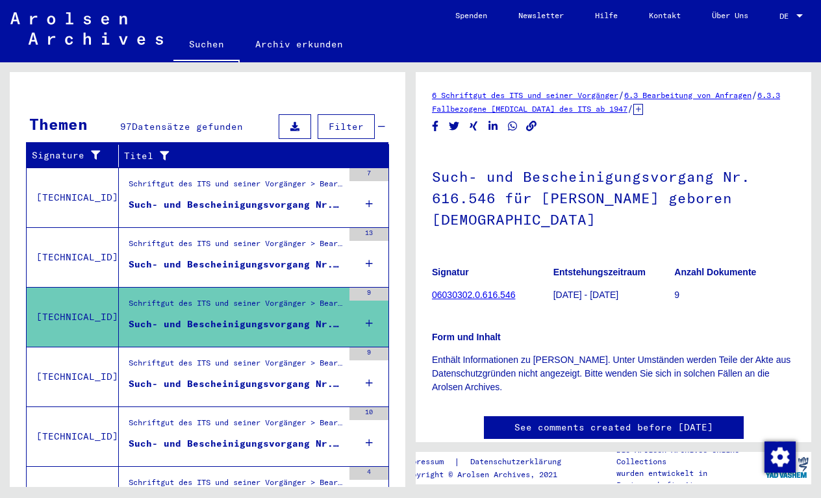
click at [256, 240] on div "Schriftgut des ITS und seiner Vorgänger > Bearbeitung von Anfragen > Fallbezoge…" at bounding box center [236, 247] width 214 height 18
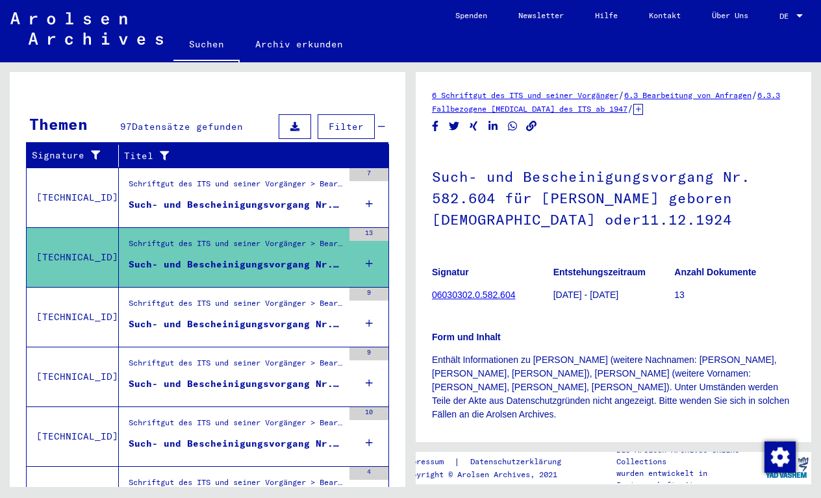
click at [254, 357] on div "Schriftgut des ITS und seiner Vorgänger > Bearbeitung von Anfragen > Fallbezoge…" at bounding box center [236, 366] width 214 height 18
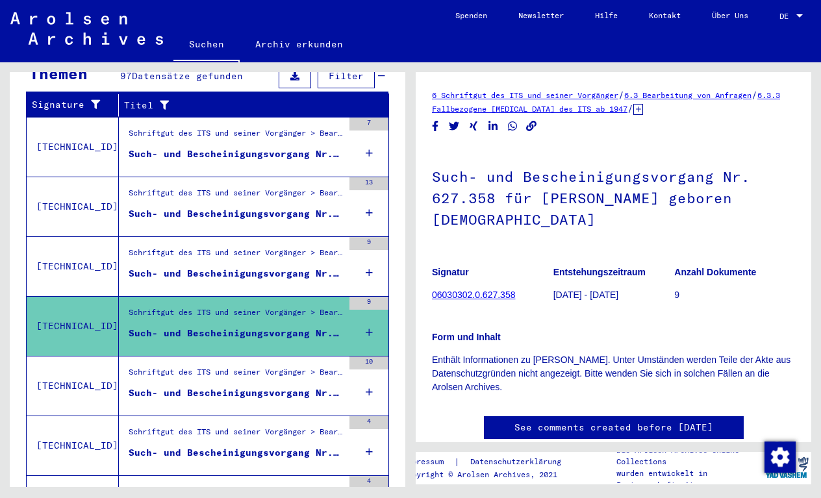
scroll to position [338, 0]
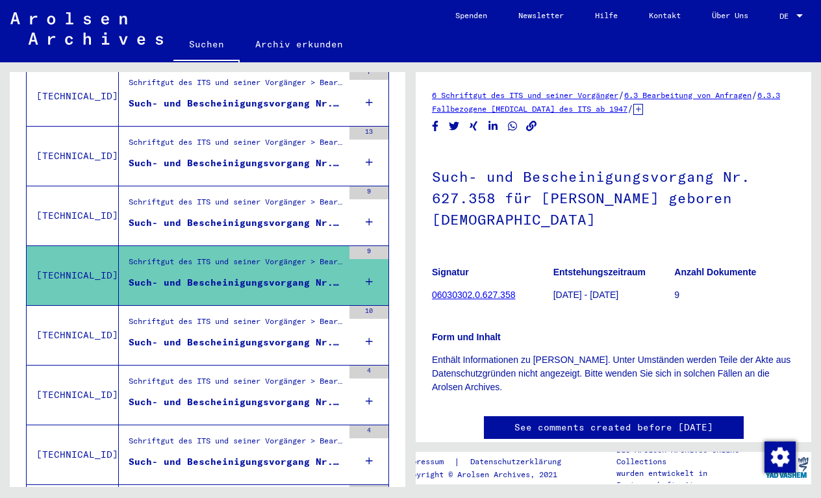
click at [247, 336] on div "Such- und Bescheinigungsvorgang Nr. 629.028 für [PERSON_NAME] geboren [DEMOGRAP…" at bounding box center [236, 343] width 214 height 14
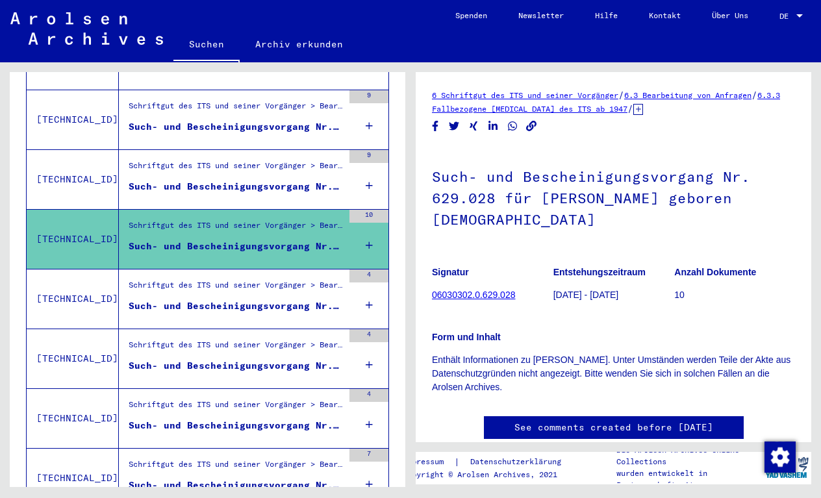
scroll to position [450, 0]
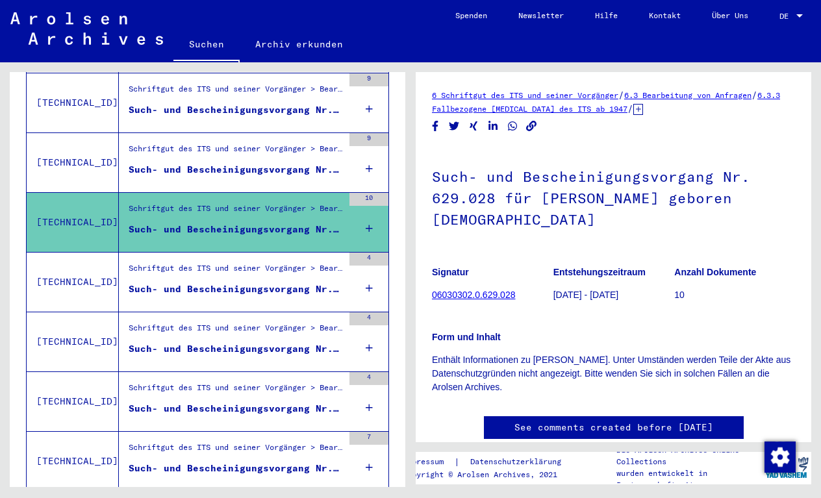
click at [244, 282] on div "Such- und Bescheinigungsvorgang Nr. 629.932 für [PERSON_NAME] geboren [DEMOGRAP…" at bounding box center [236, 289] width 214 height 14
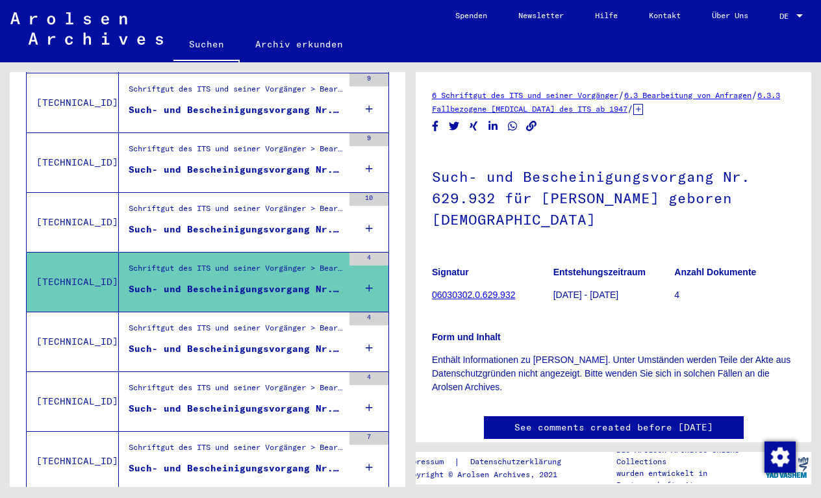
click at [252, 325] on div "Schriftgut des ITS und seiner Vorgänger > Bearbeitung von Anfragen > Fallbezoge…" at bounding box center [236, 331] width 214 height 18
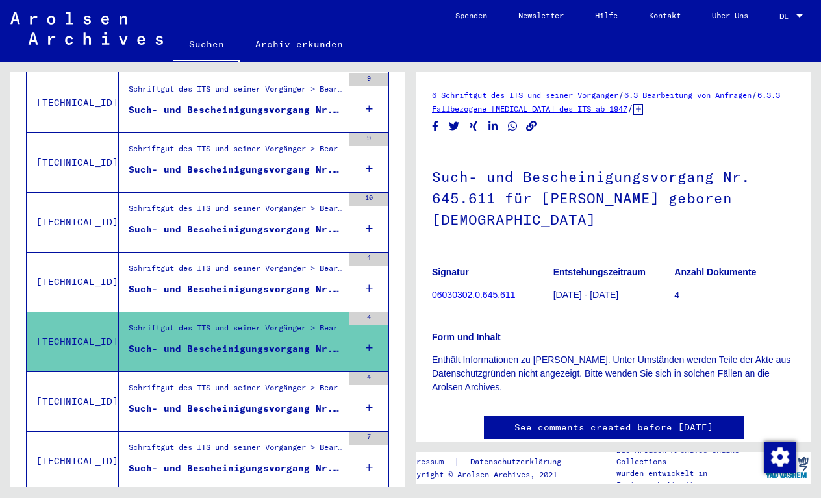
click at [255, 382] on div "Schriftgut des ITS und seiner Vorgänger > Bearbeitung von Anfragen > Fallbezoge…" at bounding box center [236, 391] width 214 height 18
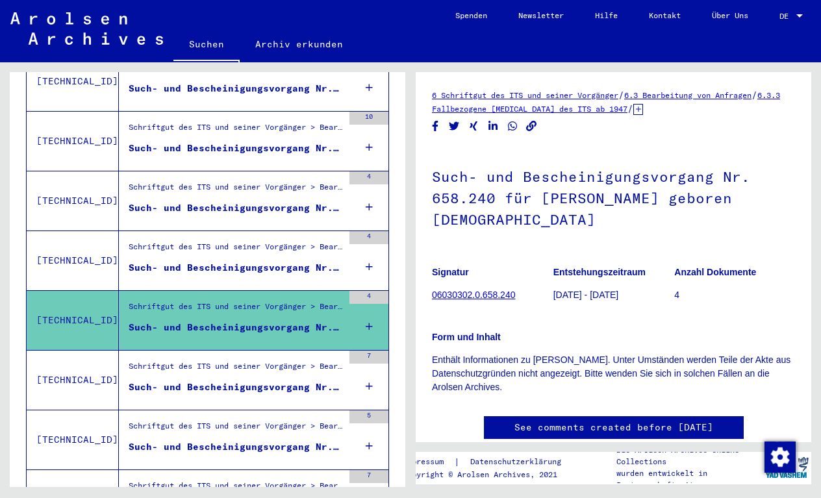
scroll to position [582, 0]
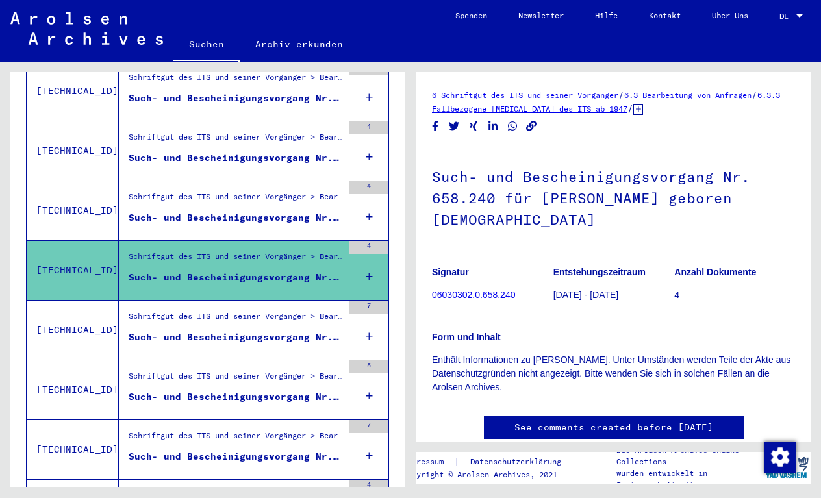
click at [247, 330] on div "Such- und Bescheinigungsvorgang Nr. 679.946 für [PERSON_NAME] geboren [DEMOGRAP…" at bounding box center [236, 337] width 214 height 14
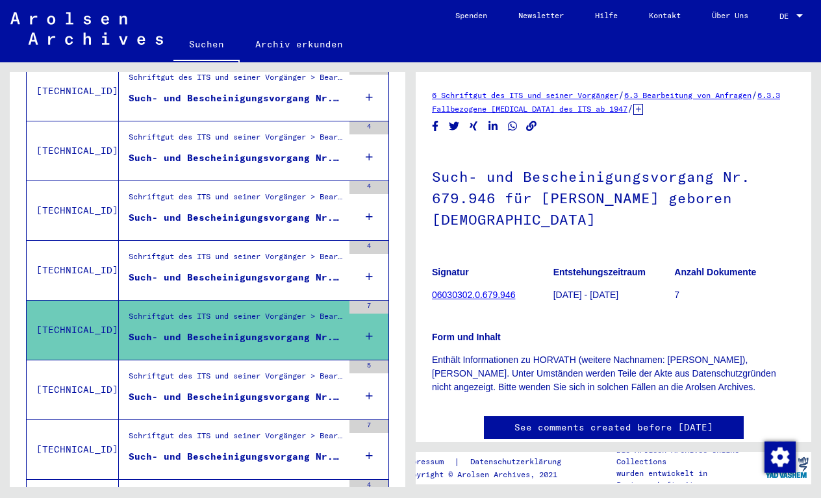
click at [248, 390] on div "Such- und Bescheinigungsvorgang Nr. 695.586 für [PERSON_NAME] geboren [DEMOGRAP…" at bounding box center [236, 397] width 214 height 14
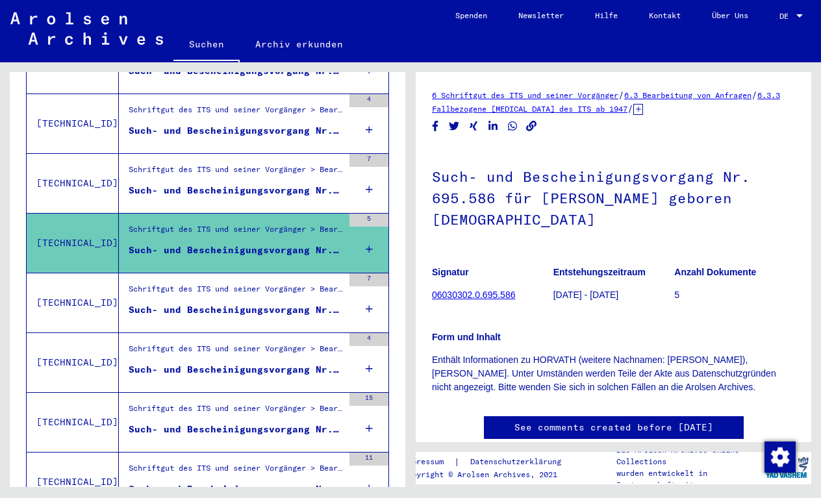
scroll to position [741, 0]
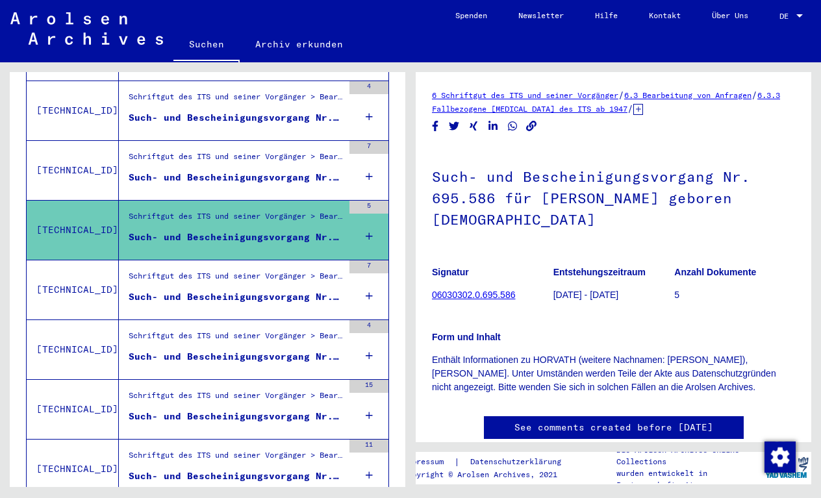
click at [244, 290] on div "Such- und Bescheinigungsvorgang Nr. 727.128 für [PERSON_NAME] geboren [DEMOGRAP…" at bounding box center [236, 297] width 214 height 14
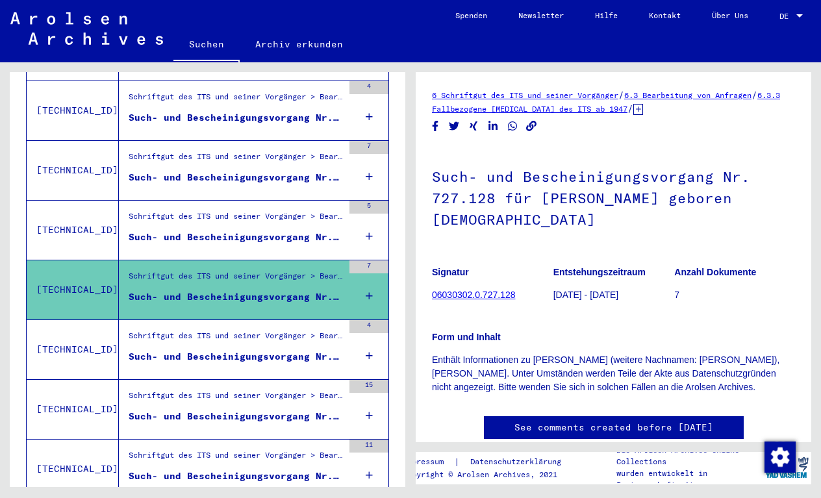
click at [242, 333] on div "Schriftgut des ITS und seiner Vorgänger > Bearbeitung von Anfragen > Fallbezoge…" at bounding box center [236, 339] width 214 height 18
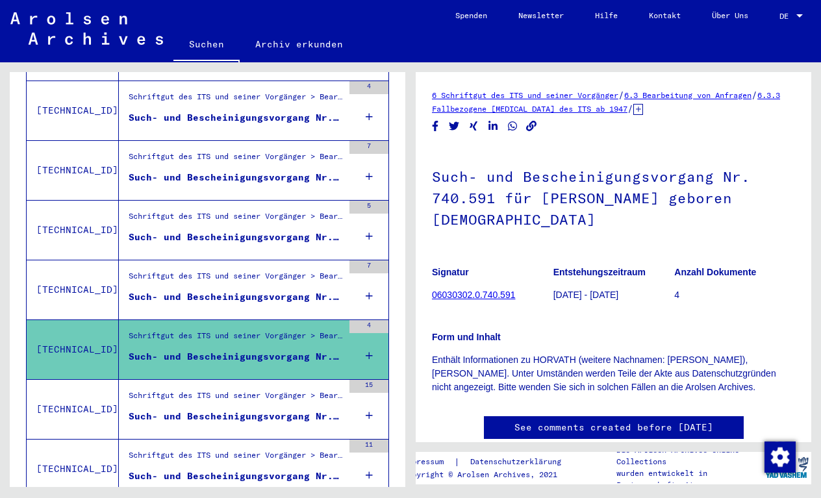
click at [247, 389] on div "Schriftgut des ITS und seiner Vorgänger > Bearbeitung von Anfragen > Fallbezoge…" at bounding box center [236, 398] width 214 height 18
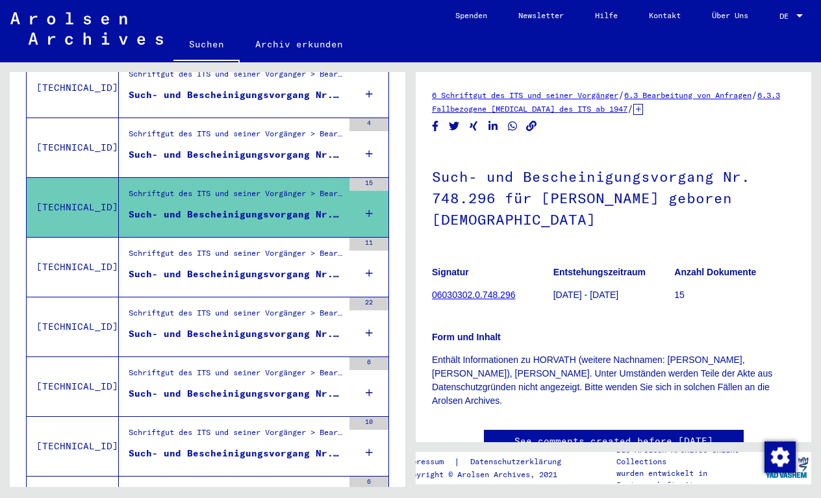
scroll to position [948, 0]
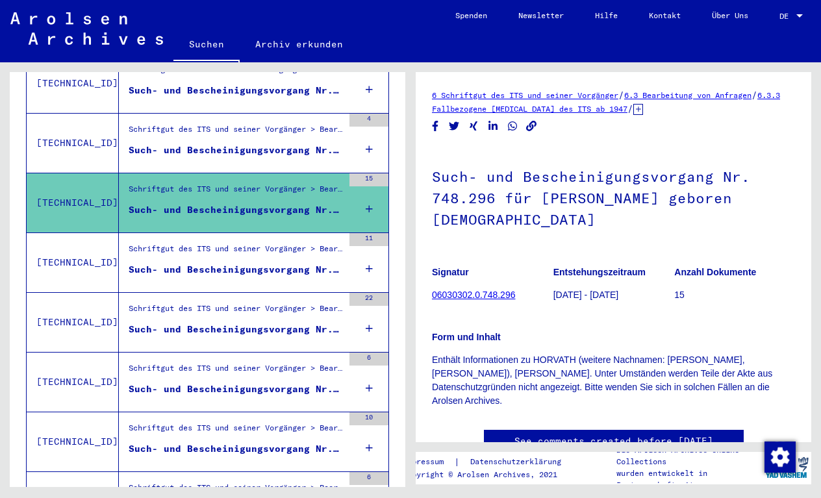
click at [241, 263] on div "Such- und Bescheinigungsvorgang Nr. 765.935 für [PERSON_NAME] geboren [DEMOGRAP…" at bounding box center [236, 270] width 214 height 14
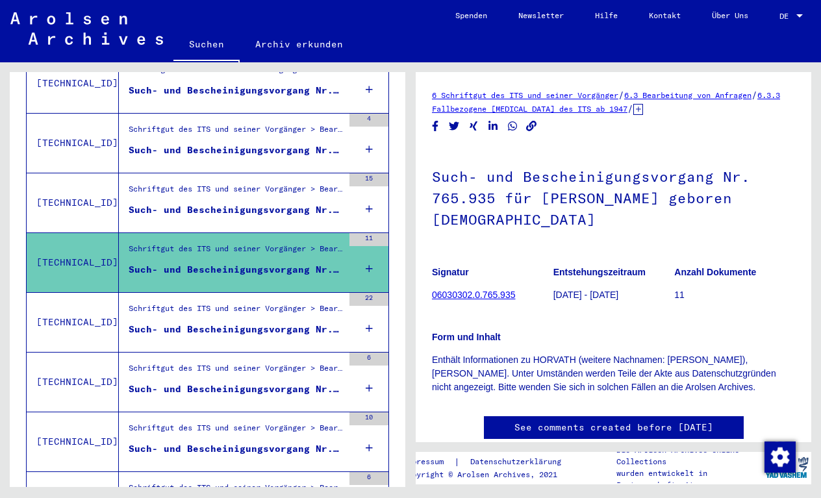
click at [241, 323] on div "Such- und Bescheinigungsvorgang Nr. 768.427 für [PERSON_NAME] geboren [DEMOGRAP…" at bounding box center [236, 330] width 214 height 14
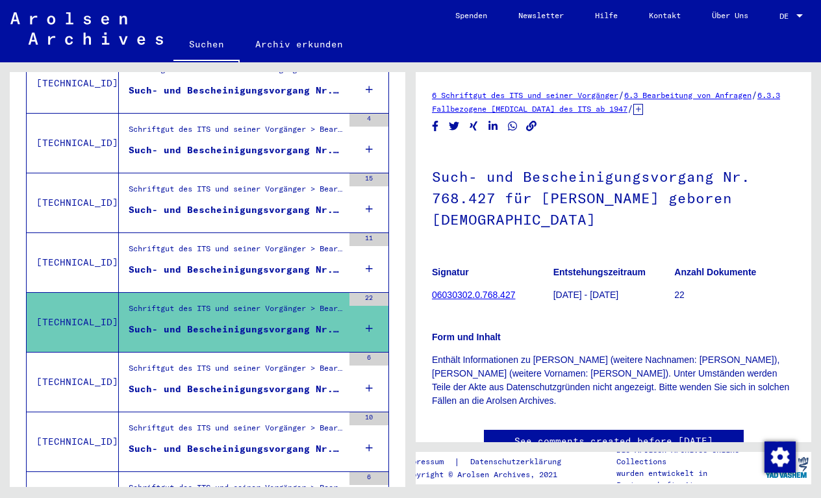
click at [243, 382] on div "Such- und Bescheinigungsvorgang Nr. 827.399 für [PERSON_NAME] geboren [DEMOGRAP…" at bounding box center [236, 389] width 214 height 14
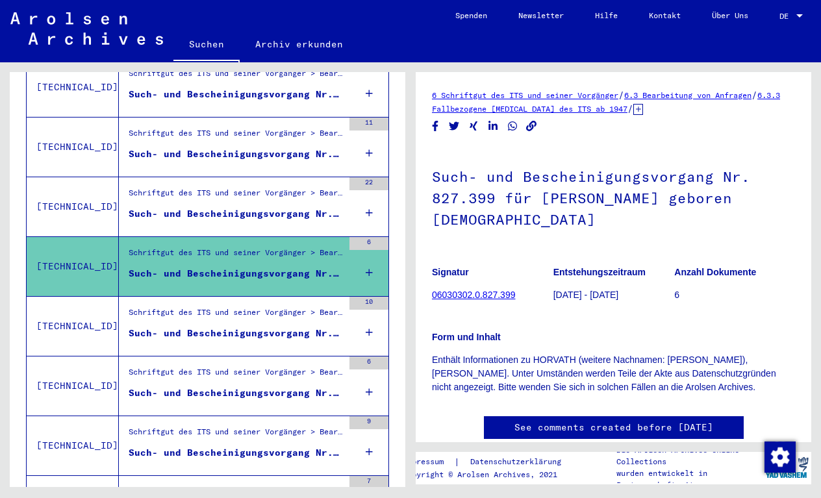
scroll to position [1085, 0]
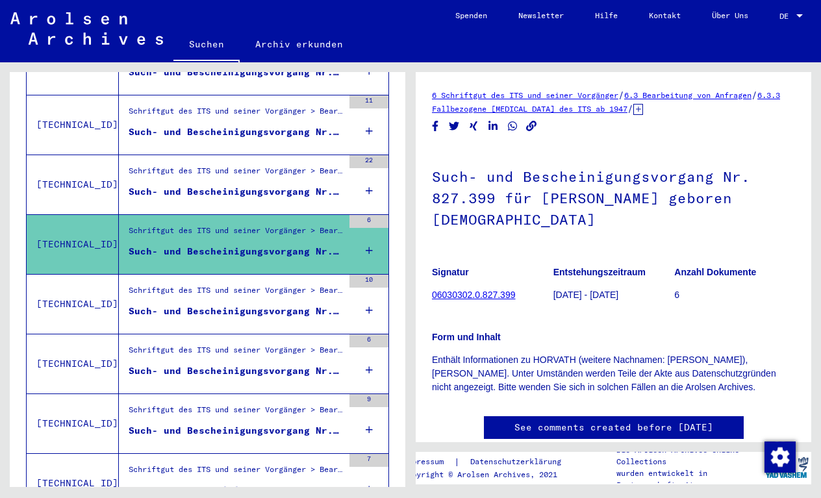
click at [243, 289] on figure "Schriftgut des ITS und seiner Vorgänger > Bearbeitung von Anfragen > Fallbezoge…" at bounding box center [236, 293] width 214 height 19
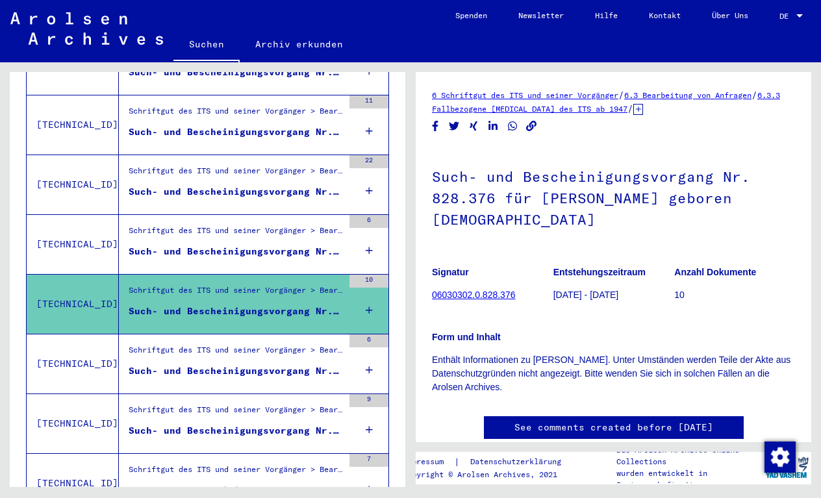
click at [245, 345] on div "Schriftgut des ITS und seiner Vorgänger > Bearbeitung von Anfragen > Fallbezoge…" at bounding box center [236, 353] width 214 height 18
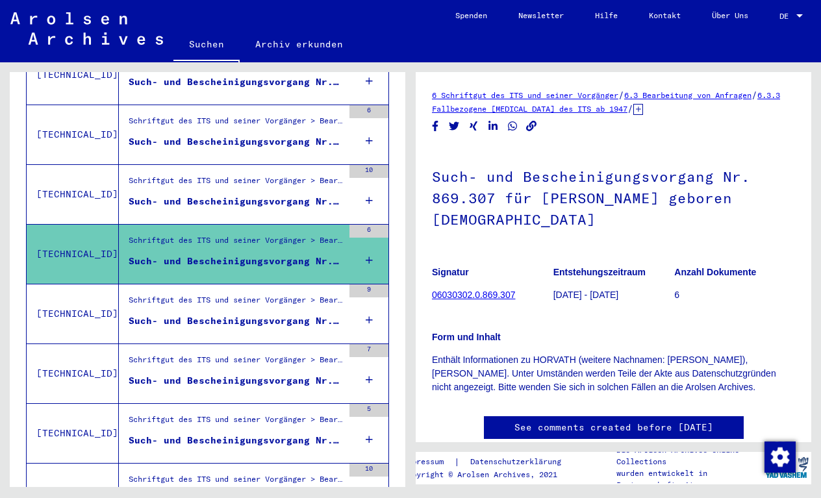
scroll to position [1255, 0]
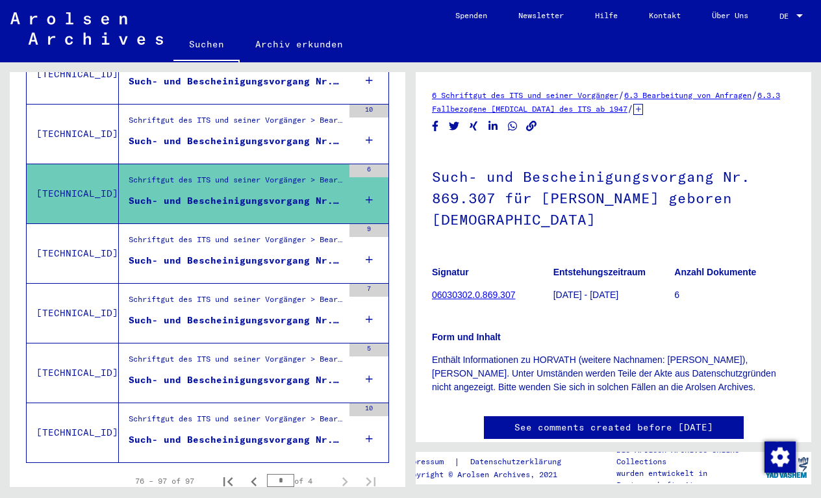
click at [252, 254] on figure "Such- und Bescheinigungsvorgang Nr. 876.836 für [PERSON_NAME] geboren [DEMOGRAP…" at bounding box center [236, 263] width 214 height 19
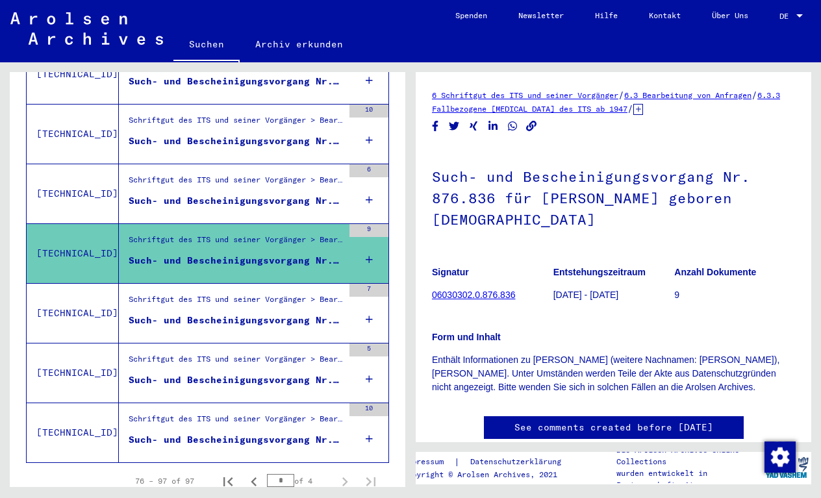
click at [256, 314] on div "Such- und Bescheinigungsvorgang Nr. 905.493 für [PERSON_NAME][GEOGRAPHIC_DATA] …" at bounding box center [236, 321] width 214 height 14
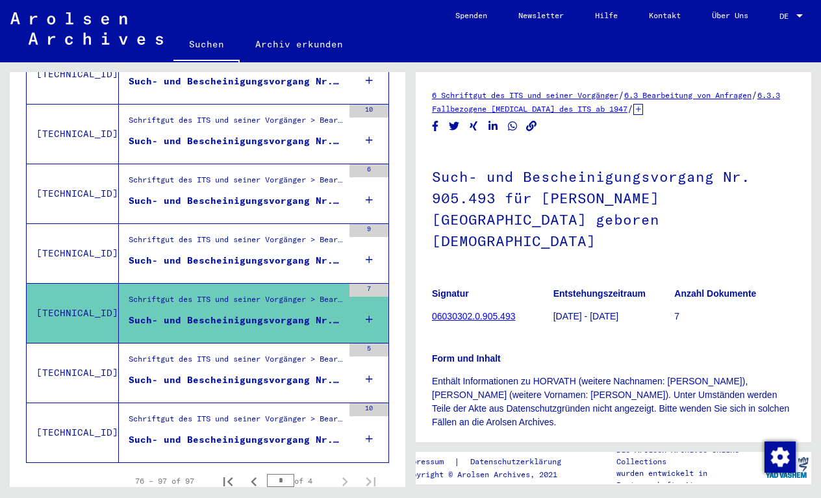
click at [260, 356] on div "Schriftgut des ITS und seiner Vorgänger > Bearbeitung von Anfragen > Fallbezoge…" at bounding box center [236, 362] width 214 height 18
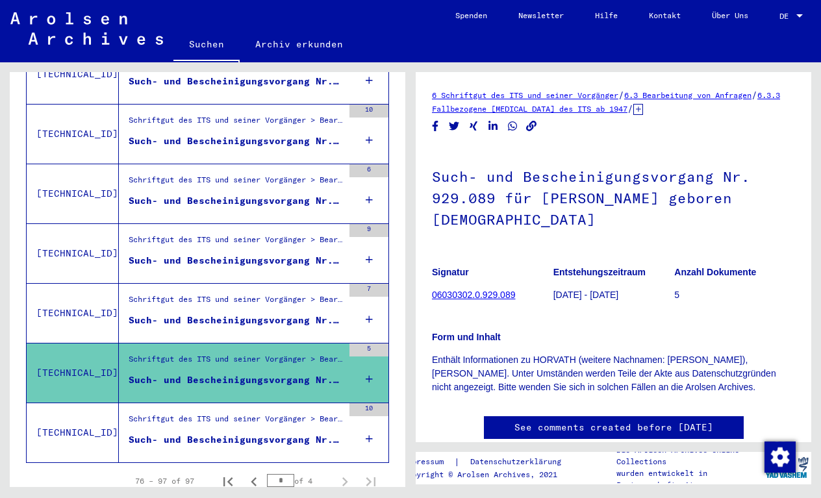
click at [261, 417] on figure "Schriftgut des ITS und seiner Vorgänger > Bearbeitung von Anfragen > Fallbezoge…" at bounding box center [236, 422] width 214 height 19
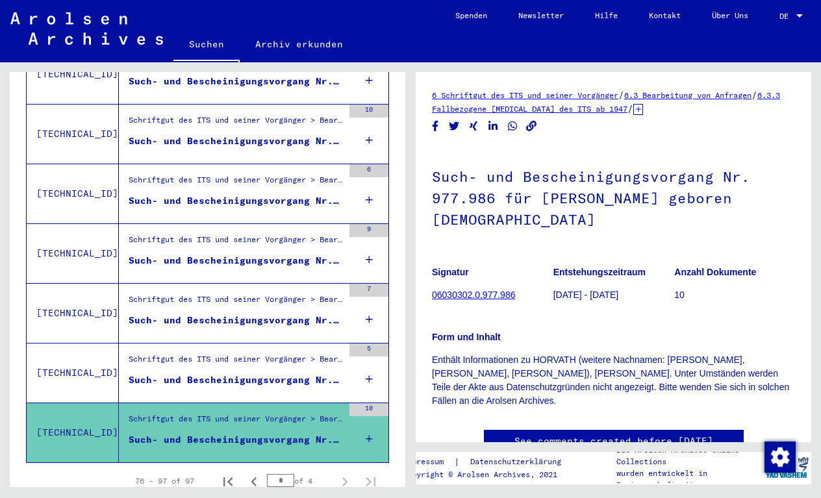
click at [263, 358] on figure "Schriftgut des ITS und seiner Vorgänger > Bearbeitung von Anfragen > Fallbezoge…" at bounding box center [236, 362] width 214 height 19
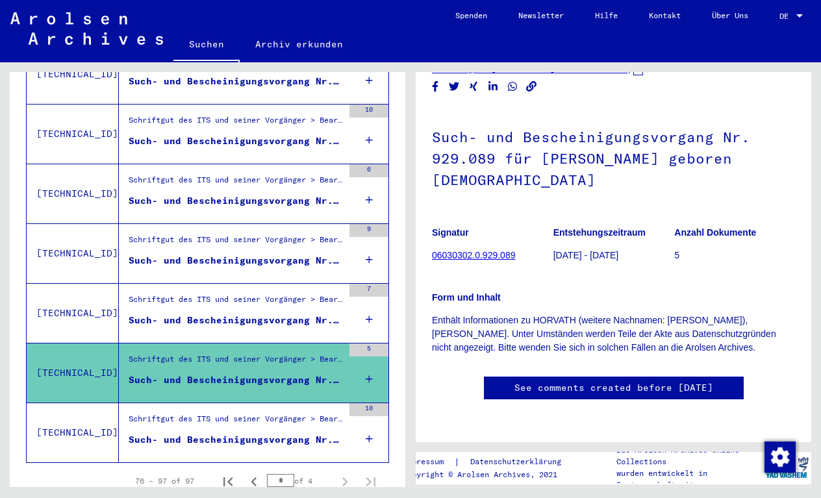
scroll to position [61, 0]
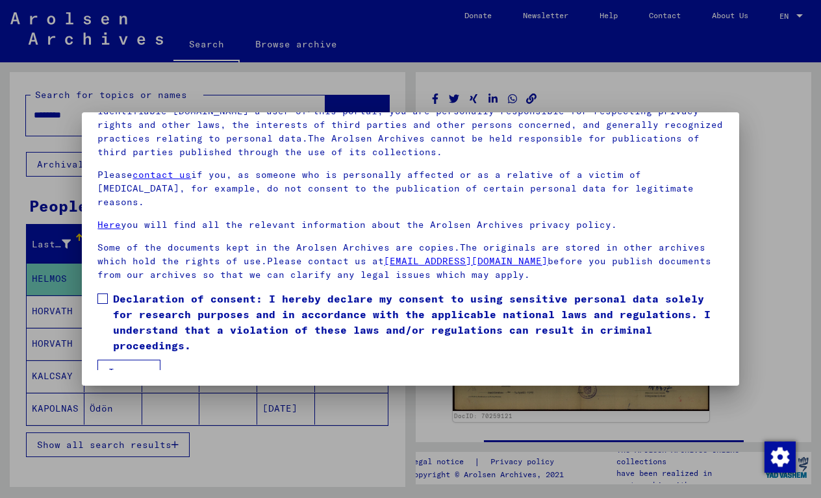
scroll to position [115, 0]
click at [106, 293] on span at bounding box center [102, 298] width 10 height 10
click at [123, 360] on button "I agree" at bounding box center [128, 372] width 63 height 25
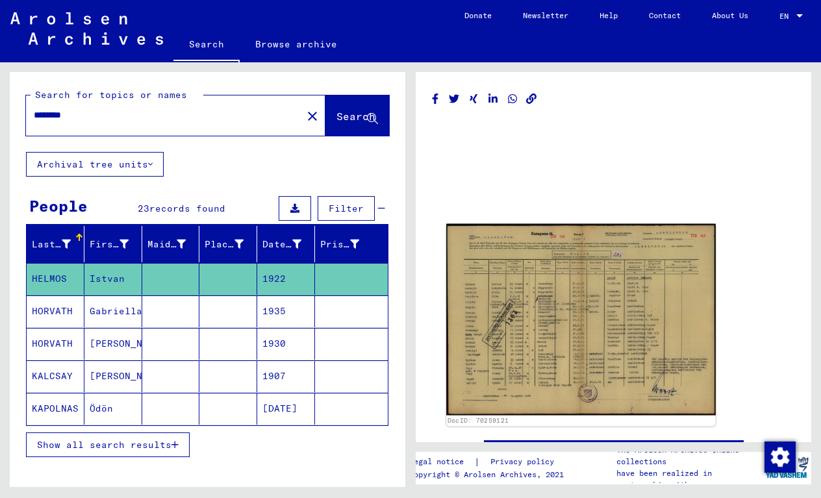
scroll to position [0, 0]
click at [586, 337] on img at bounding box center [580, 319] width 269 height 191
